Goal: Task Accomplishment & Management: Manage account settings

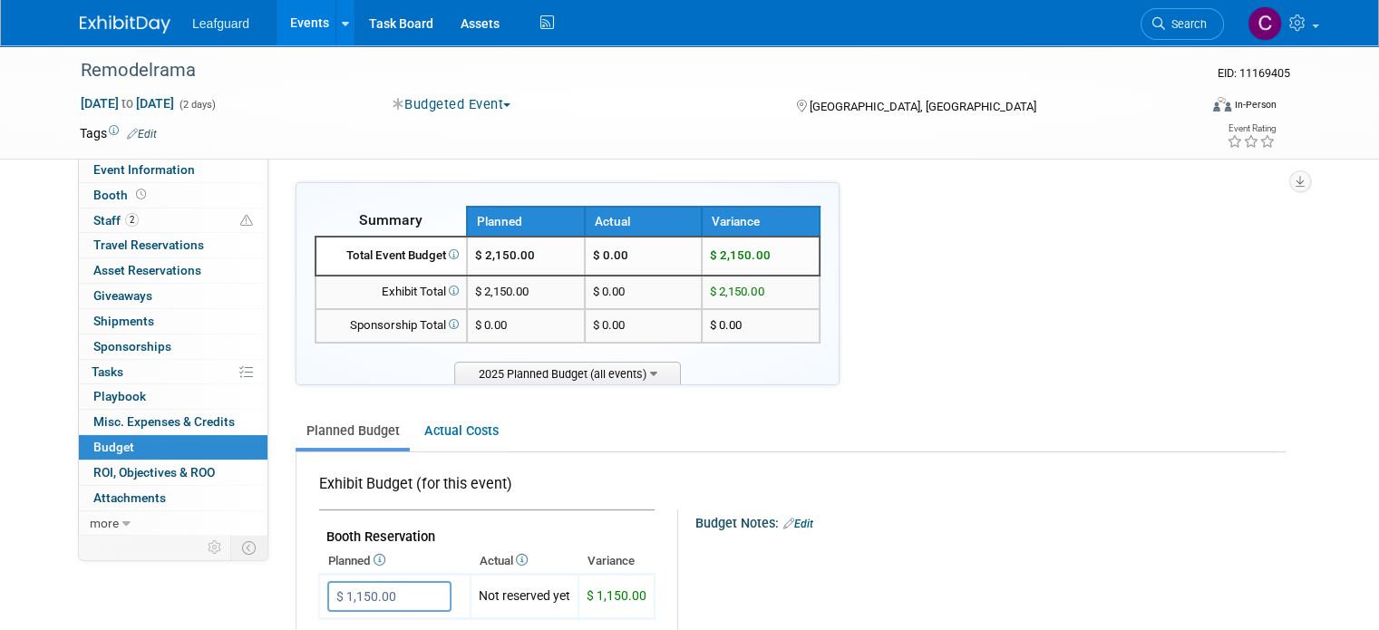
click at [116, 24] on img at bounding box center [125, 24] width 91 height 18
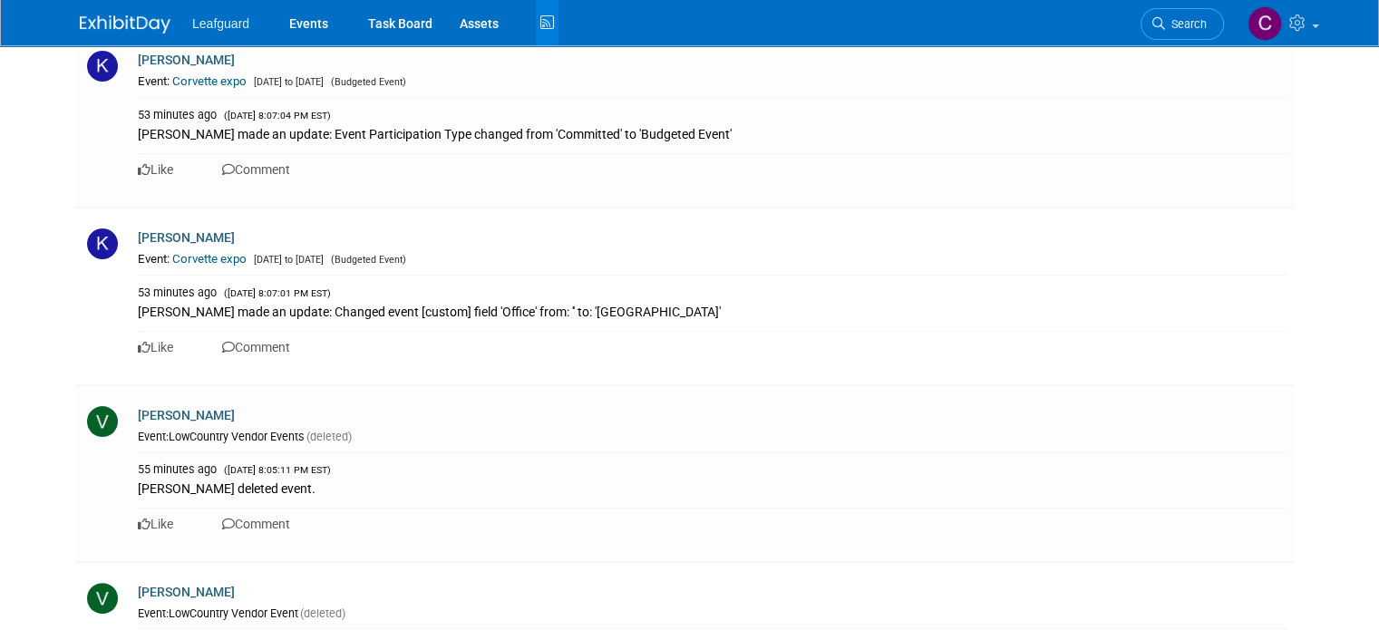
scroll to position [7203, 0]
click at [174, 407] on link "[PERSON_NAME]" at bounding box center [186, 414] width 97 height 15
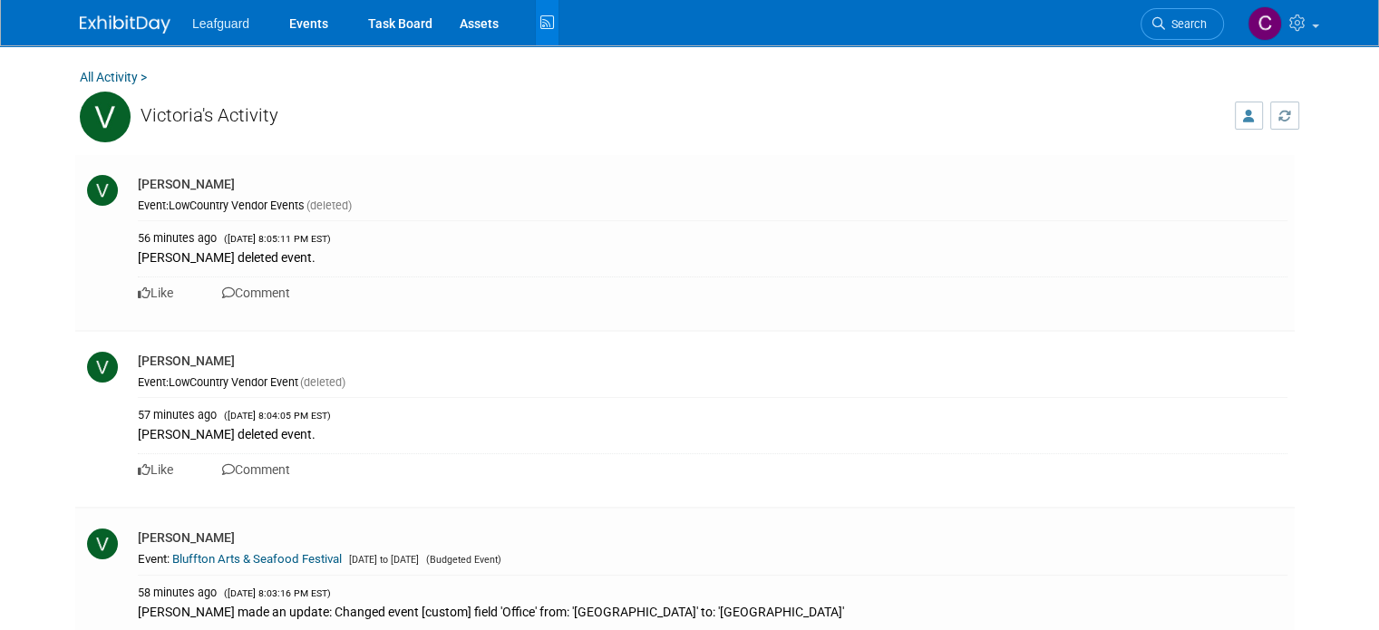
click at [110, 83] on link "All Activity >" at bounding box center [113, 77] width 67 height 15
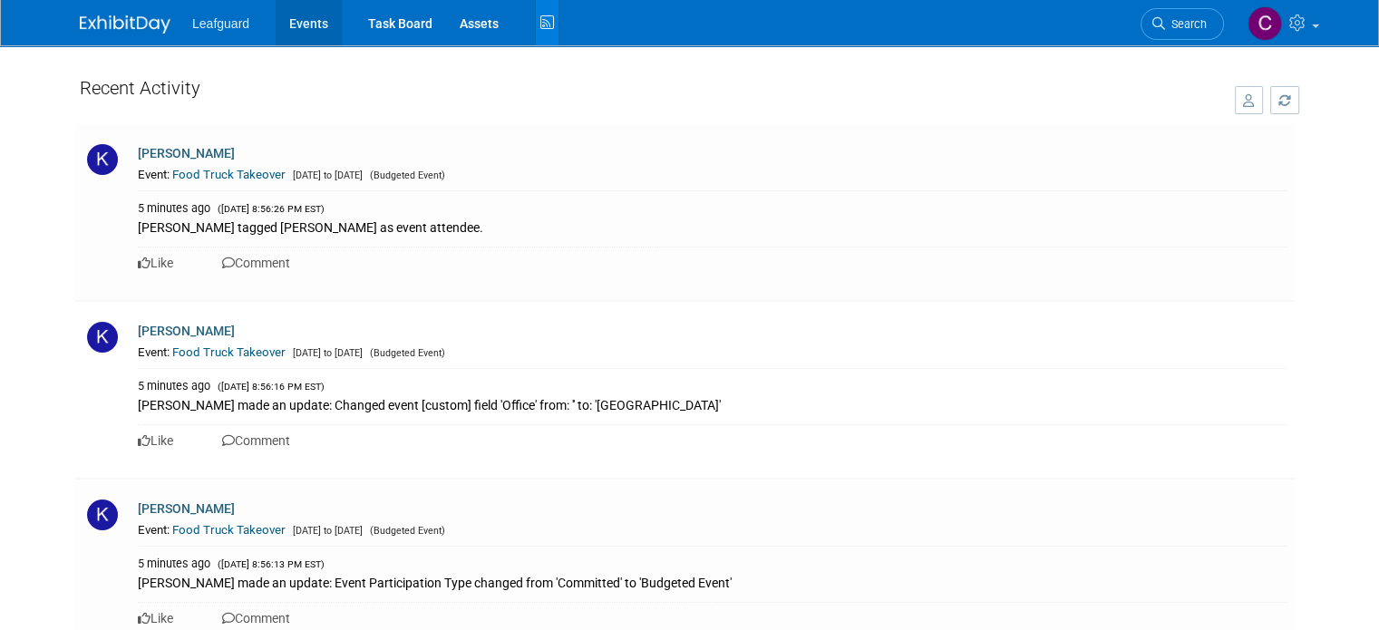
click at [276, 24] on link "Events" at bounding box center [309, 22] width 66 height 45
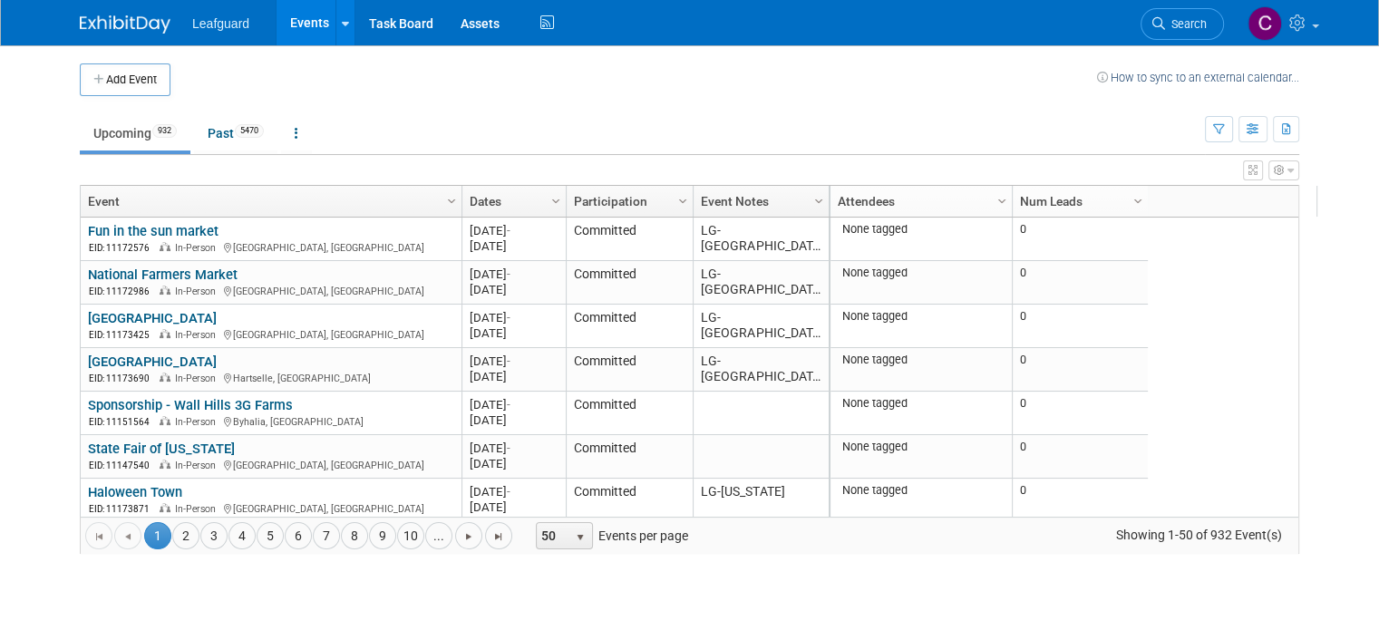
click at [895, 209] on link "Attendees" at bounding box center [919, 201] width 162 height 31
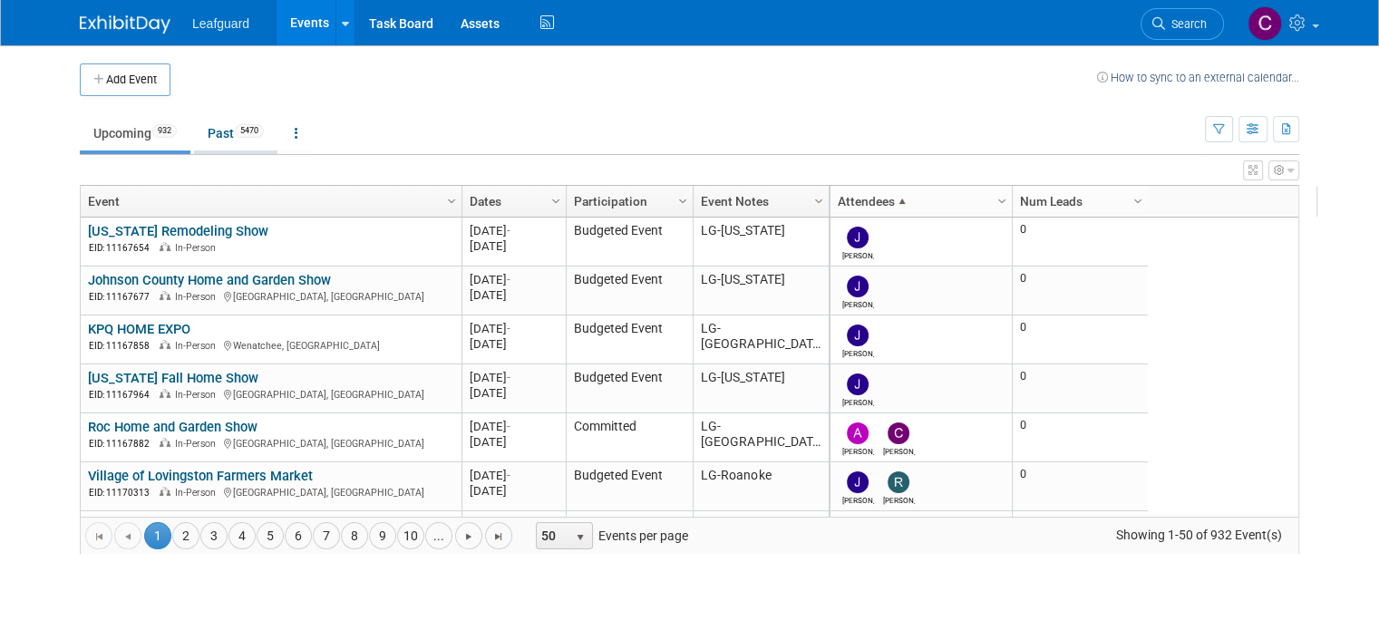
click at [222, 126] on link "Past 5470" at bounding box center [235, 133] width 83 height 34
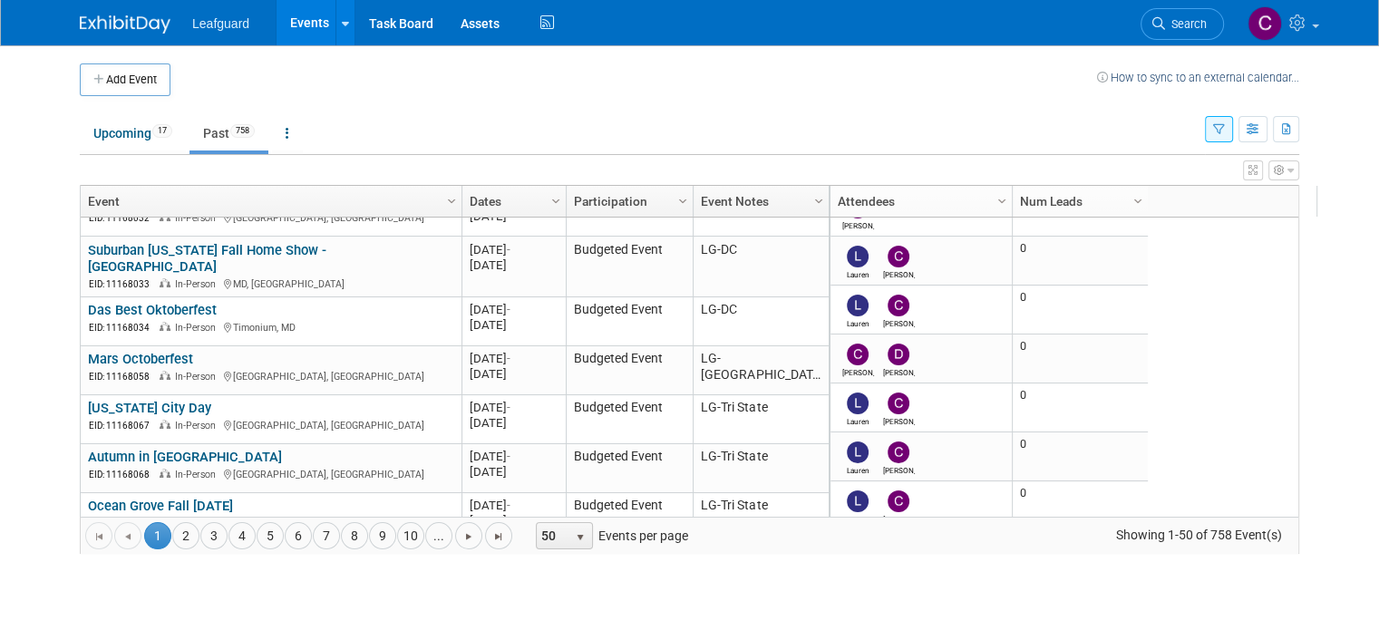
scroll to position [330, 0]
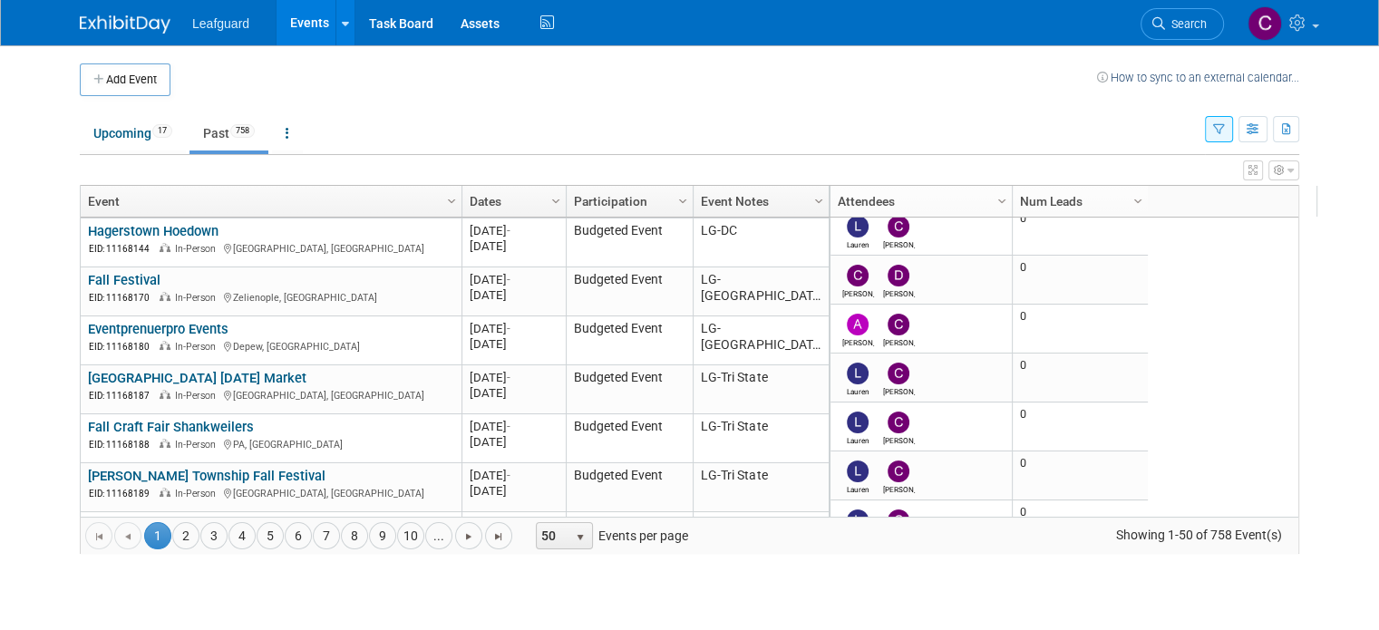
click at [787, 202] on link "Event Notes" at bounding box center [759, 201] width 116 height 31
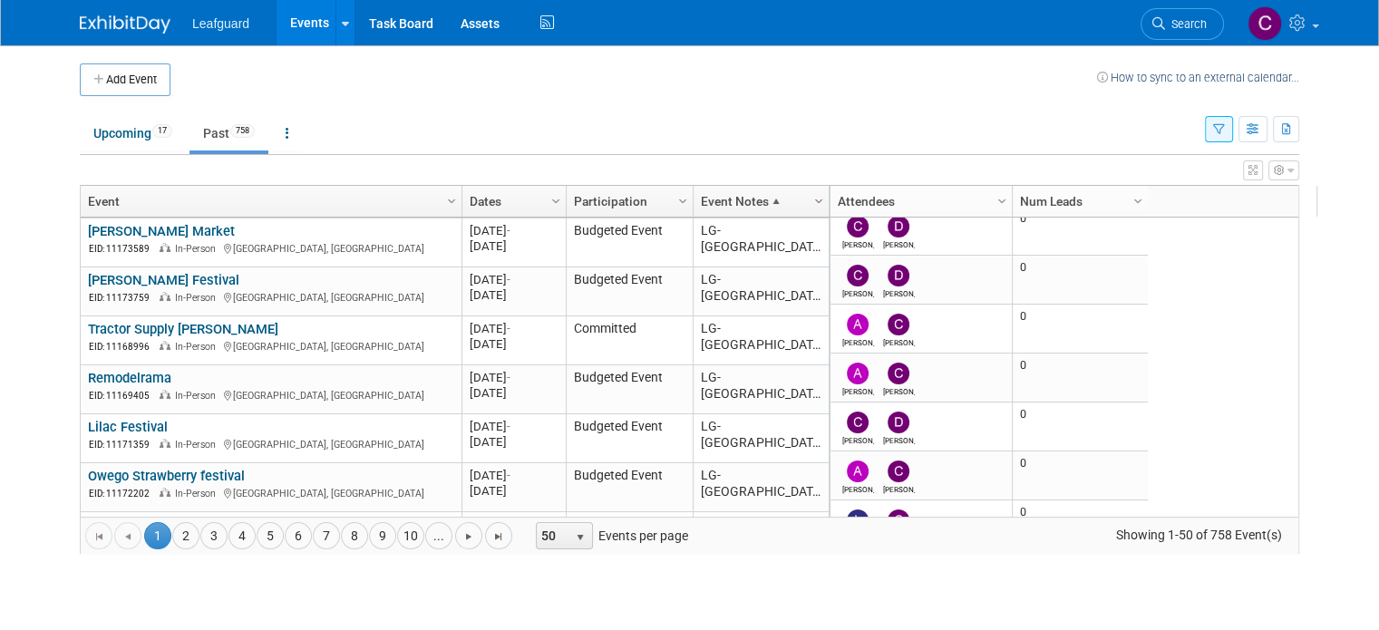
click at [812, 202] on span "Column Settings" at bounding box center [819, 201] width 15 height 15
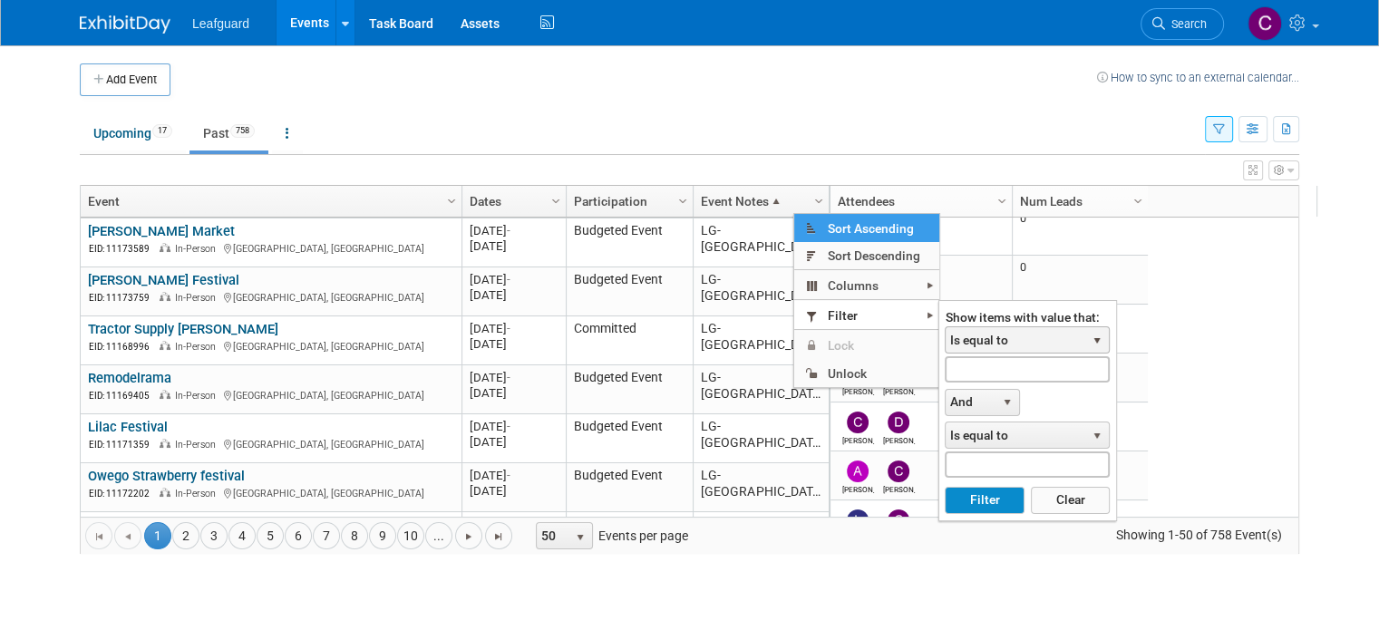
click at [970, 336] on span "Is equal to" at bounding box center [1016, 339] width 140 height 25
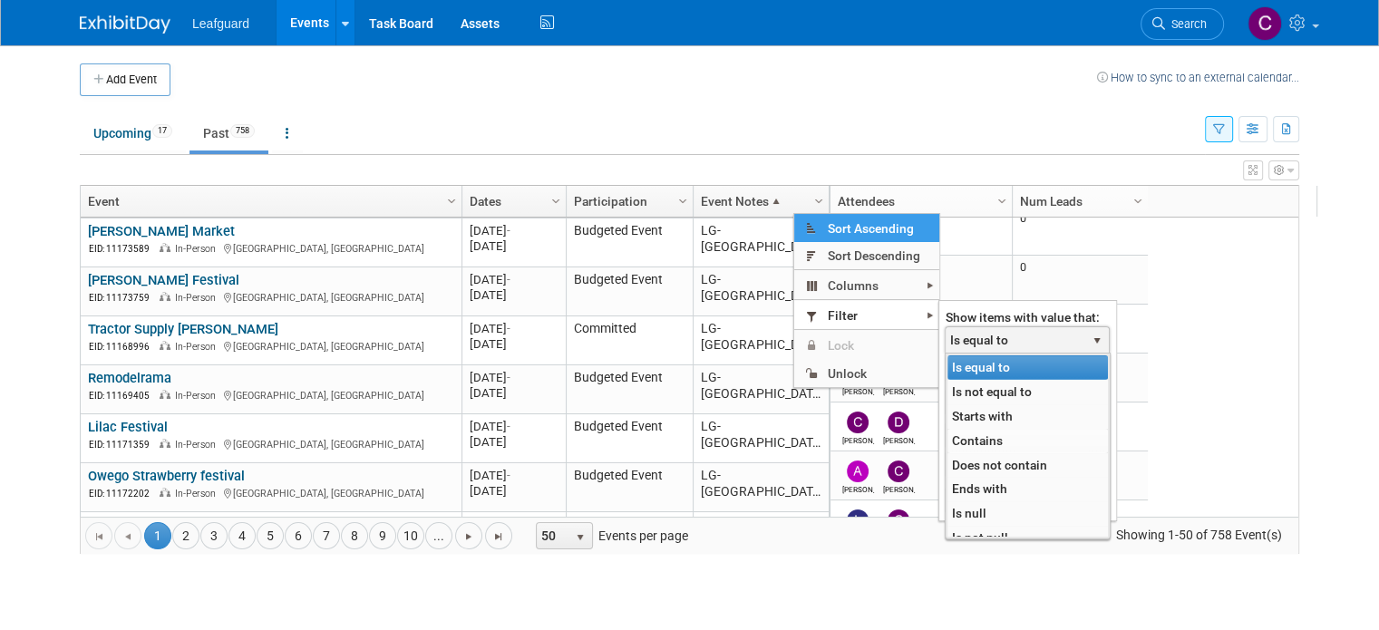
click at [968, 434] on li "Contains" at bounding box center [1028, 441] width 160 height 24
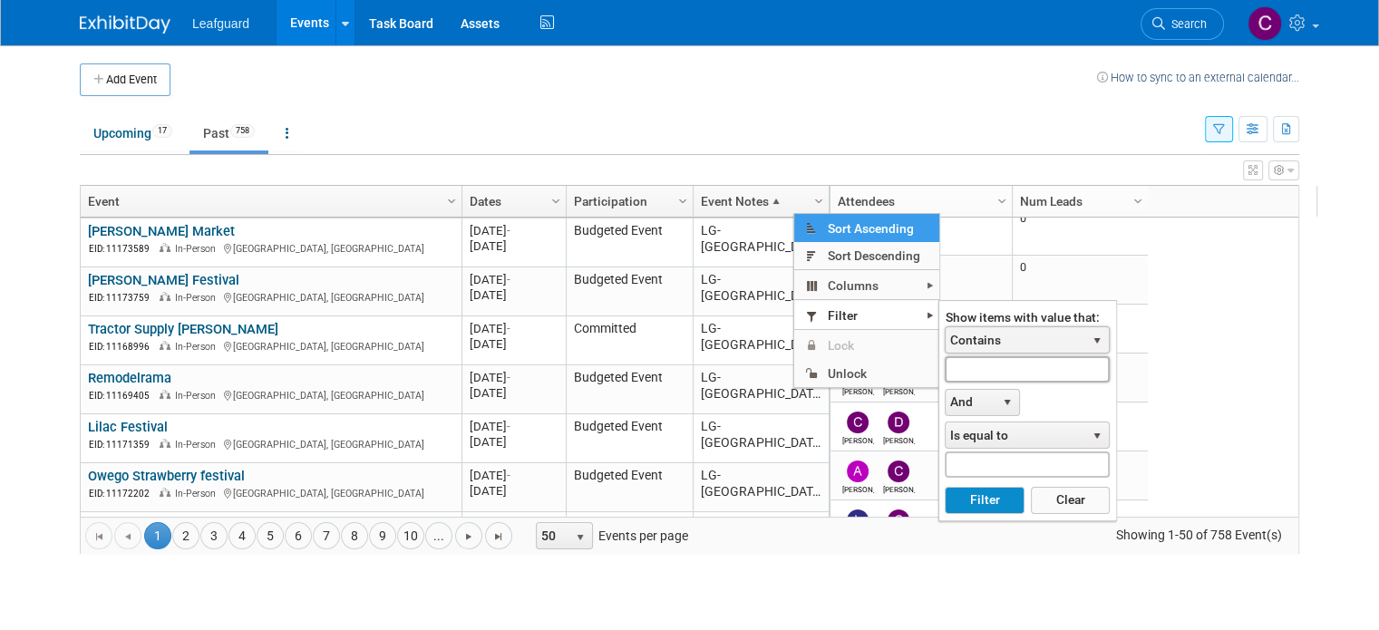
click at [978, 363] on input "text" at bounding box center [1027, 369] width 165 height 26
click at [945, 487] on button "Filter" at bounding box center [984, 500] width 79 height 27
type input "new ham"
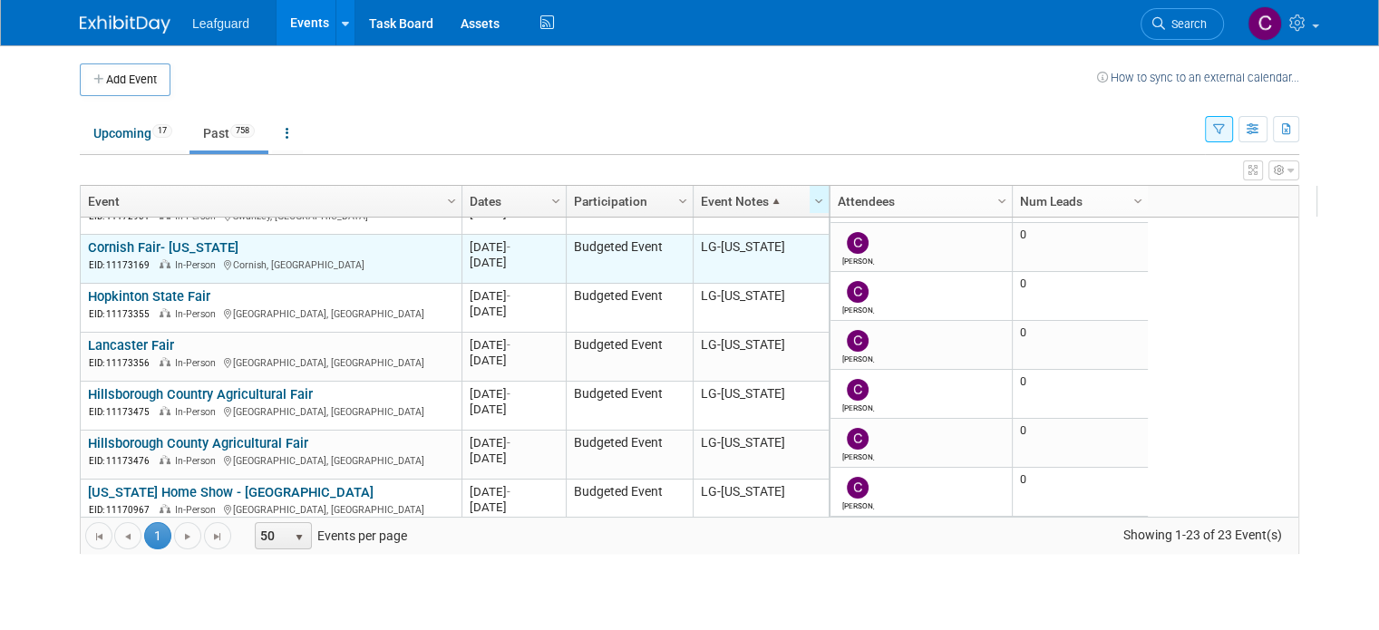
click at [190, 239] on link "Cornish Fair- [US_STATE]" at bounding box center [163, 247] width 151 height 16
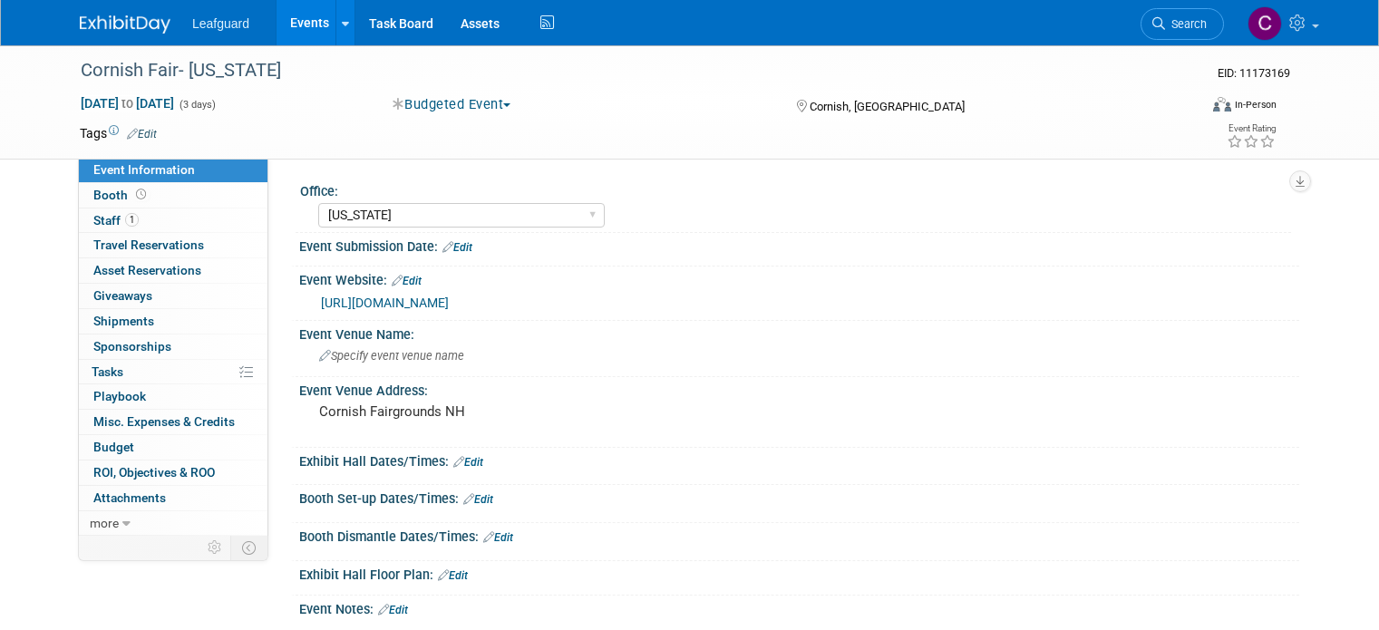
select select "[US_STATE]"
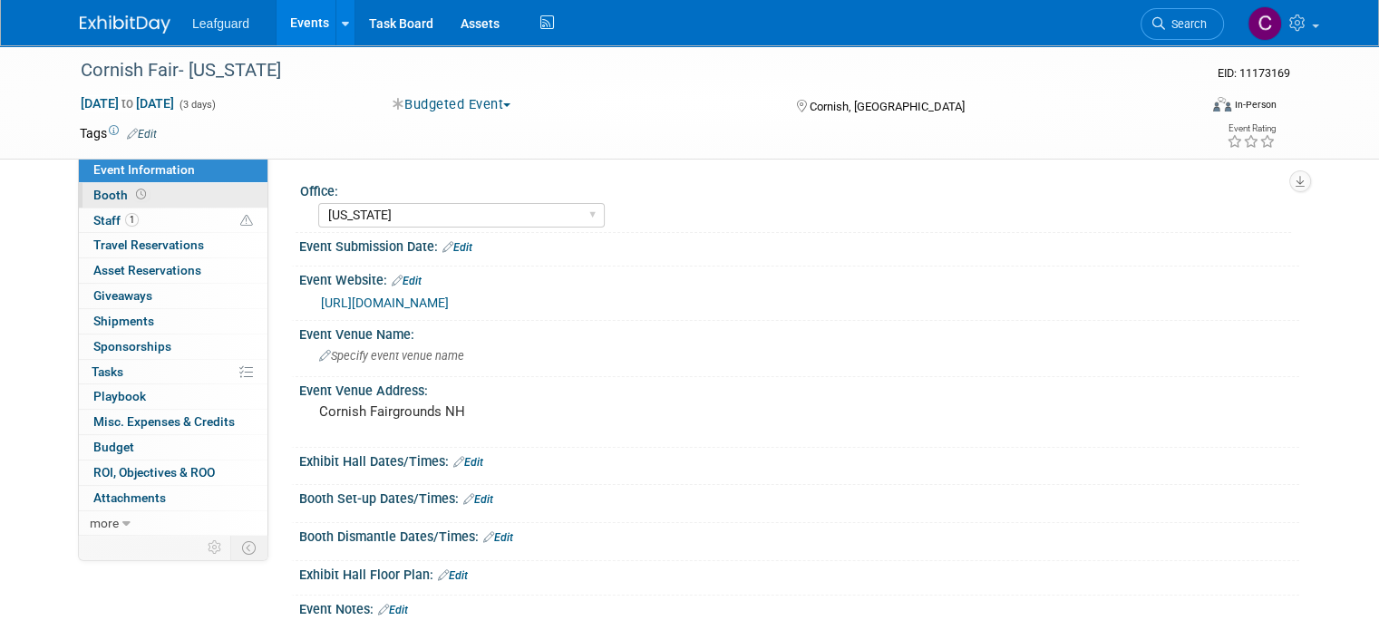
click at [94, 191] on span "Booth" at bounding box center [121, 195] width 56 height 15
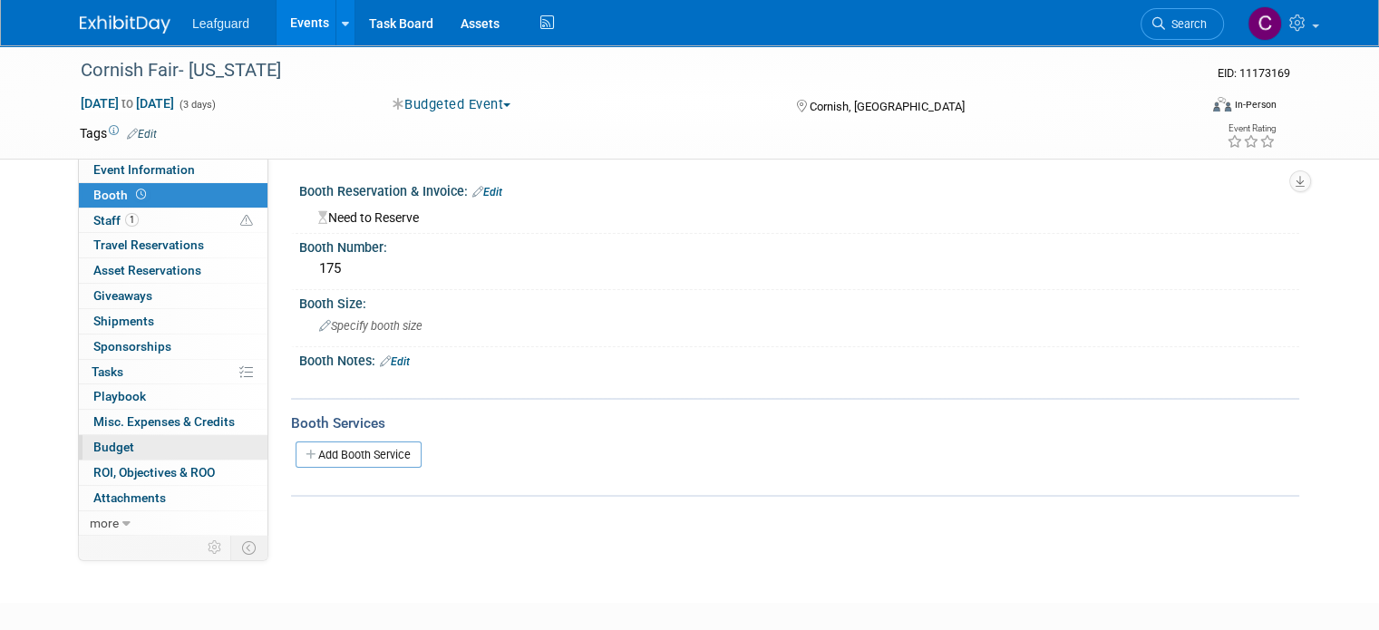
click at [97, 445] on span "Budget" at bounding box center [113, 447] width 41 height 15
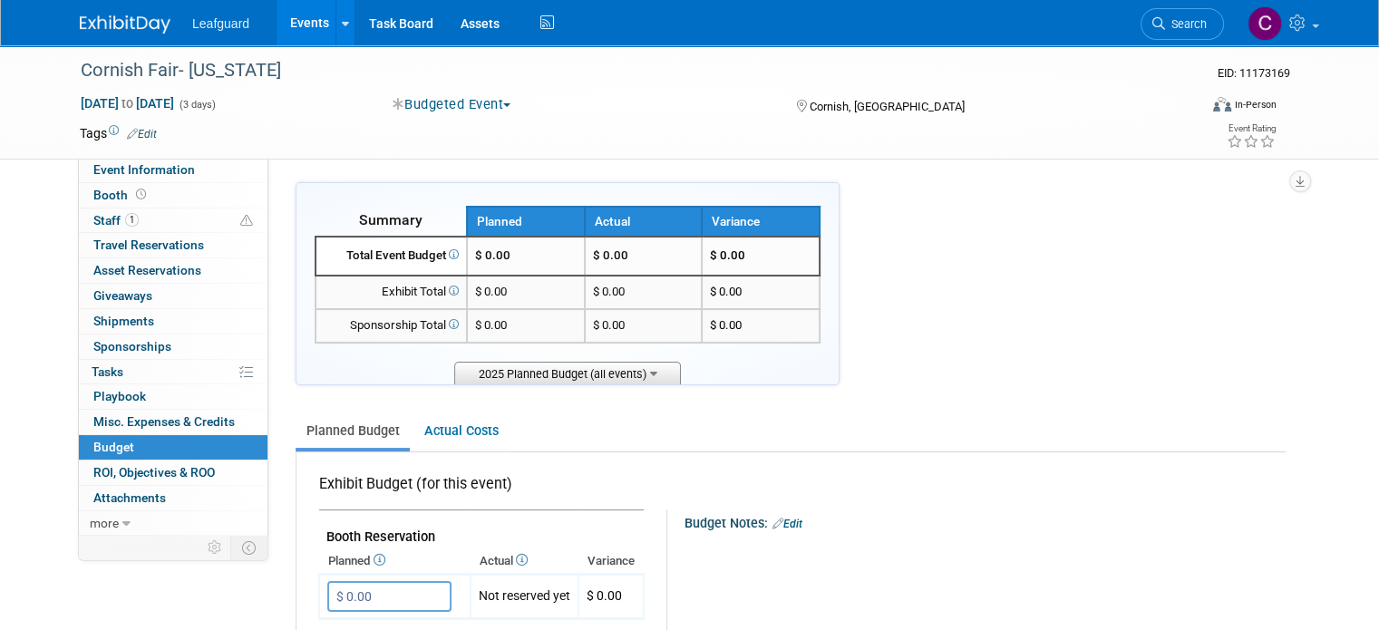
scroll to position [69, 0]
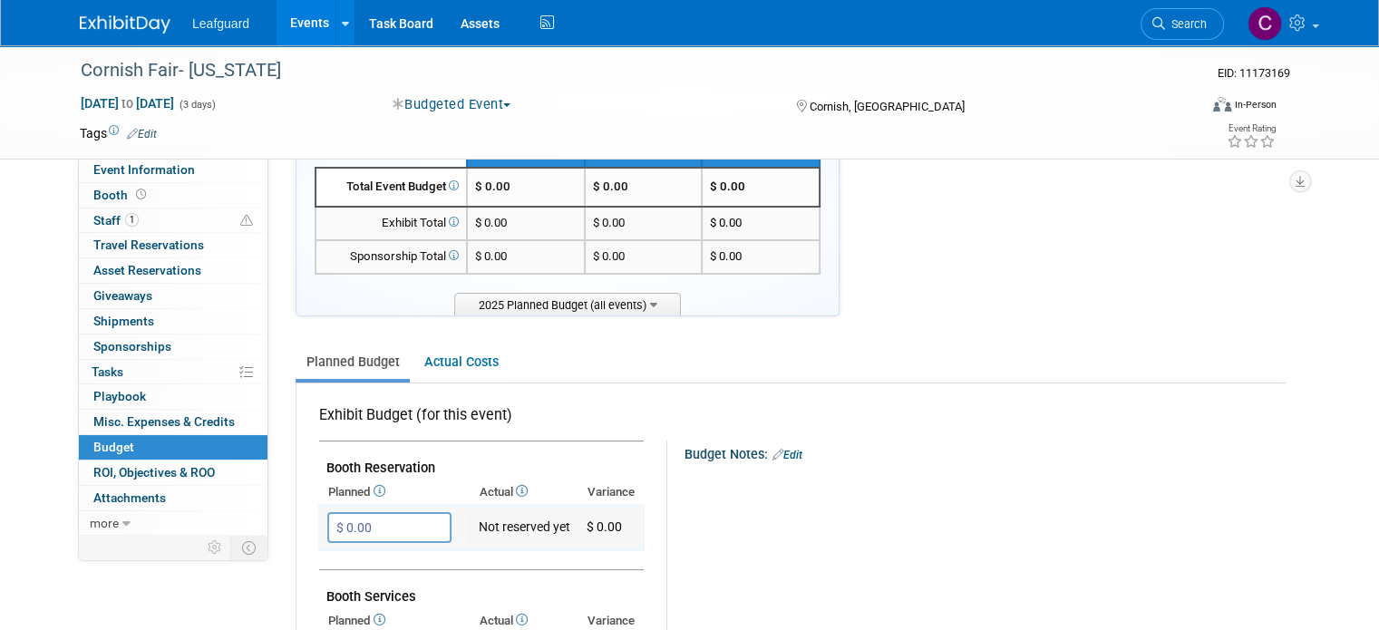
click at [354, 526] on input "$ 0.00" at bounding box center [389, 527] width 124 height 31
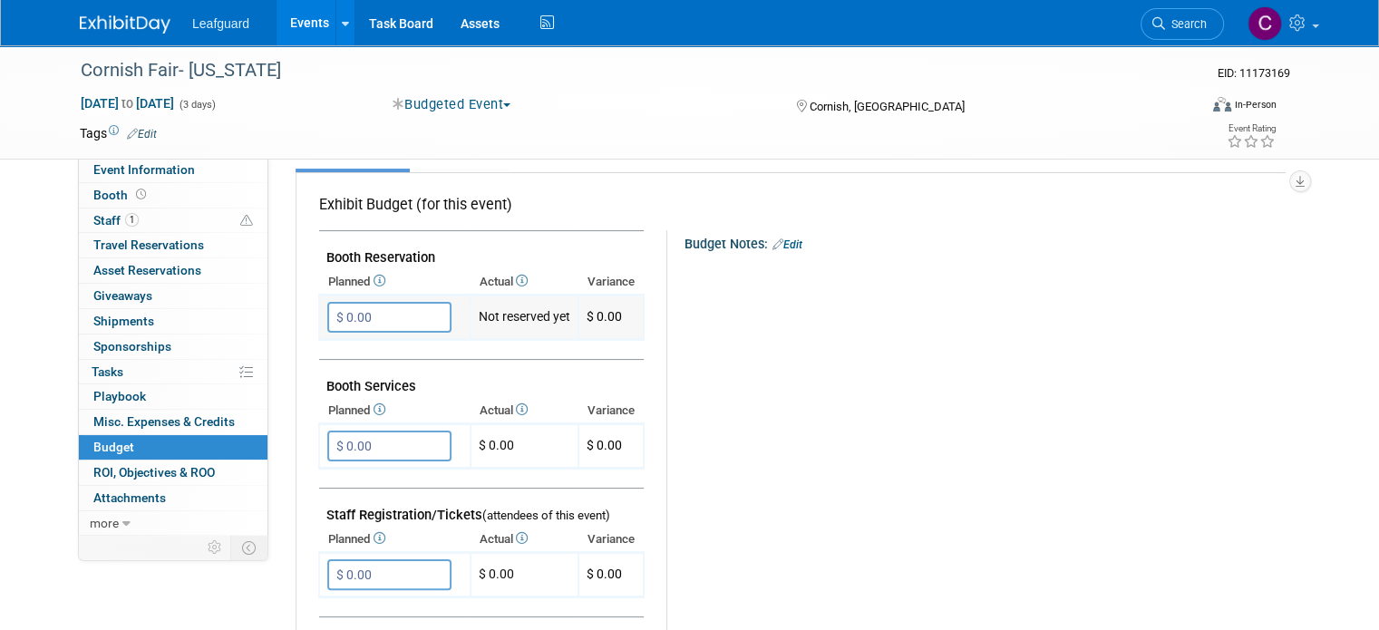
scroll to position [297, 0]
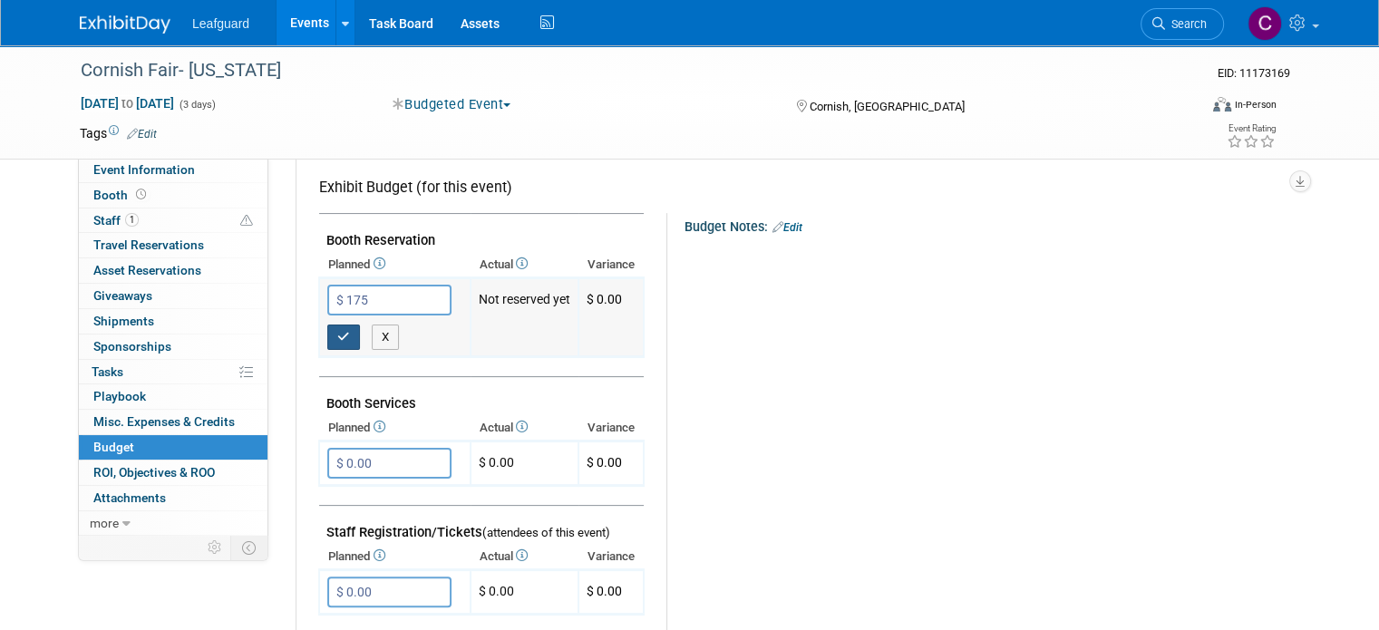
type input "$ 175.00"
click at [327, 340] on button "button" at bounding box center [343, 337] width 33 height 25
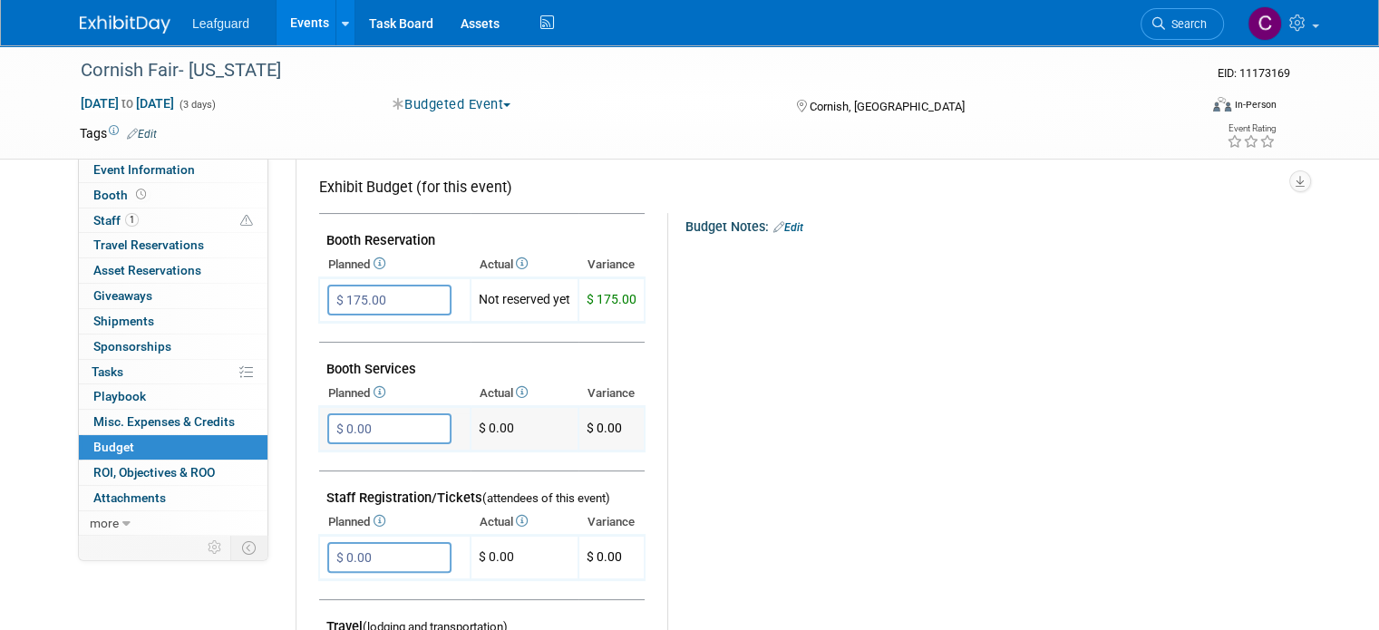
click at [365, 417] on input "$ 0.00" at bounding box center [389, 428] width 124 height 31
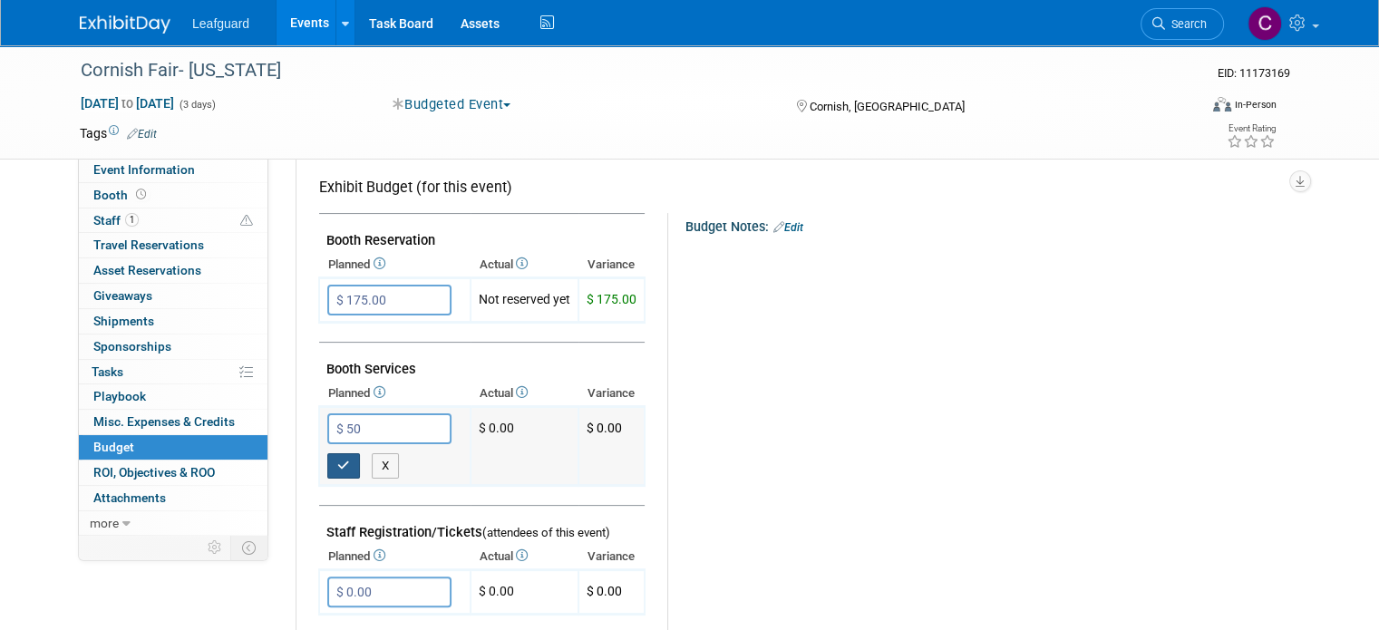
type input "$ 50.00"
click at [337, 460] on icon "button" at bounding box center [343, 466] width 13 height 12
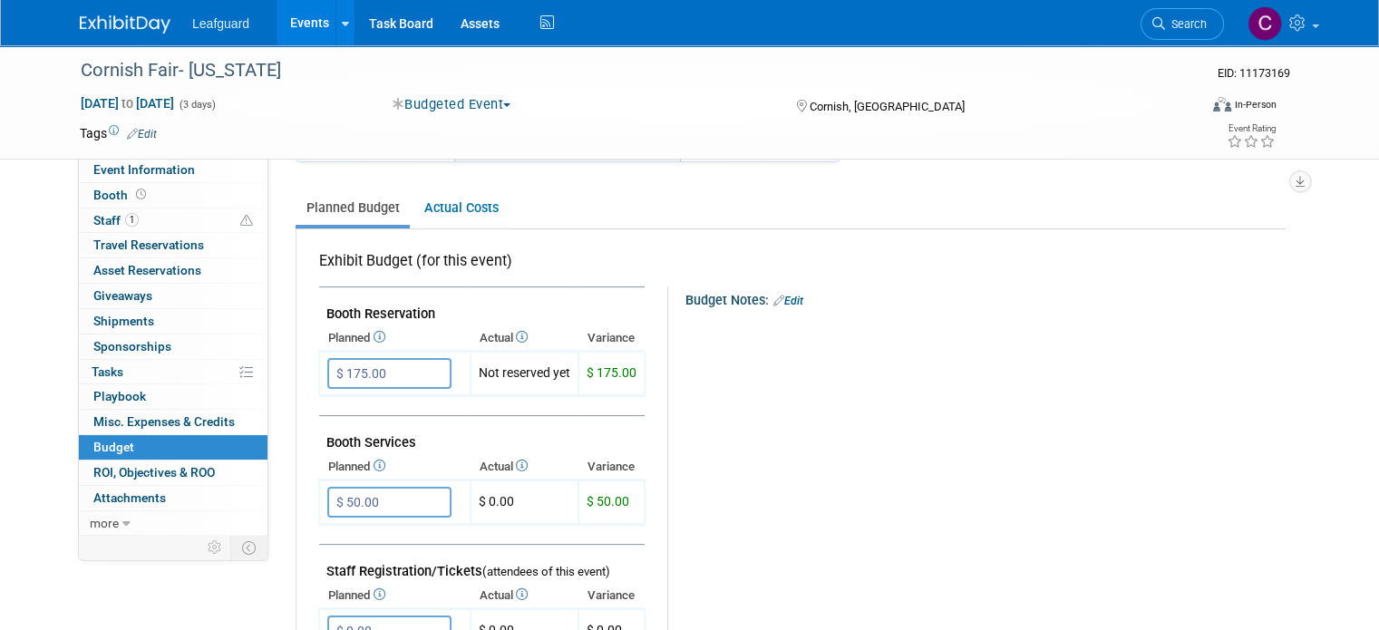
scroll to position [224, 0]
drag, startPoint x: 767, startPoint y: 420, endPoint x: 716, endPoint y: 518, distance: 110.3
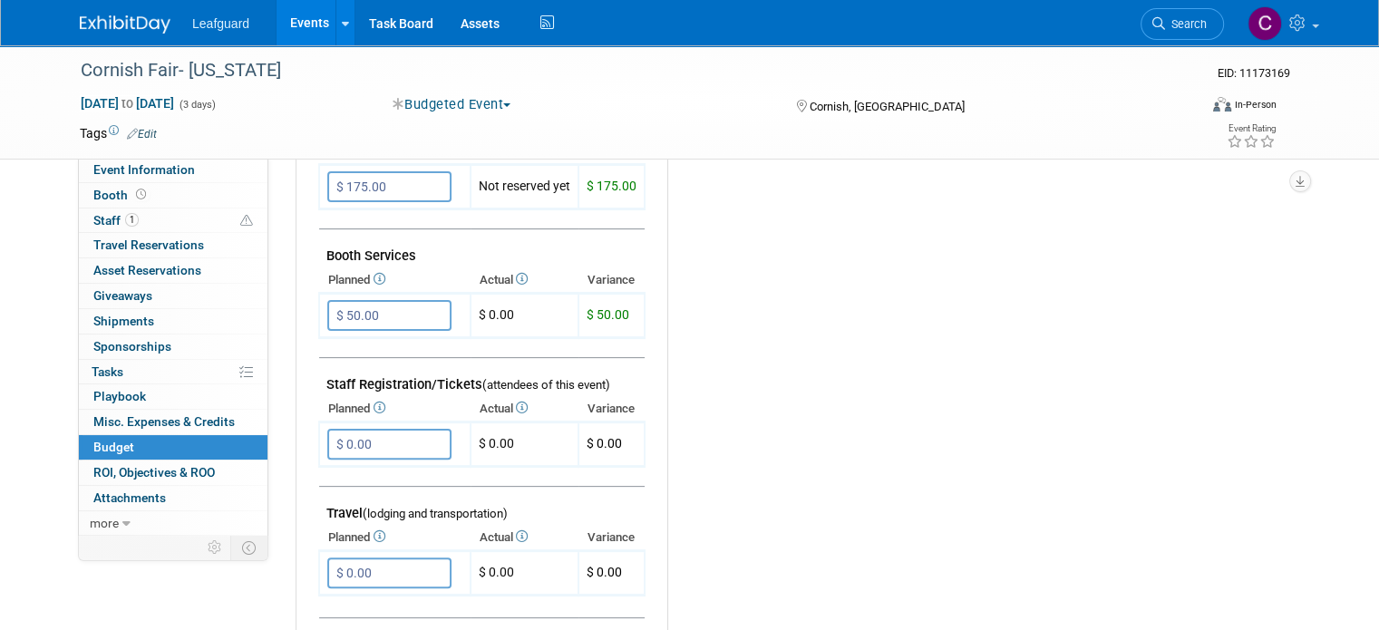
scroll to position [410, 0]
click at [361, 431] on input "$ 0.00" at bounding box center [389, 444] width 124 height 31
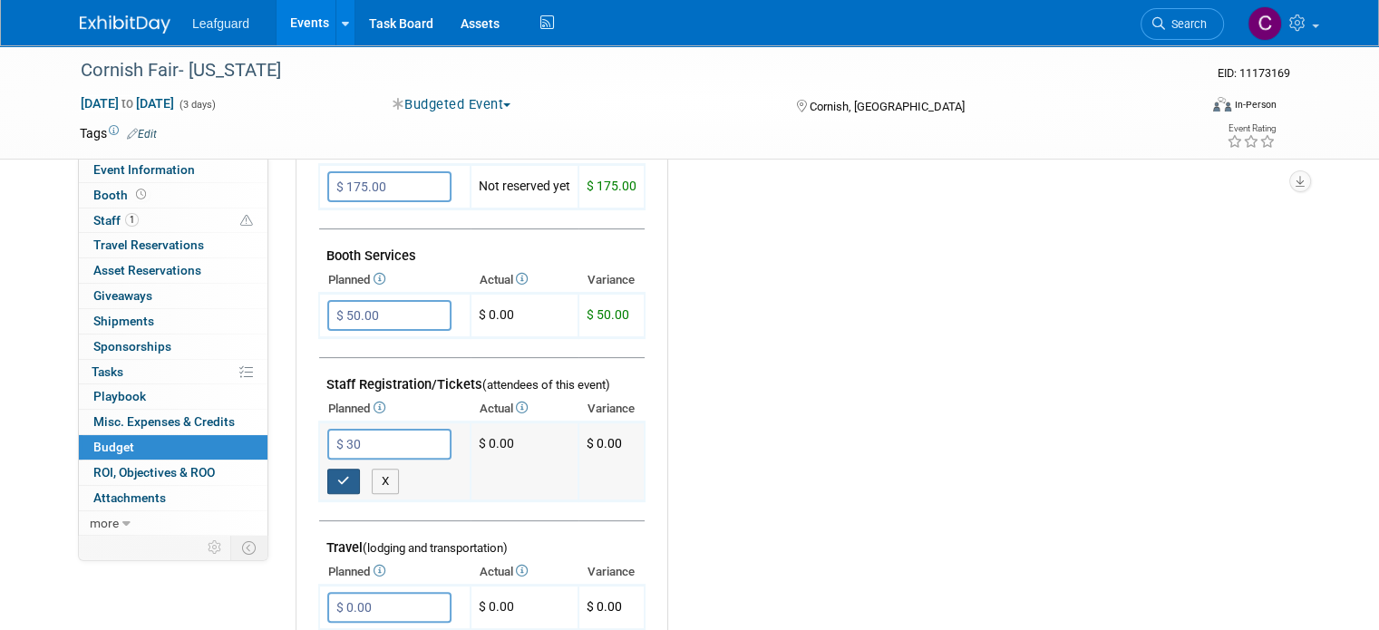
type input "$ 30.00"
click at [337, 477] on icon "button" at bounding box center [343, 481] width 13 height 12
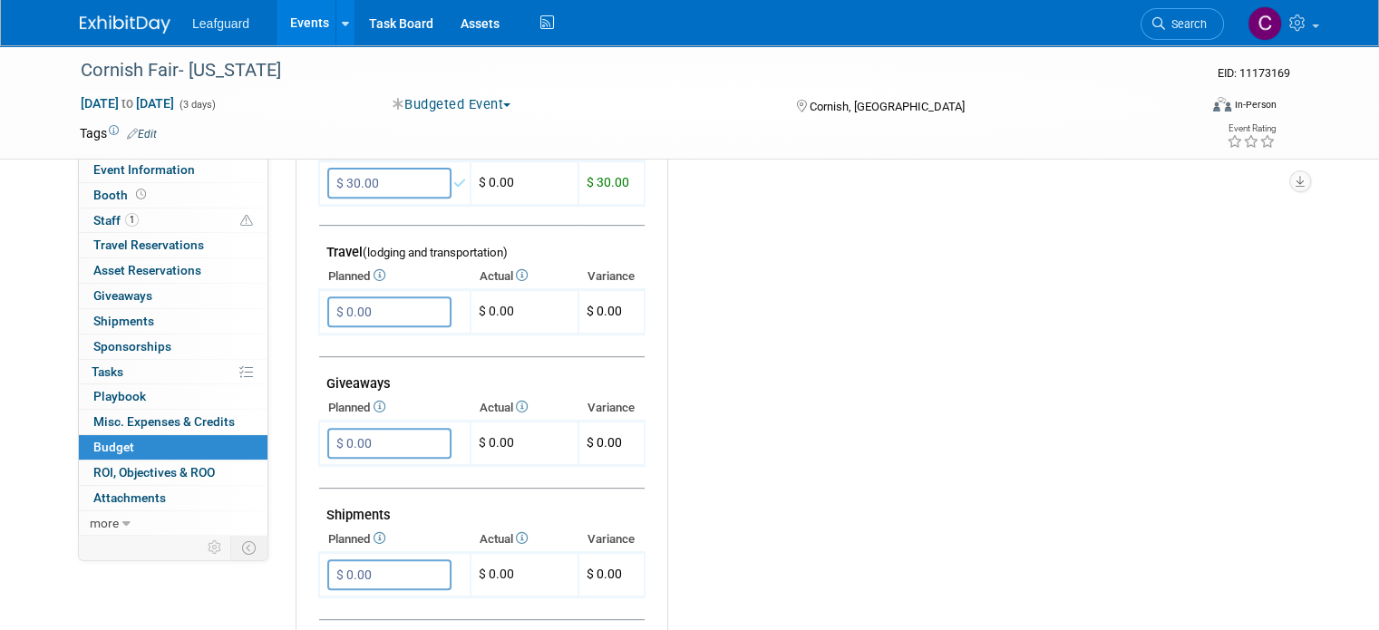
scroll to position [678, 0]
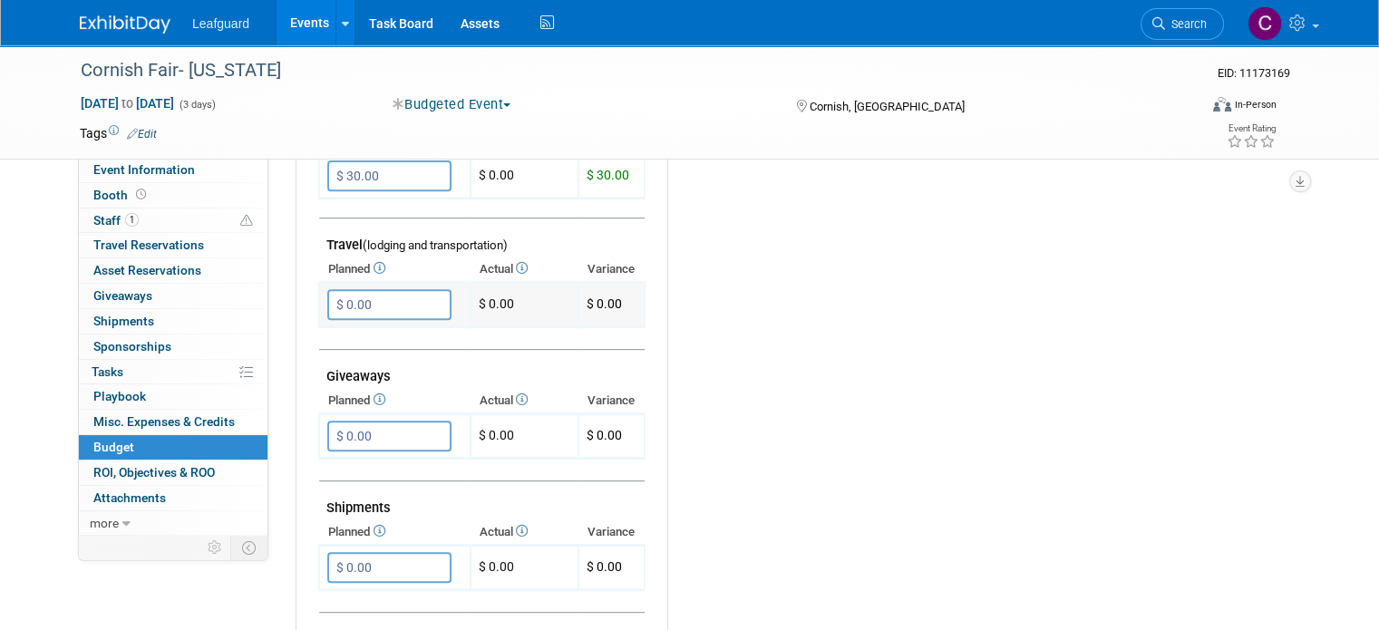
click at [389, 304] on input "$ 0.00" at bounding box center [389, 304] width 124 height 31
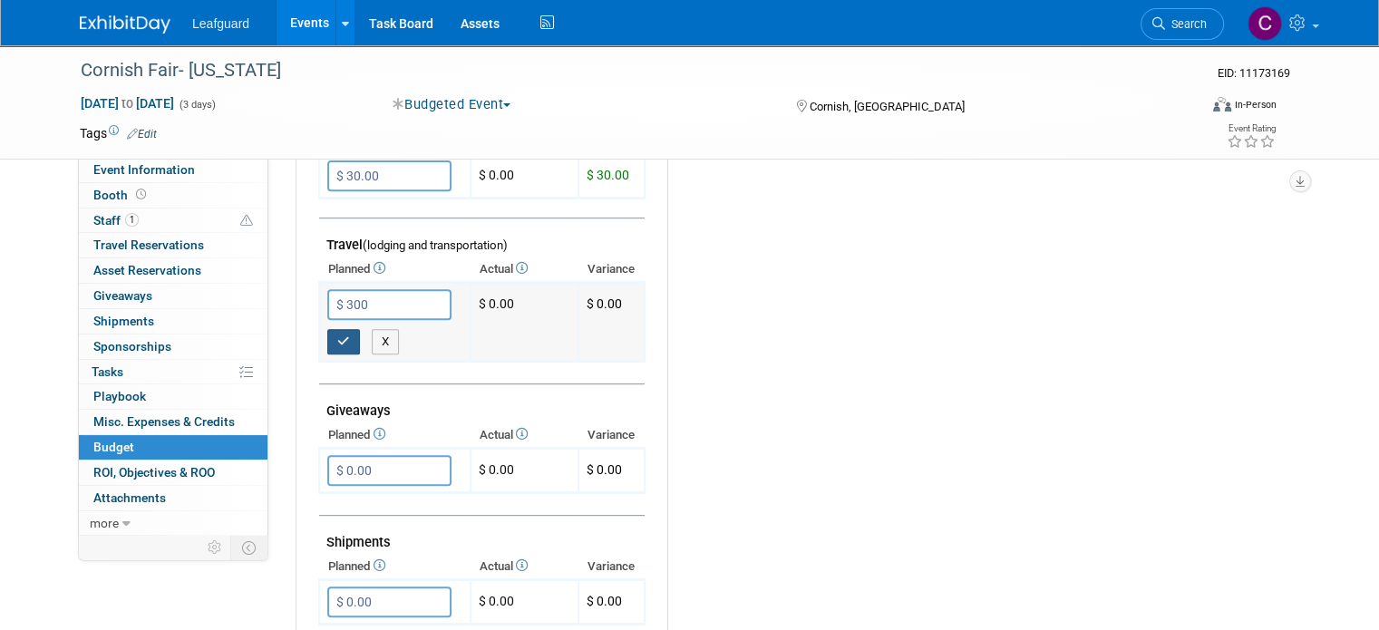
type input "$ 300.00"
click at [337, 336] on icon "button" at bounding box center [343, 342] width 13 height 12
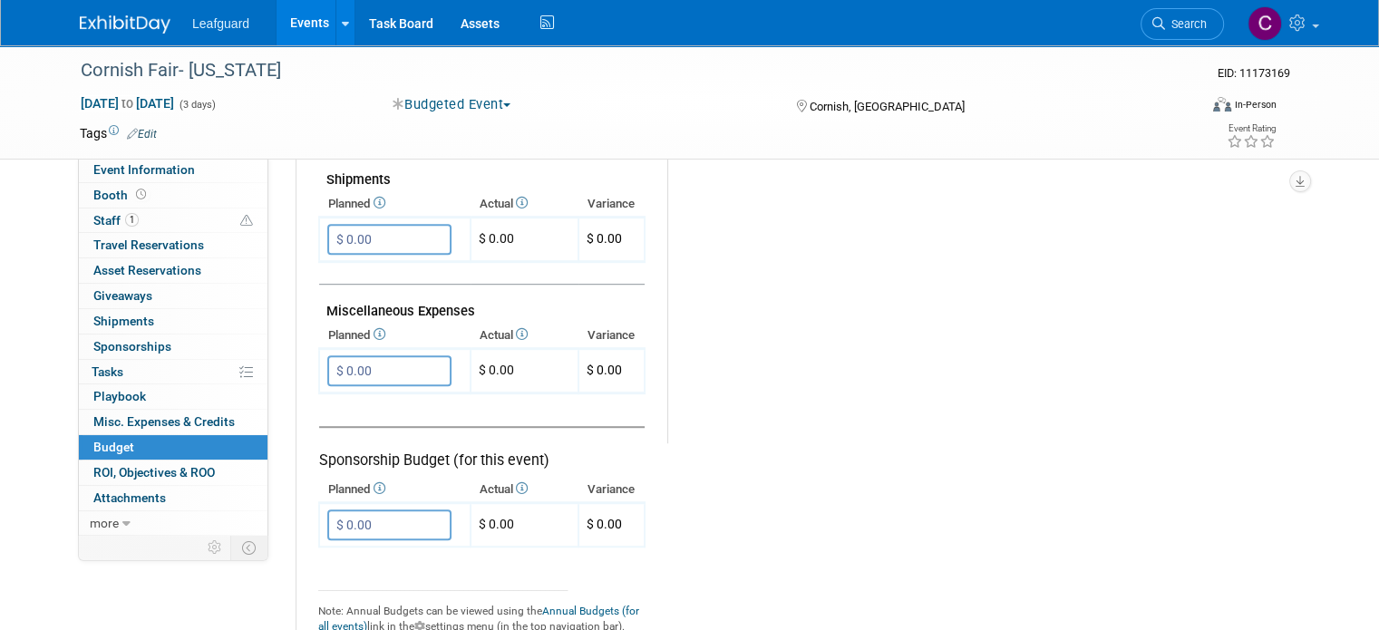
scroll to position [1007, 0]
click at [377, 365] on input "$ 0.00" at bounding box center [389, 370] width 124 height 31
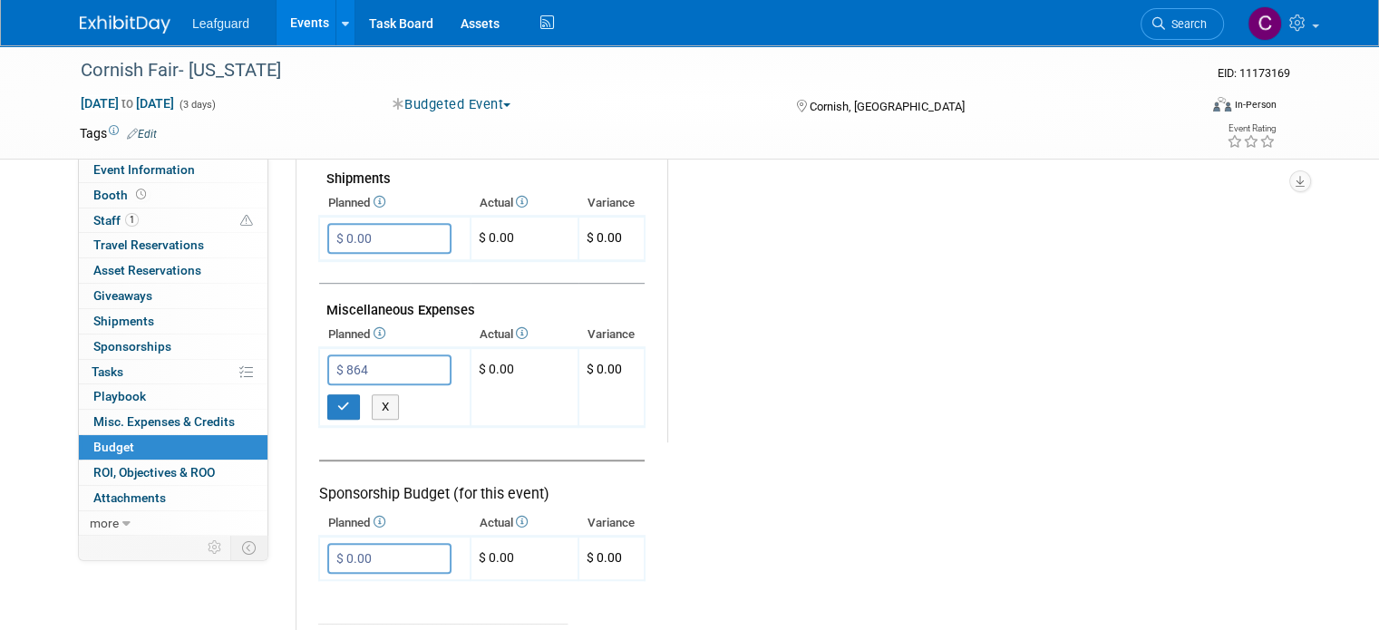
type input "$ 864.00"
click at [337, 401] on icon "button" at bounding box center [343, 407] width 13 height 12
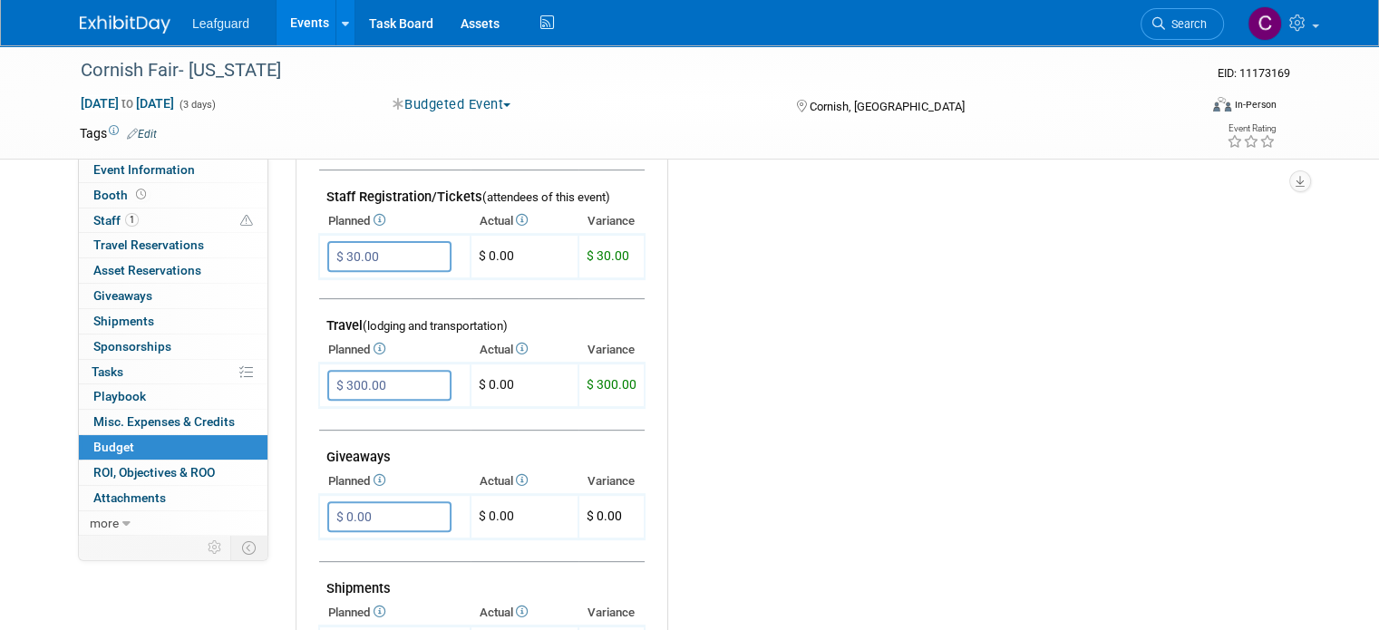
scroll to position [593, 0]
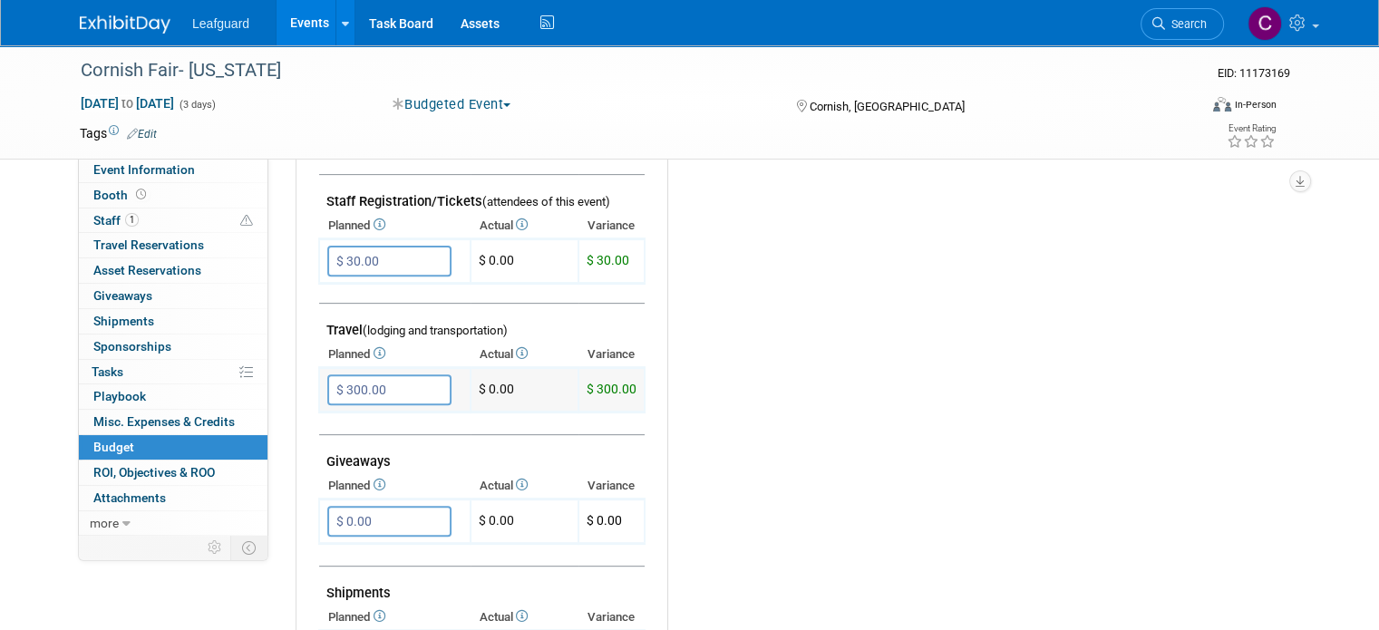
click at [392, 389] on input "$ 300.00" at bounding box center [389, 390] width 124 height 31
drag, startPoint x: 392, startPoint y: 389, endPoint x: 808, endPoint y: 570, distance: 454.0
click at [808, 570] on div "Budget Notes: Edit X" at bounding box center [968, 387] width 603 height 940
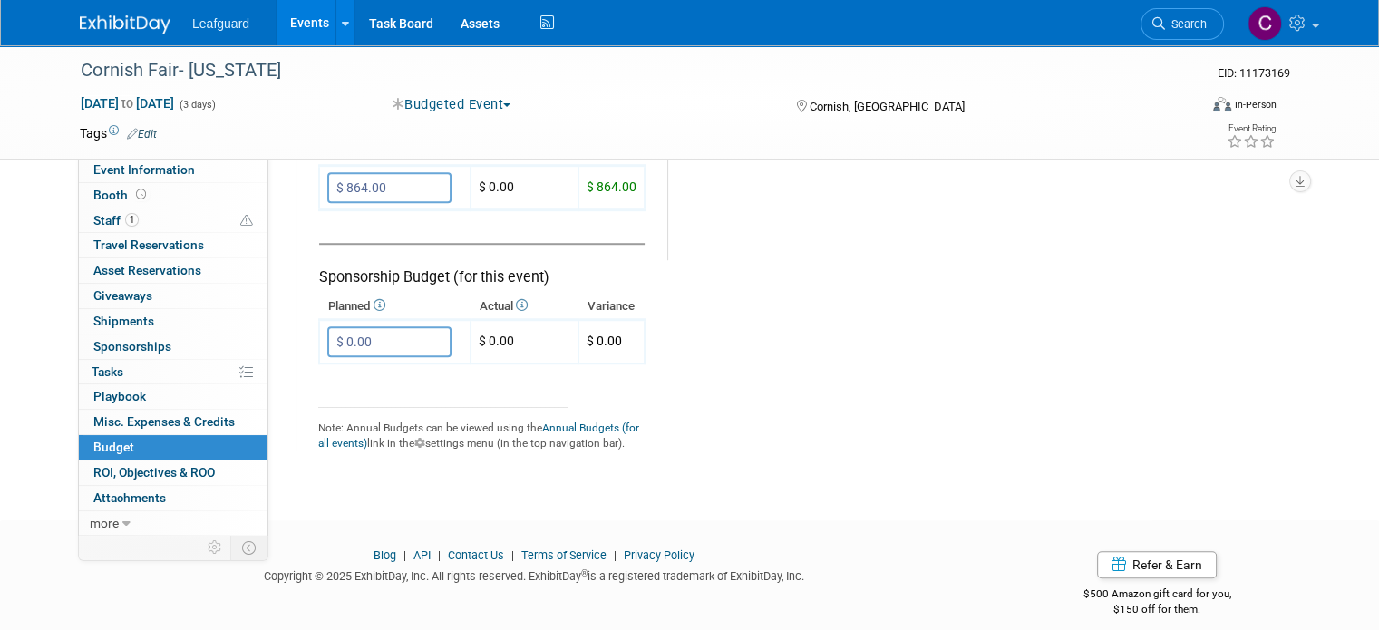
scroll to position [733, 0]
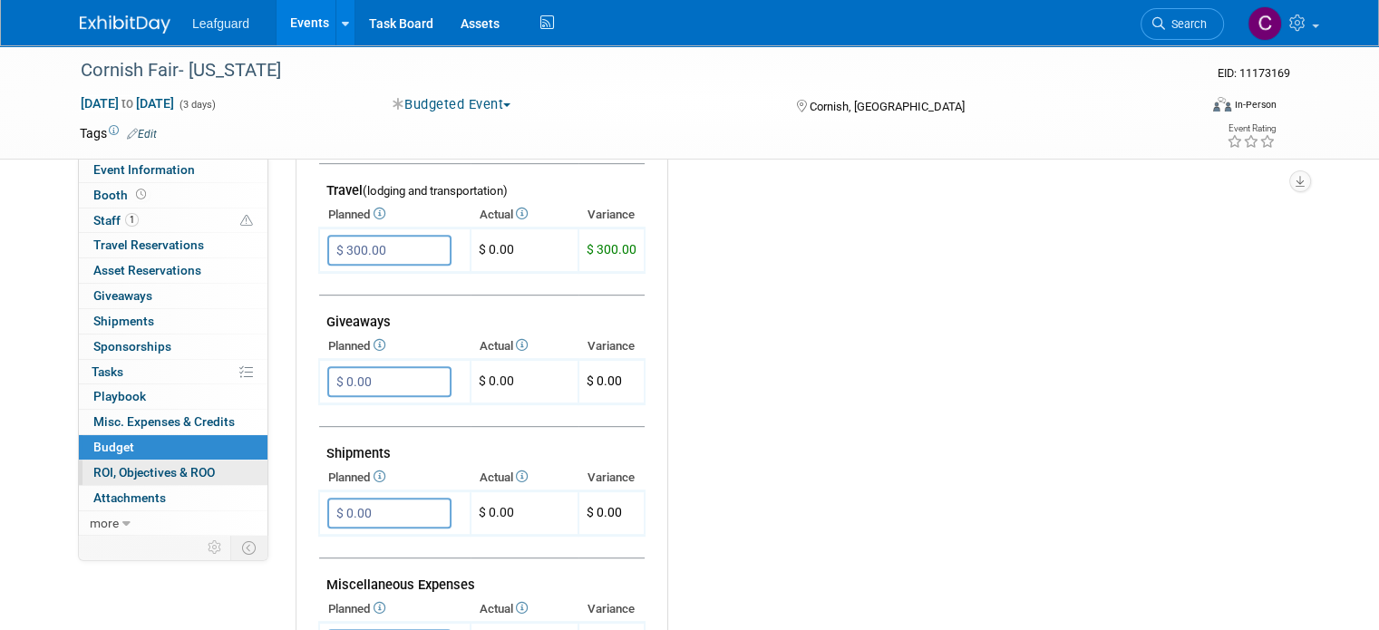
click at [101, 465] on span "ROI, Objectives & ROO 0" at bounding box center [154, 472] width 122 height 15
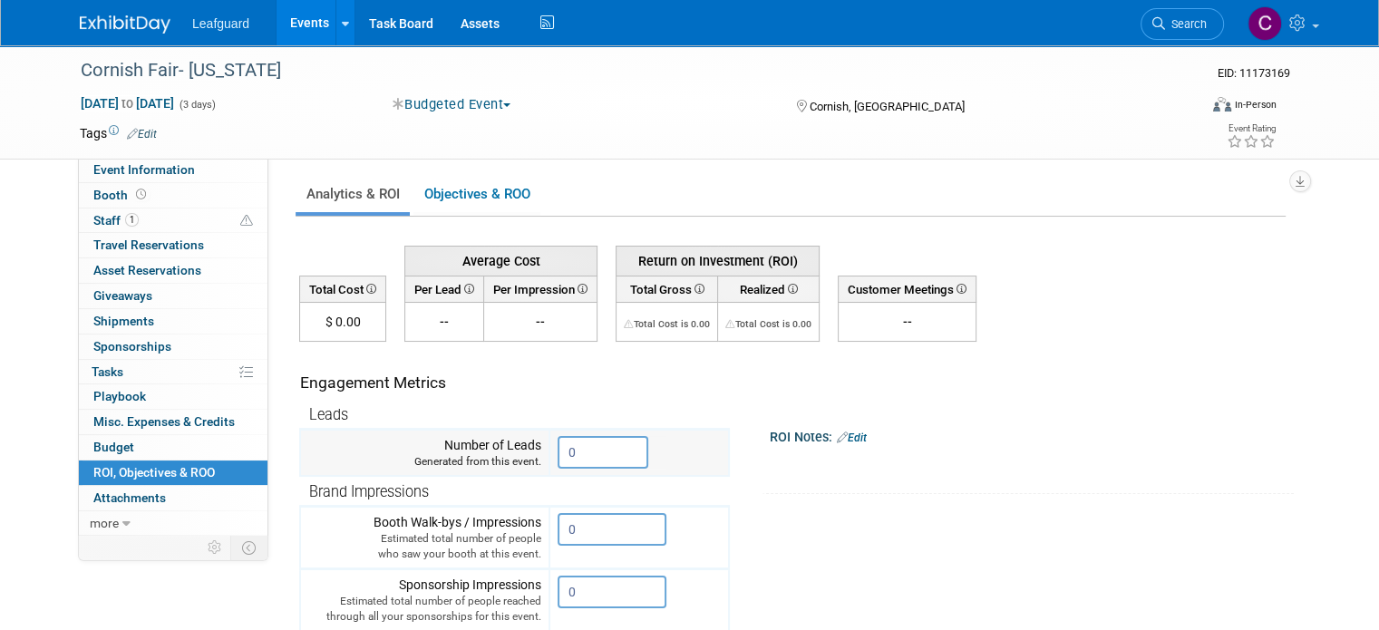
click at [569, 451] on input "0" at bounding box center [603, 452] width 91 height 33
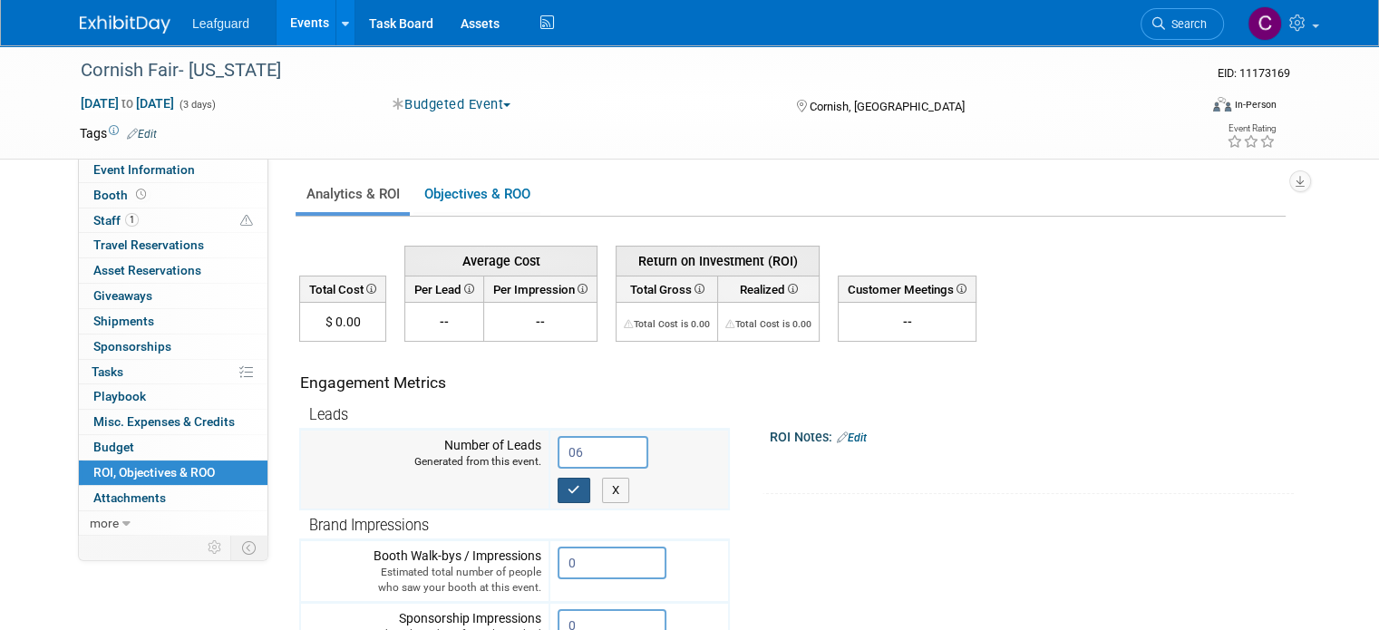
click at [559, 494] on button "button" at bounding box center [574, 490] width 33 height 25
type input "6"
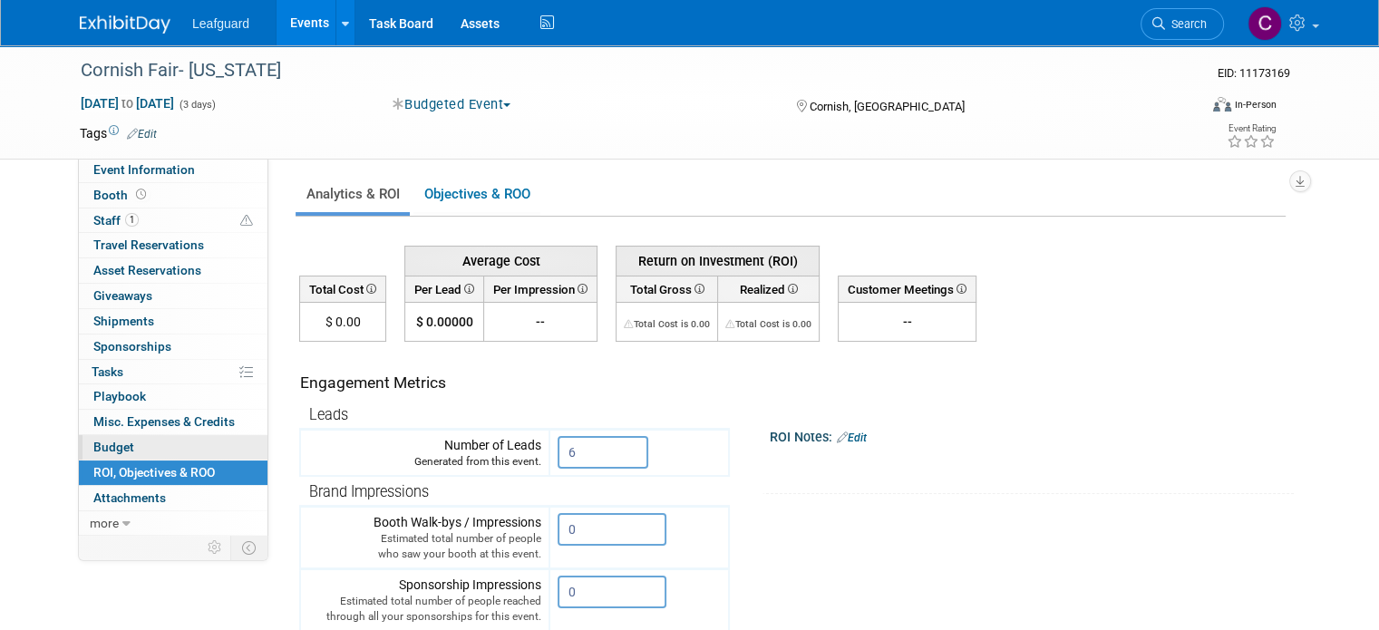
click at [93, 442] on span "Budget" at bounding box center [113, 447] width 41 height 15
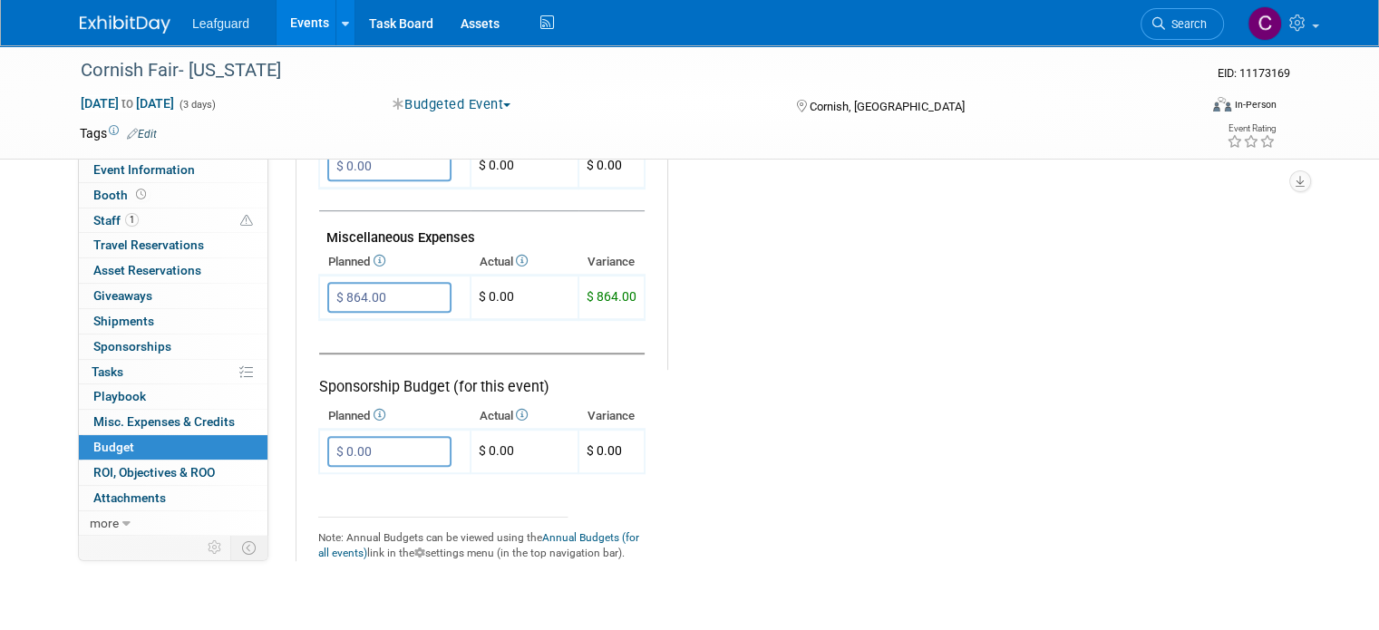
scroll to position [1190, 0]
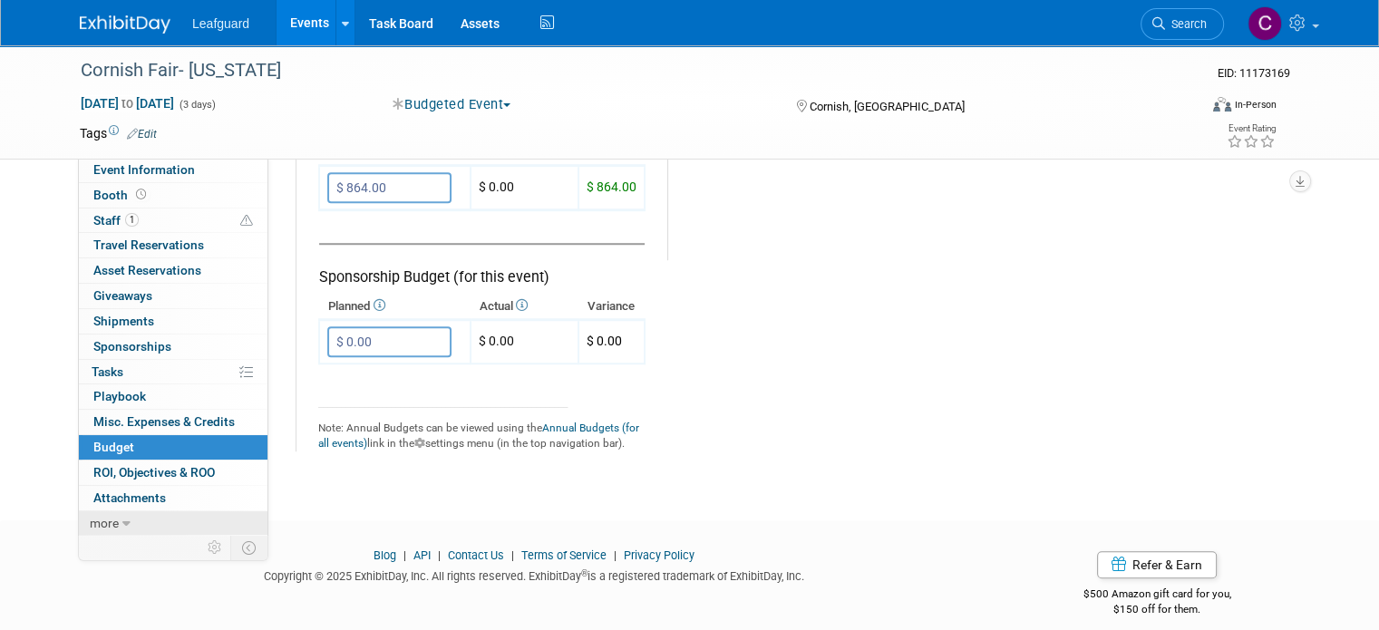
click at [102, 522] on span "more" at bounding box center [104, 523] width 29 height 15
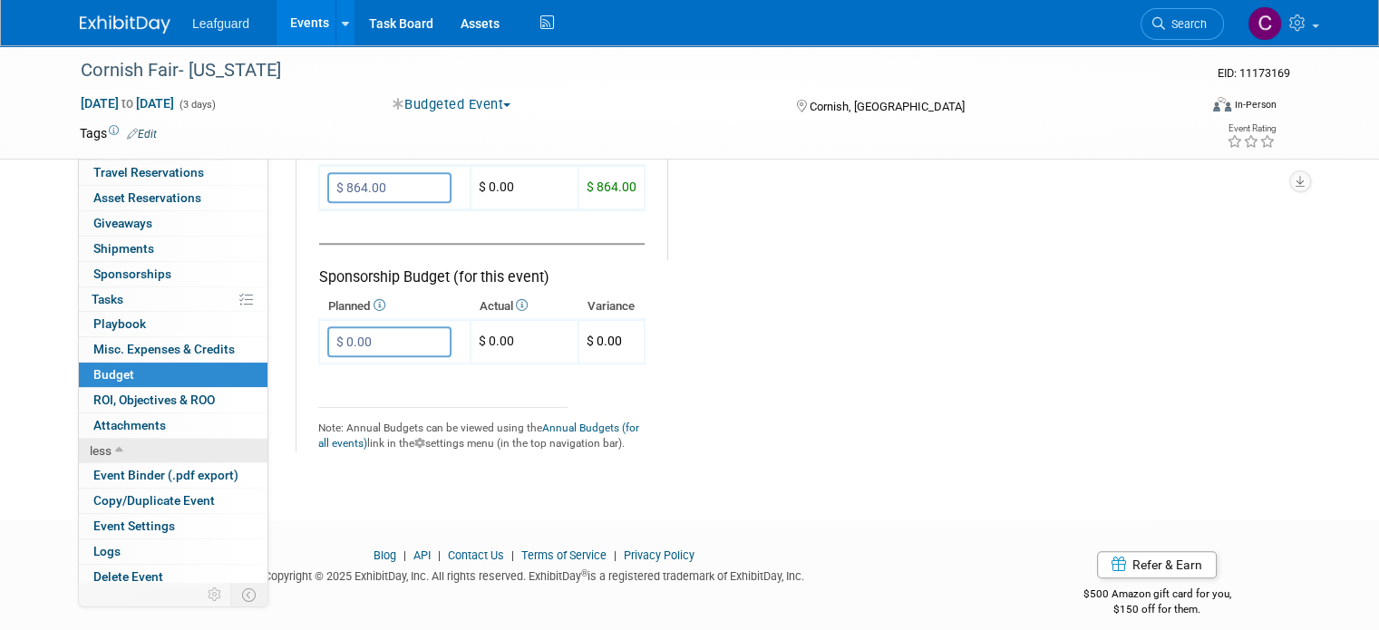
scroll to position [75, 0]
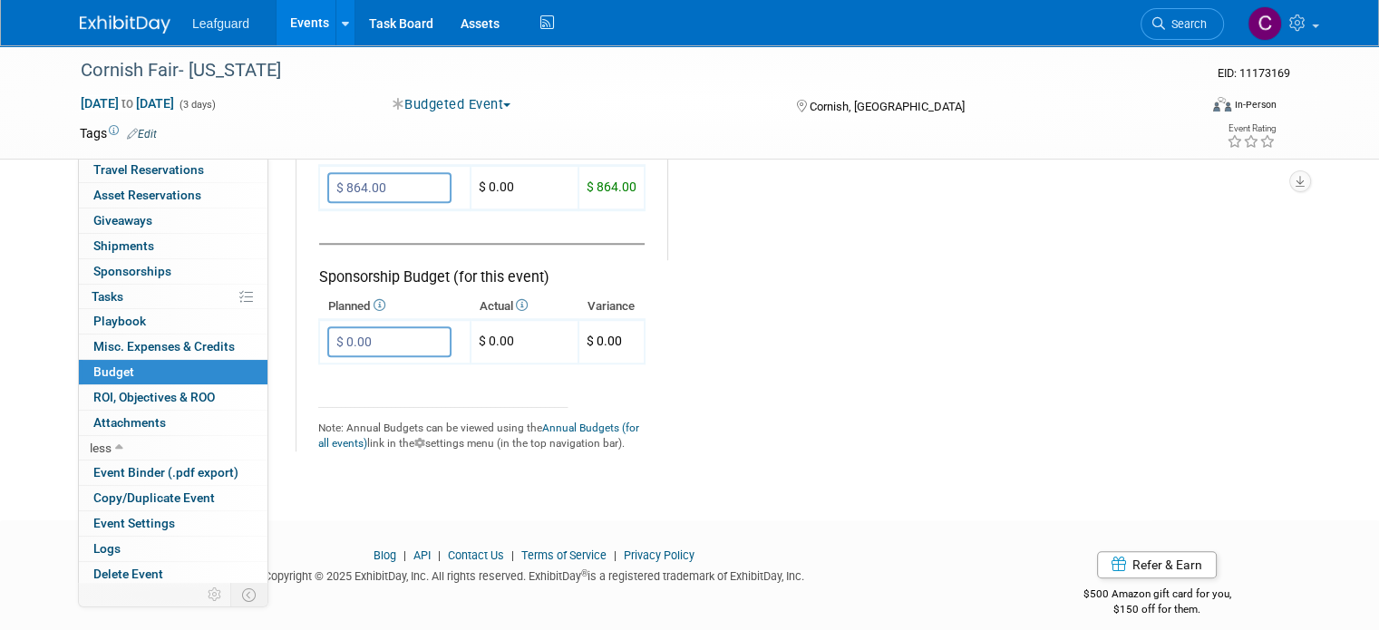
click at [277, 2] on link "Events" at bounding box center [310, 22] width 66 height 45
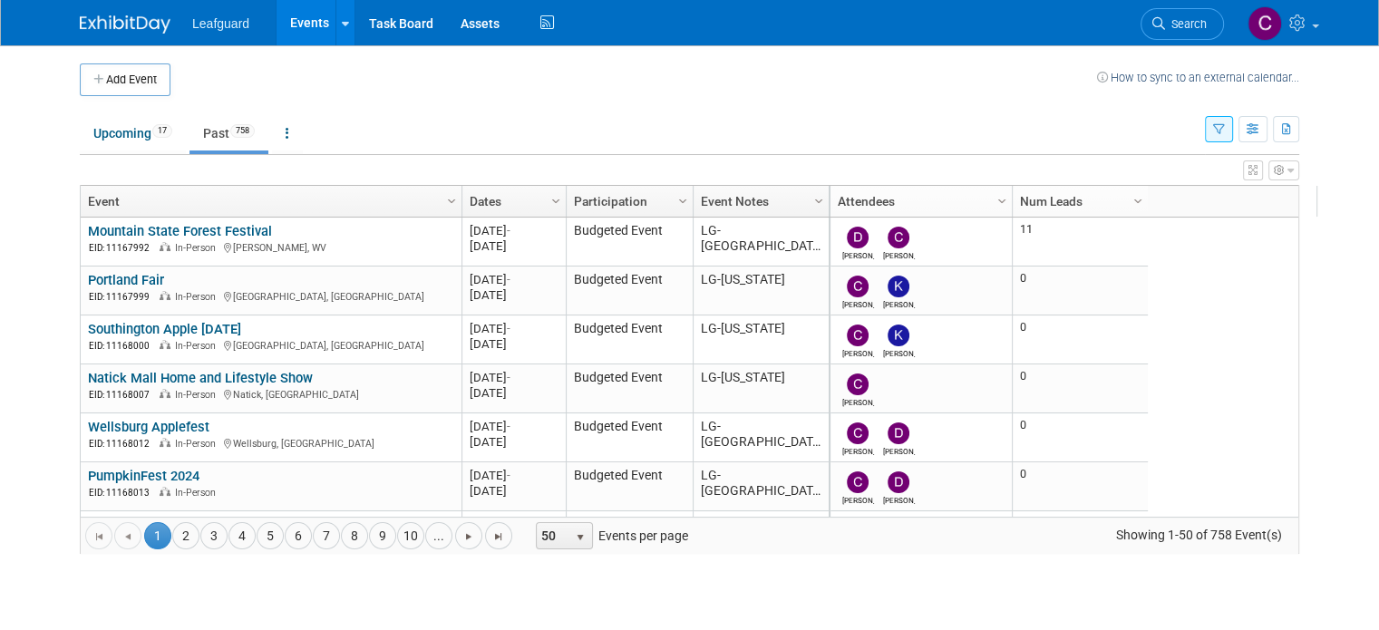
click at [810, 208] on link "Column Settings" at bounding box center [820, 199] width 20 height 27
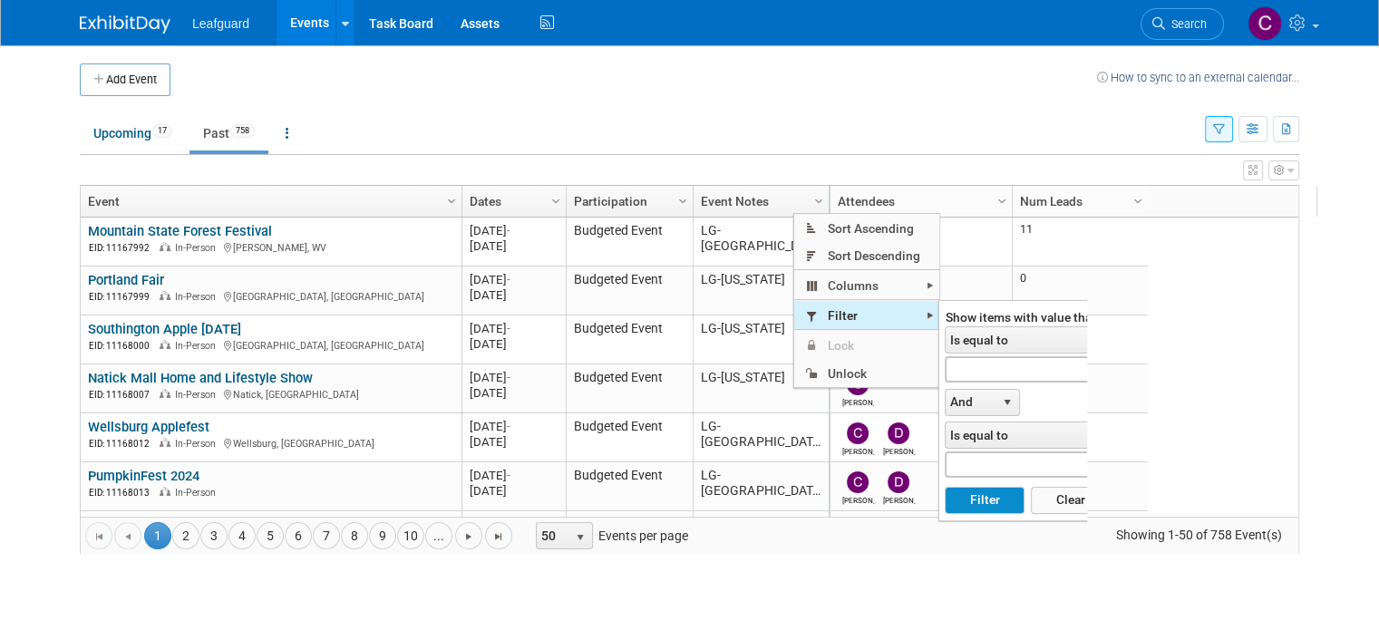
click at [835, 303] on span "Filter" at bounding box center [866, 315] width 145 height 28
click at [970, 336] on span "Is equal to" at bounding box center [1016, 339] width 140 height 25
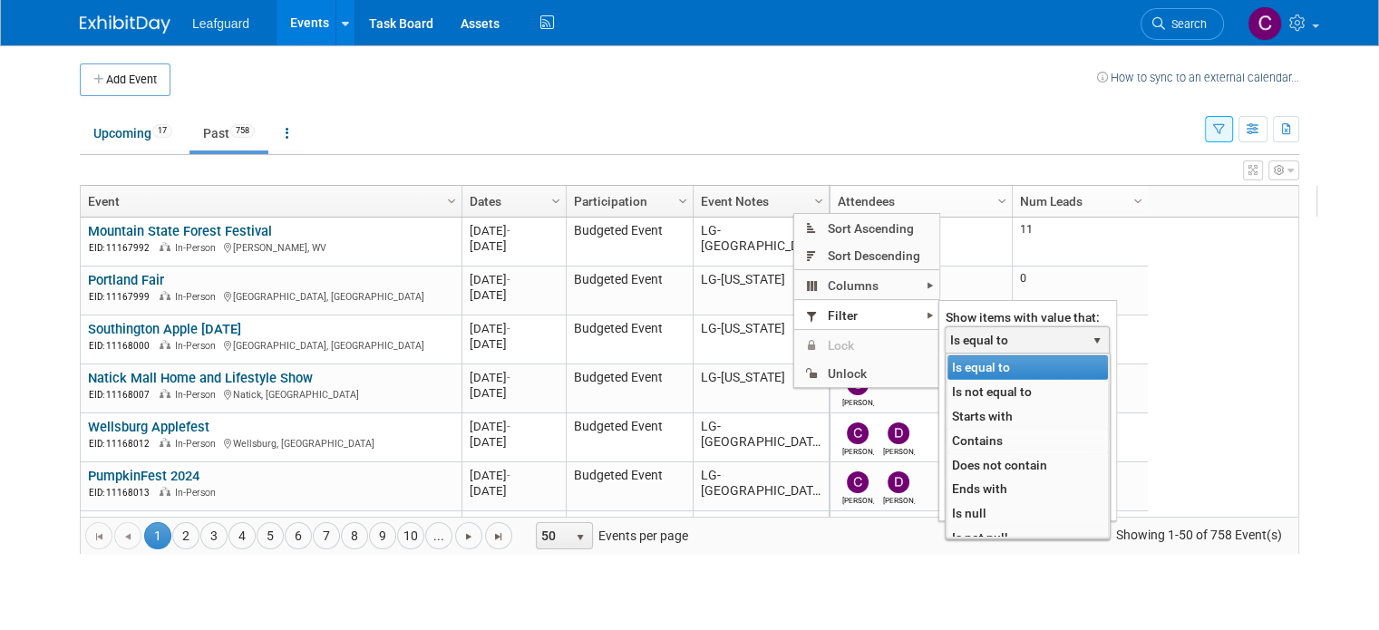
click at [977, 440] on li "Contains" at bounding box center [1028, 441] width 160 height 24
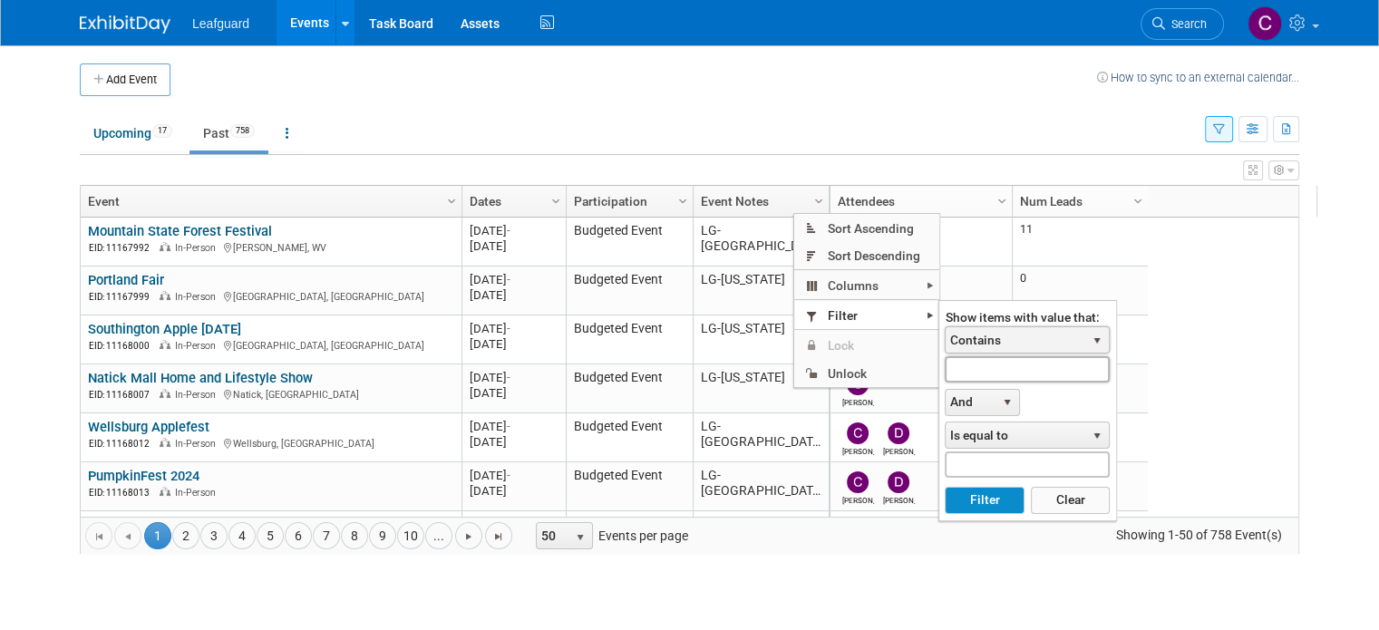
click at [968, 369] on input "text" at bounding box center [1027, 369] width 165 height 26
click at [945, 487] on button "Filter" at bounding box center [984, 500] width 79 height 27
type input "ham"
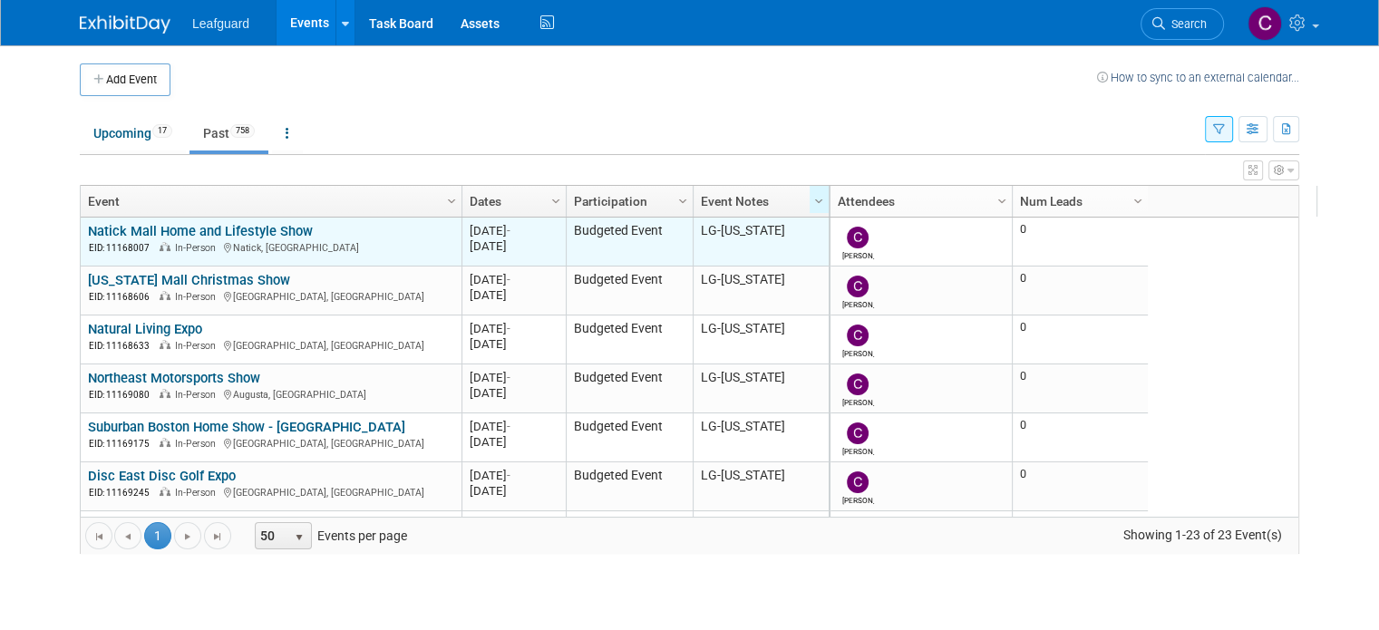
click at [249, 224] on link "Natick Mall Home and Lifestyle Show" at bounding box center [200, 231] width 225 height 16
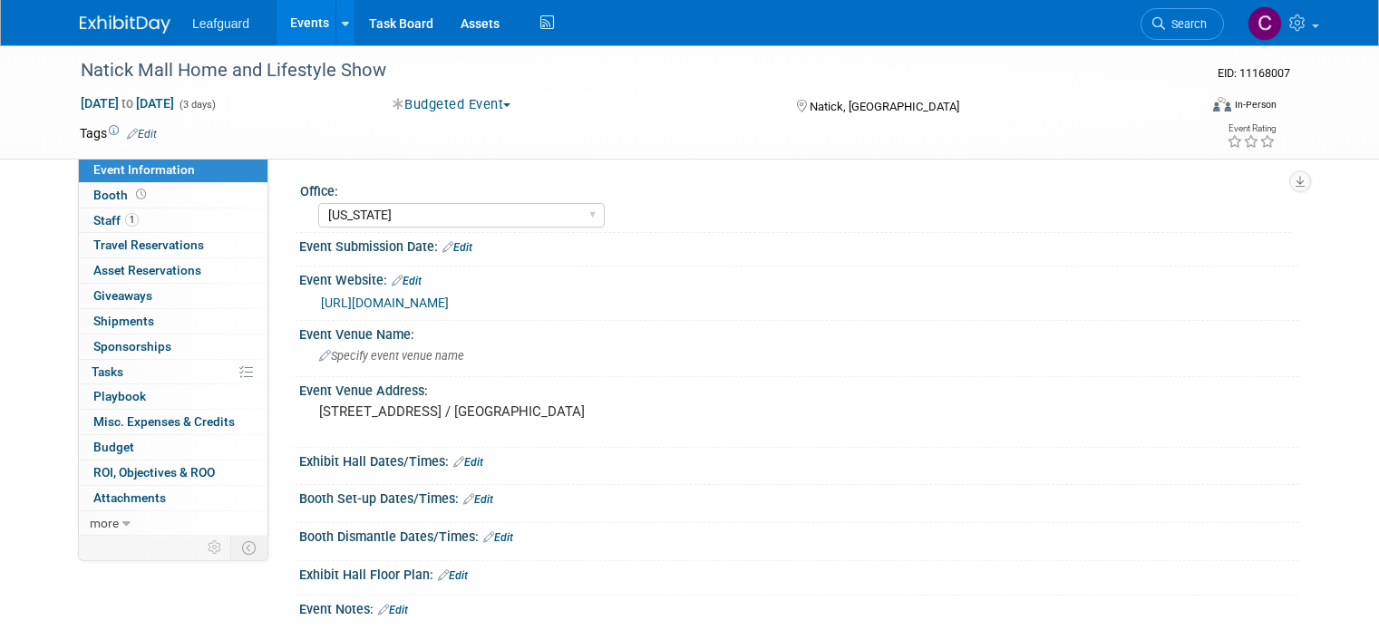
select select "[US_STATE]"
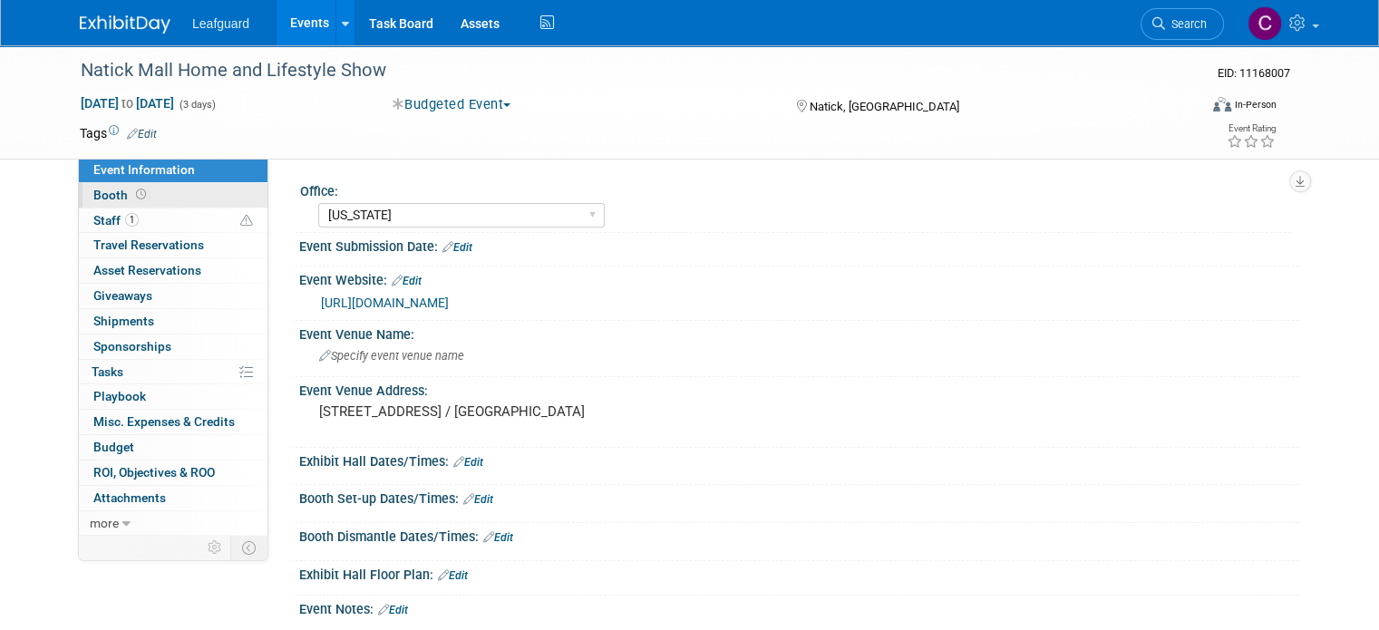
click at [93, 191] on span "Booth" at bounding box center [121, 195] width 56 height 15
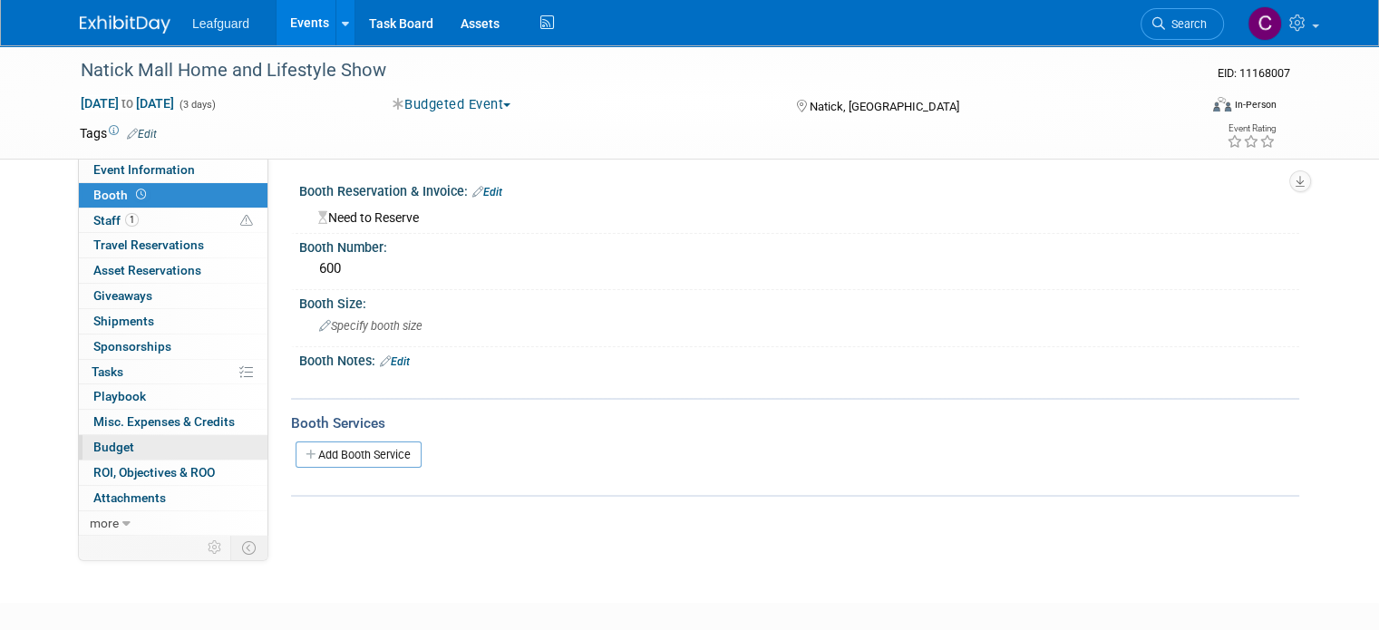
click at [105, 443] on span "Budget" at bounding box center [113, 447] width 41 height 15
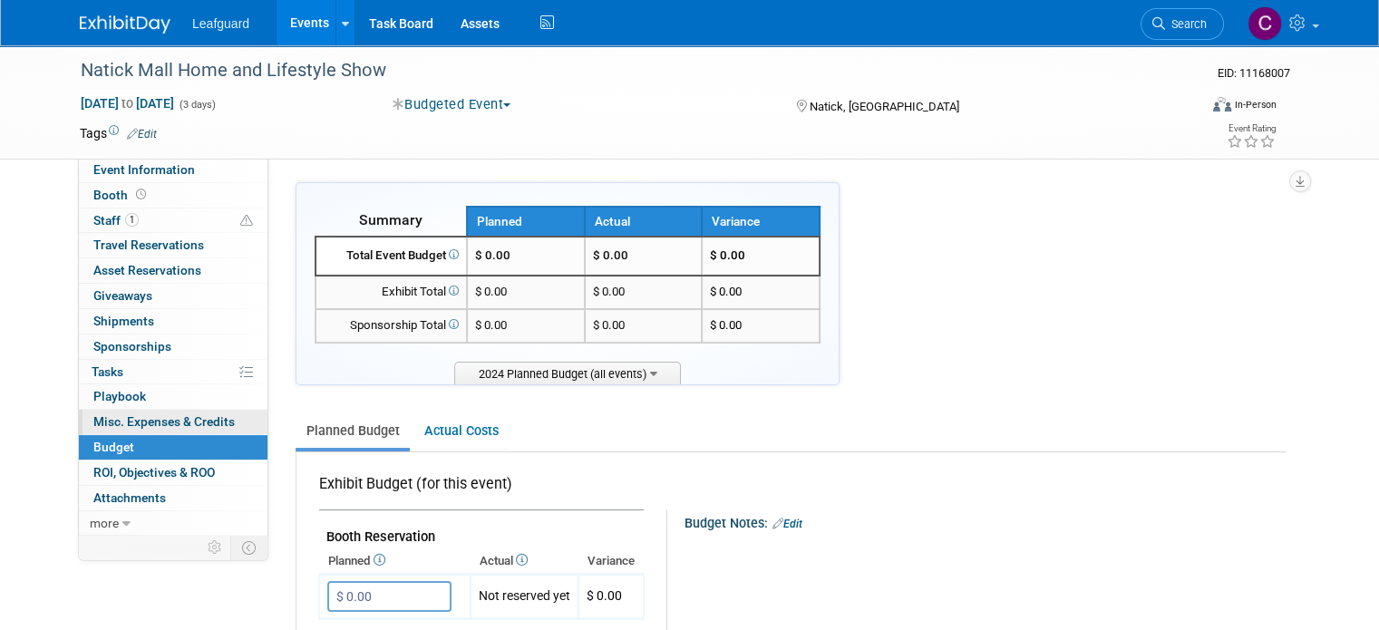
click at [144, 421] on span "Misc. Expenses & Credits 0" at bounding box center [163, 421] width 141 height 15
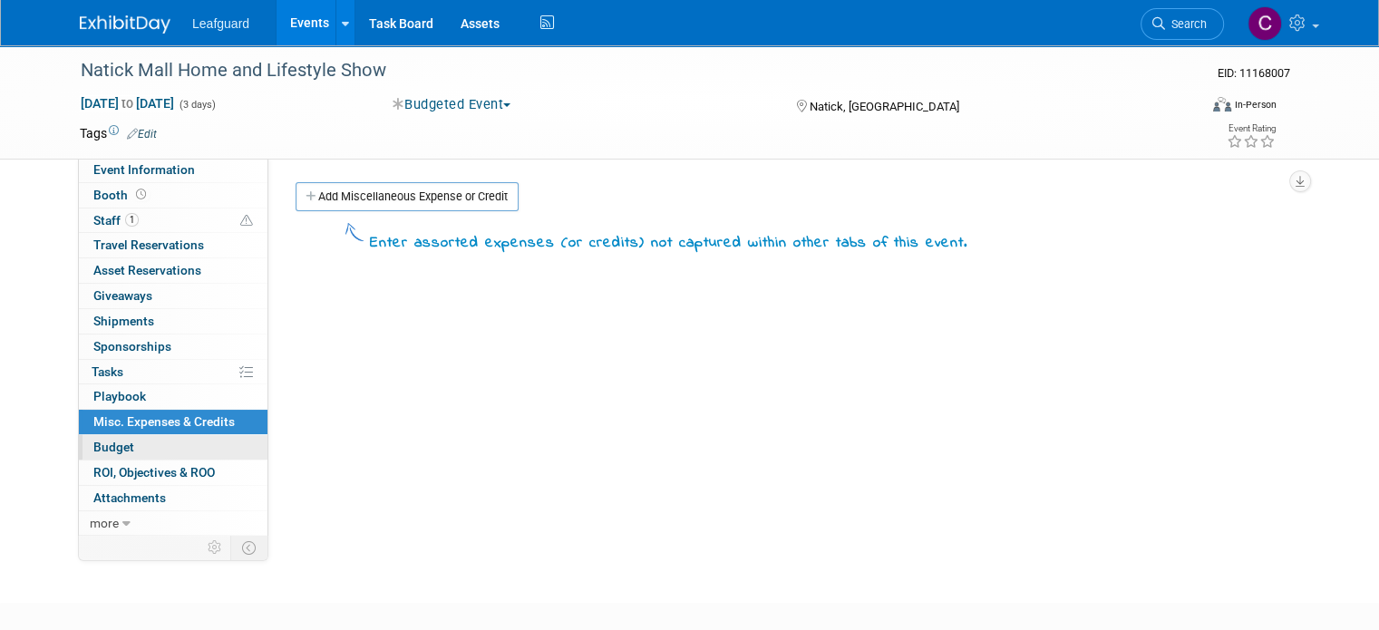
click at [79, 453] on link "Budget" at bounding box center [173, 447] width 189 height 24
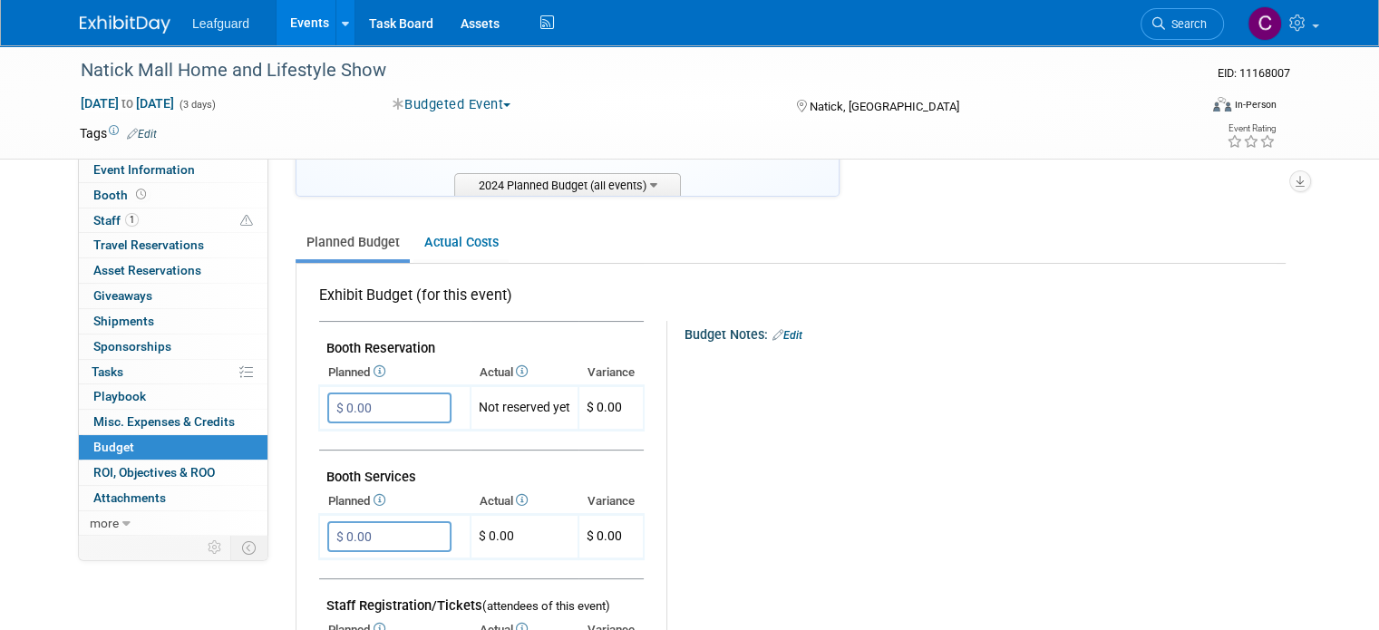
scroll to position [192, 0]
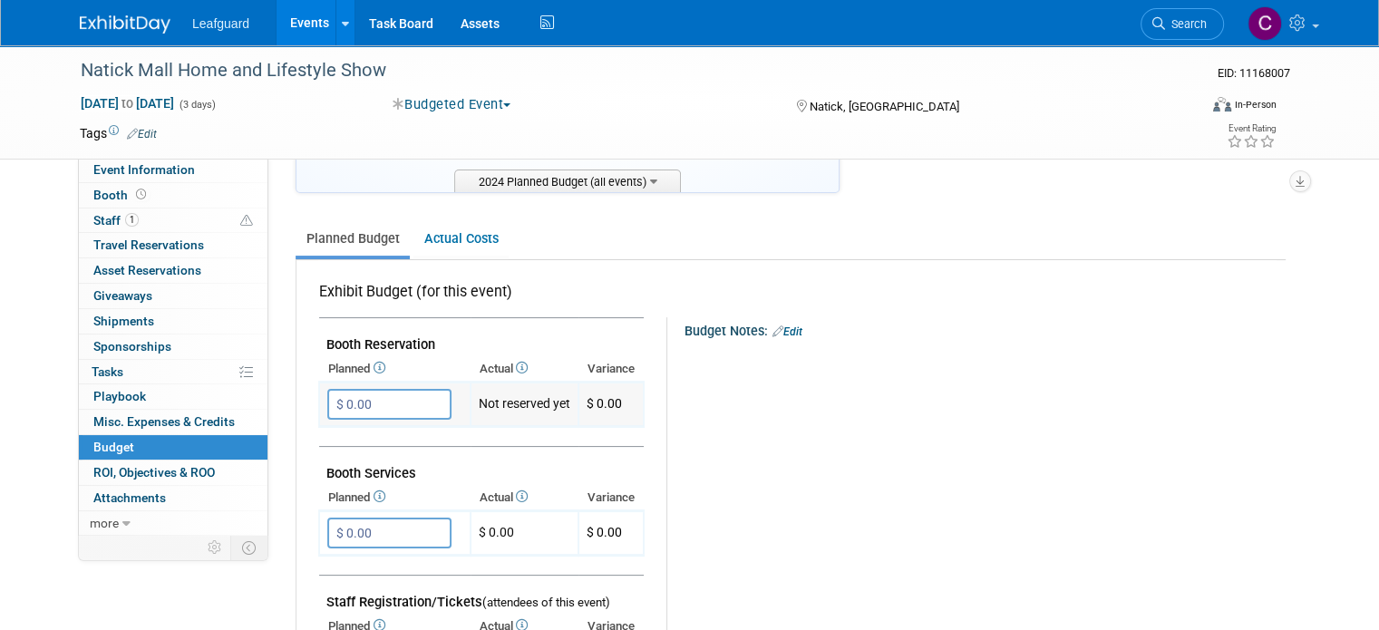
click at [355, 417] on td "$ 0.00 X" at bounding box center [394, 405] width 151 height 44
click at [359, 398] on input "$ 0.00" at bounding box center [389, 404] width 124 height 31
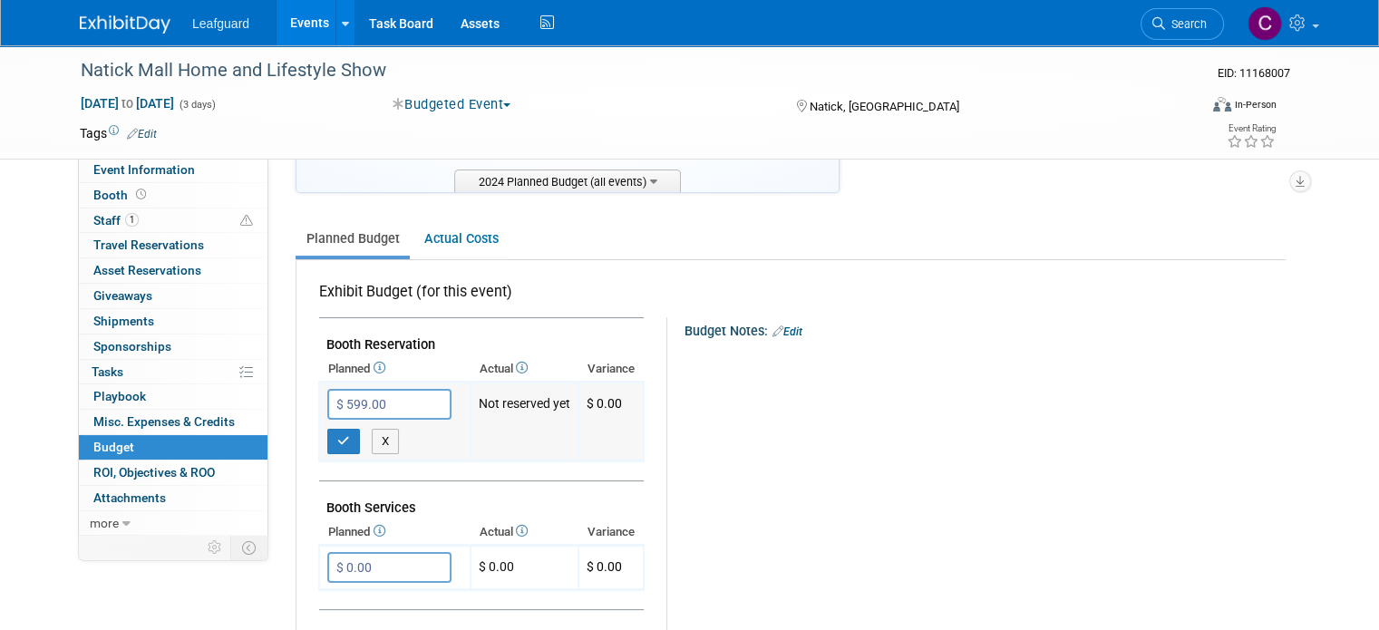
type input "$ 600.00"
click at [337, 435] on icon "button" at bounding box center [343, 441] width 13 height 12
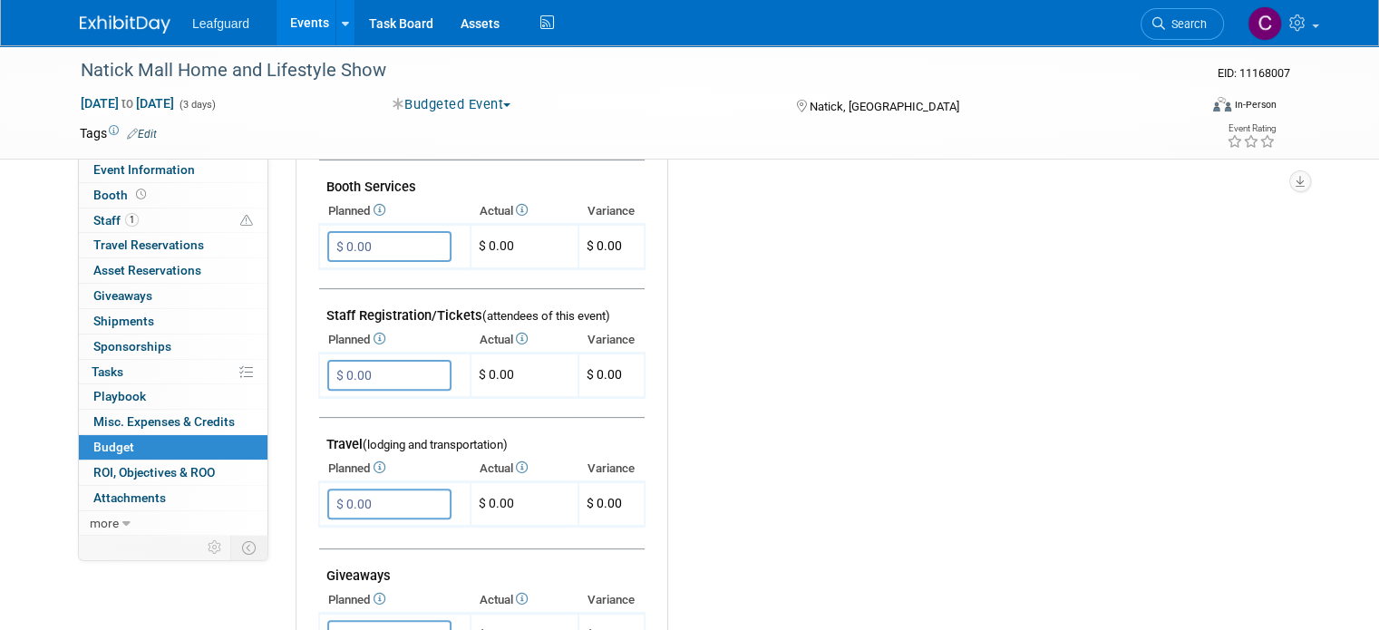
scroll to position [482, 0]
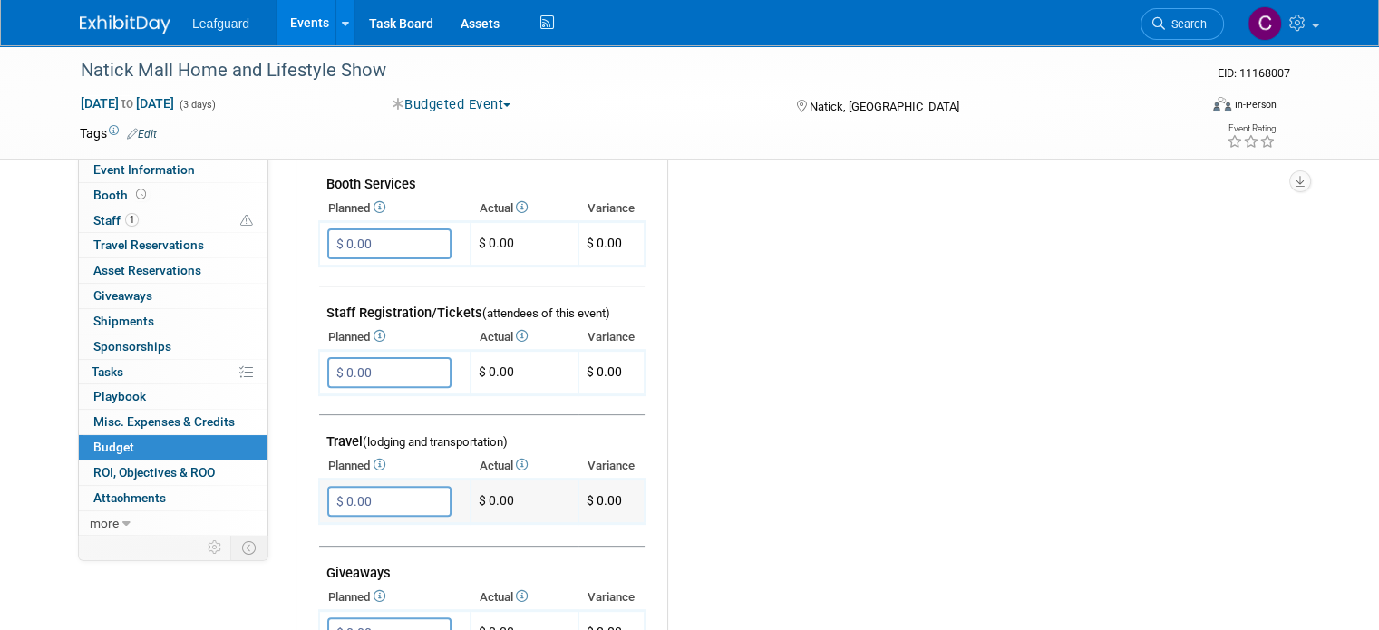
click at [373, 486] on input "$ 0.00" at bounding box center [389, 501] width 124 height 31
type input "$ 990.00"
click at [337, 535] on icon "button" at bounding box center [343, 538] width 13 height 12
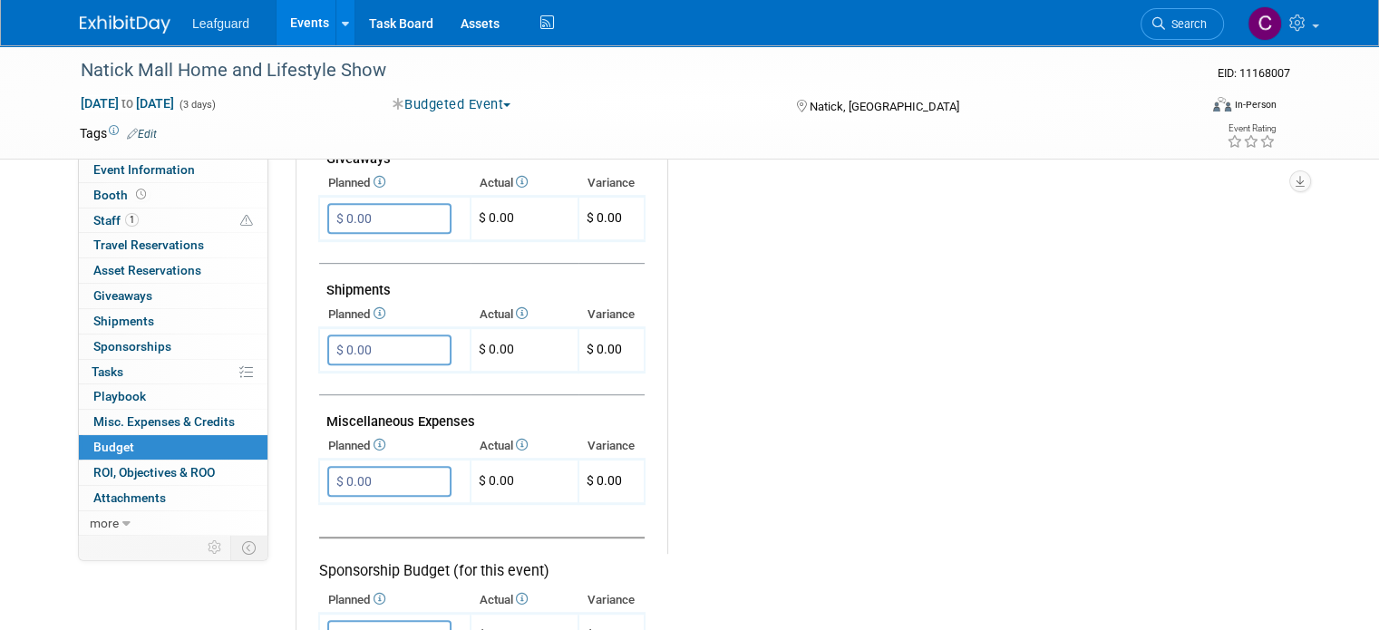
scroll to position [867, 0]
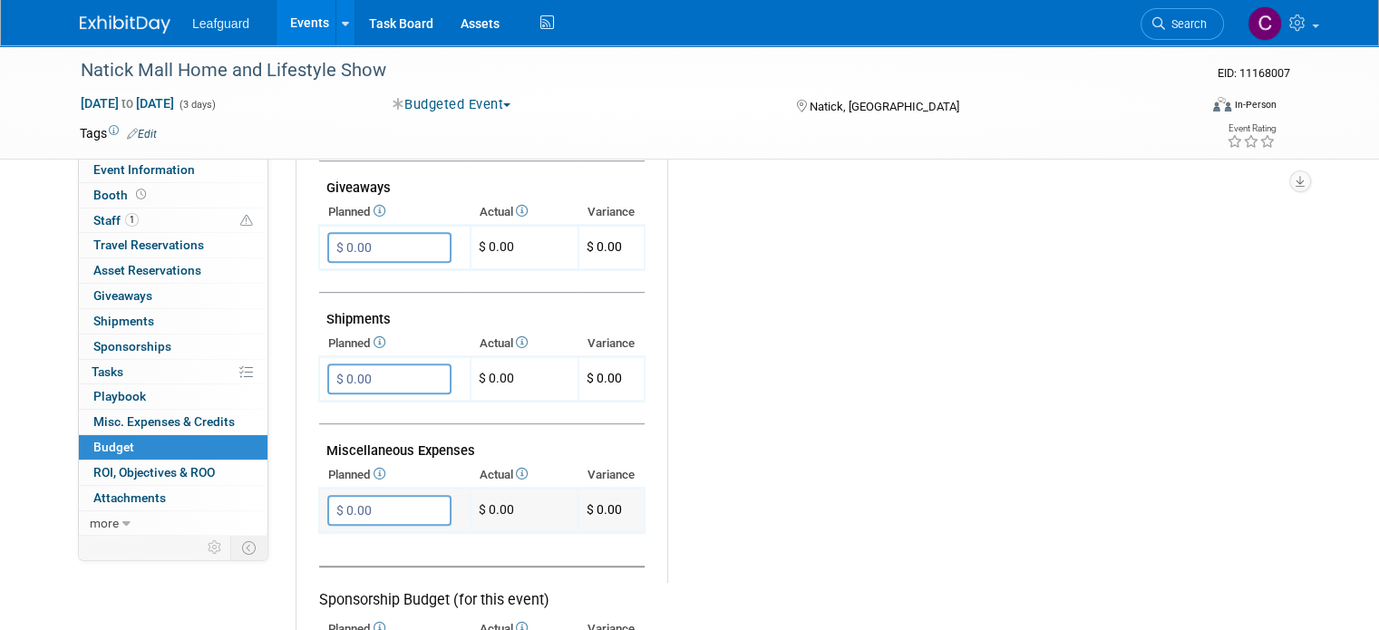
click at [359, 495] on input "$ 0.00" at bounding box center [389, 510] width 124 height 31
type input "$ 540.00"
click at [336, 536] on button "button" at bounding box center [343, 547] width 33 height 25
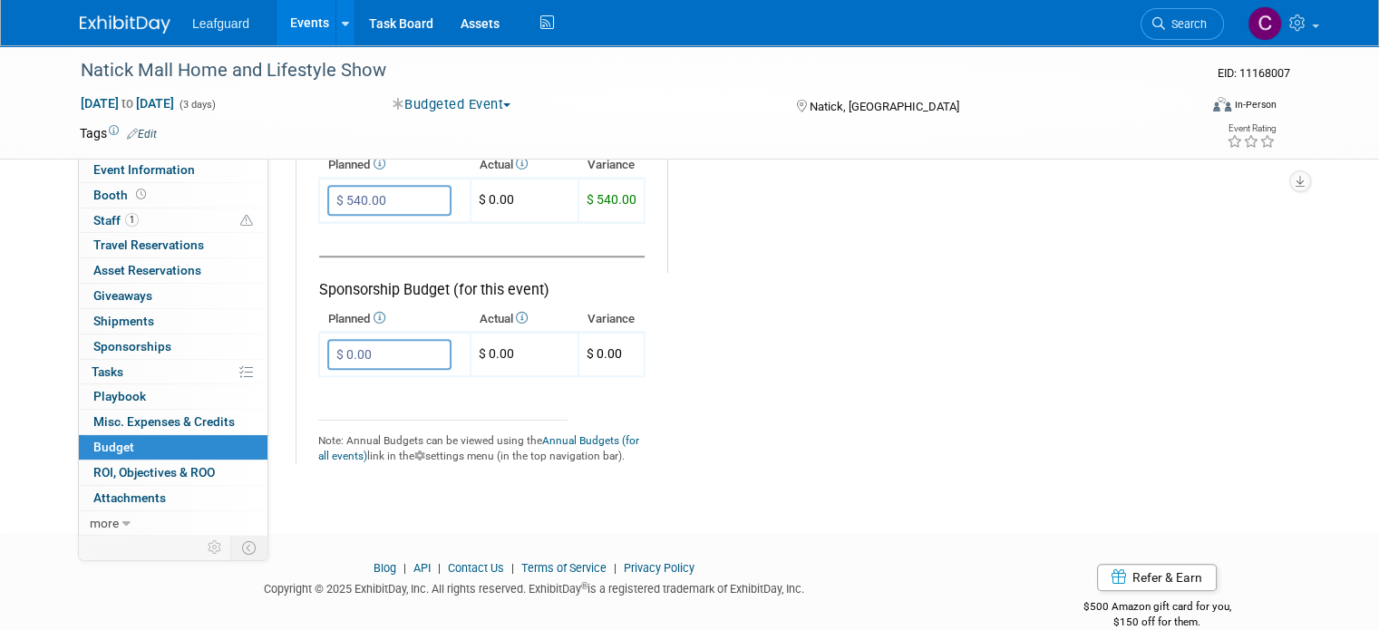
scroll to position [1190, 0]
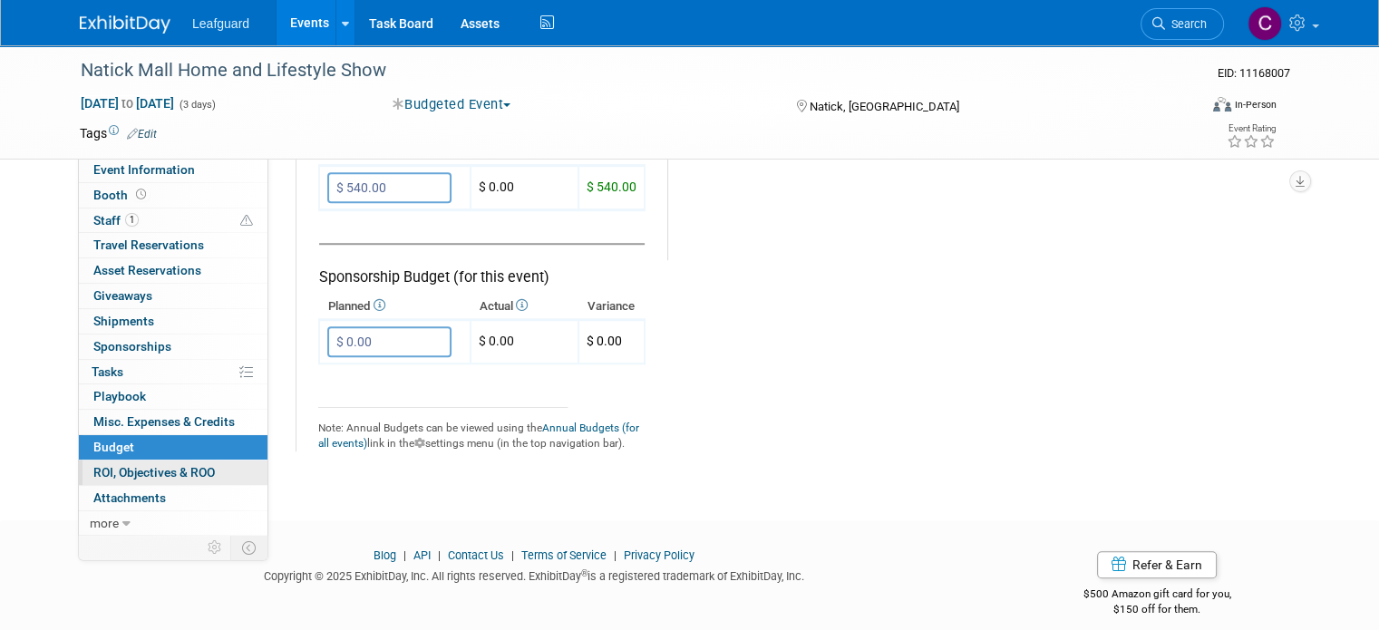
click at [150, 472] on span "ROI, Objectives & ROO 0" at bounding box center [154, 472] width 122 height 15
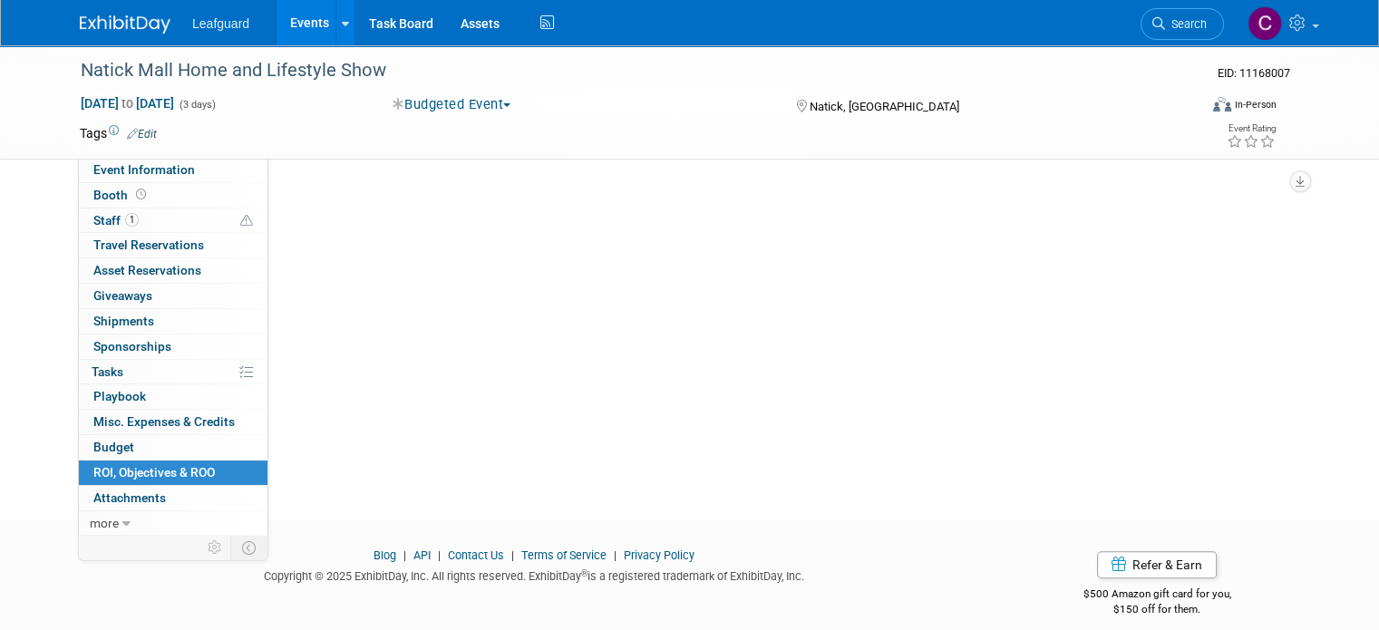
scroll to position [0, 0]
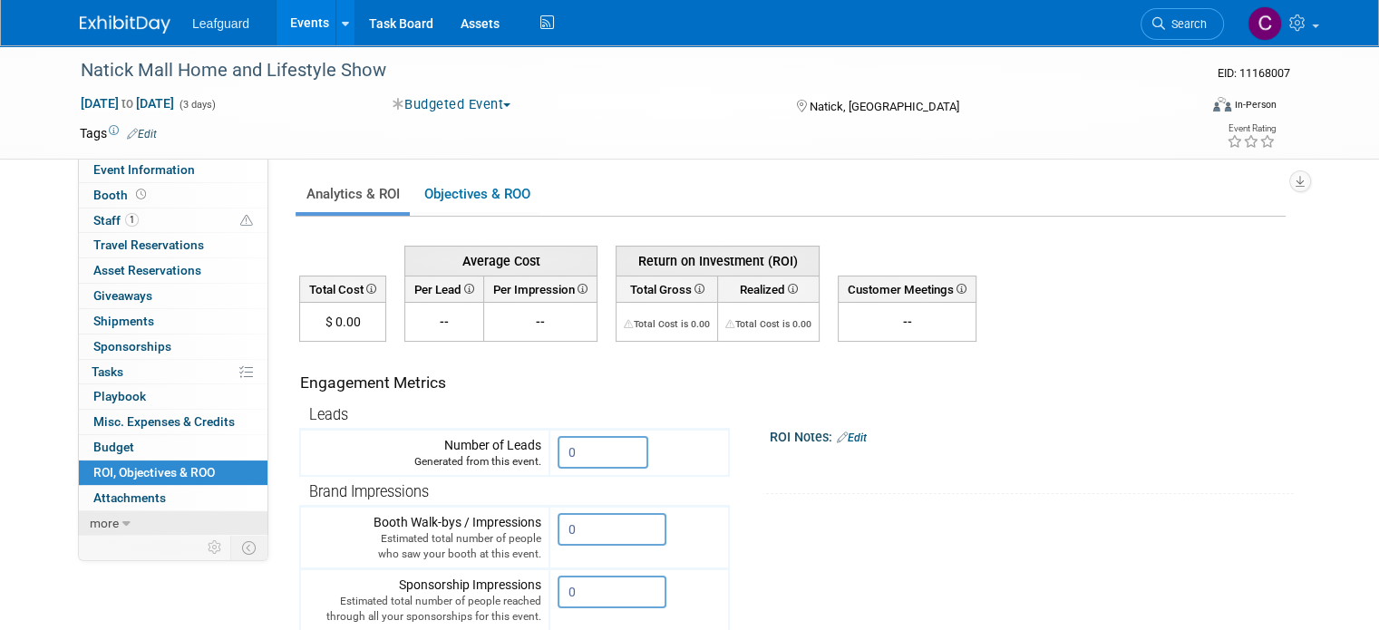
click at [96, 516] on span "more" at bounding box center [104, 523] width 29 height 15
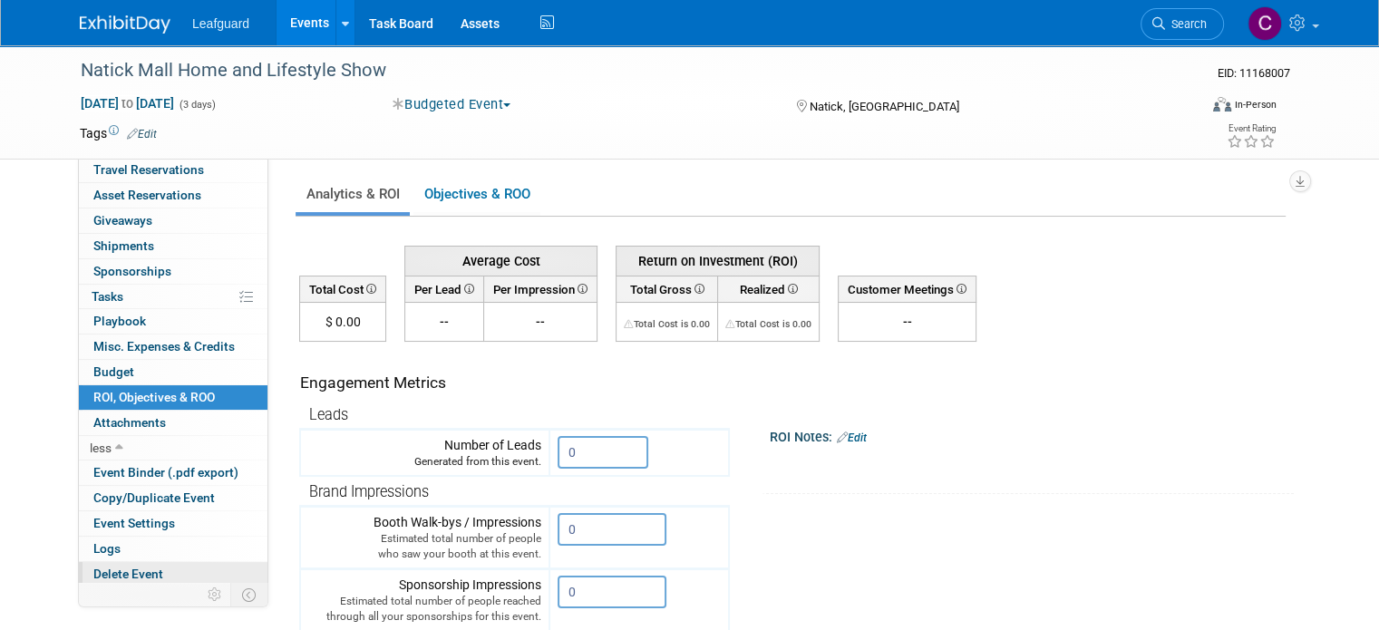
click at [98, 574] on span "Delete Event" at bounding box center [128, 574] width 70 height 15
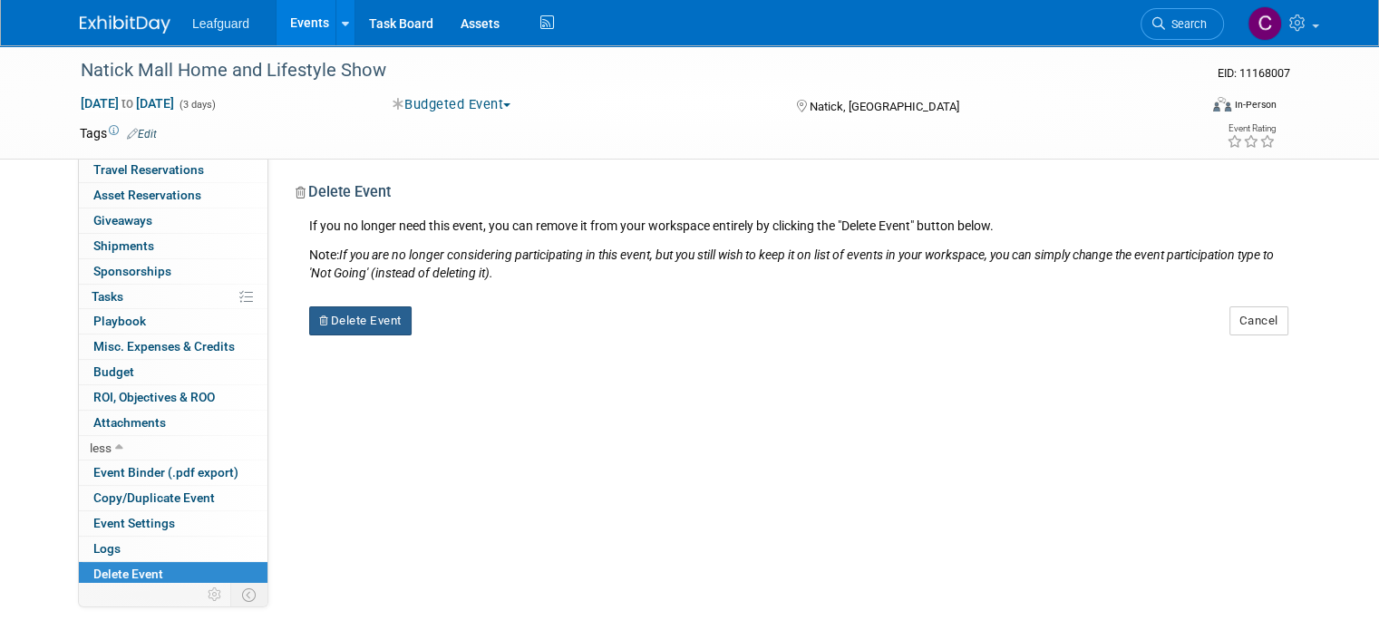
click at [344, 330] on button "Delete Event" at bounding box center [360, 320] width 102 height 29
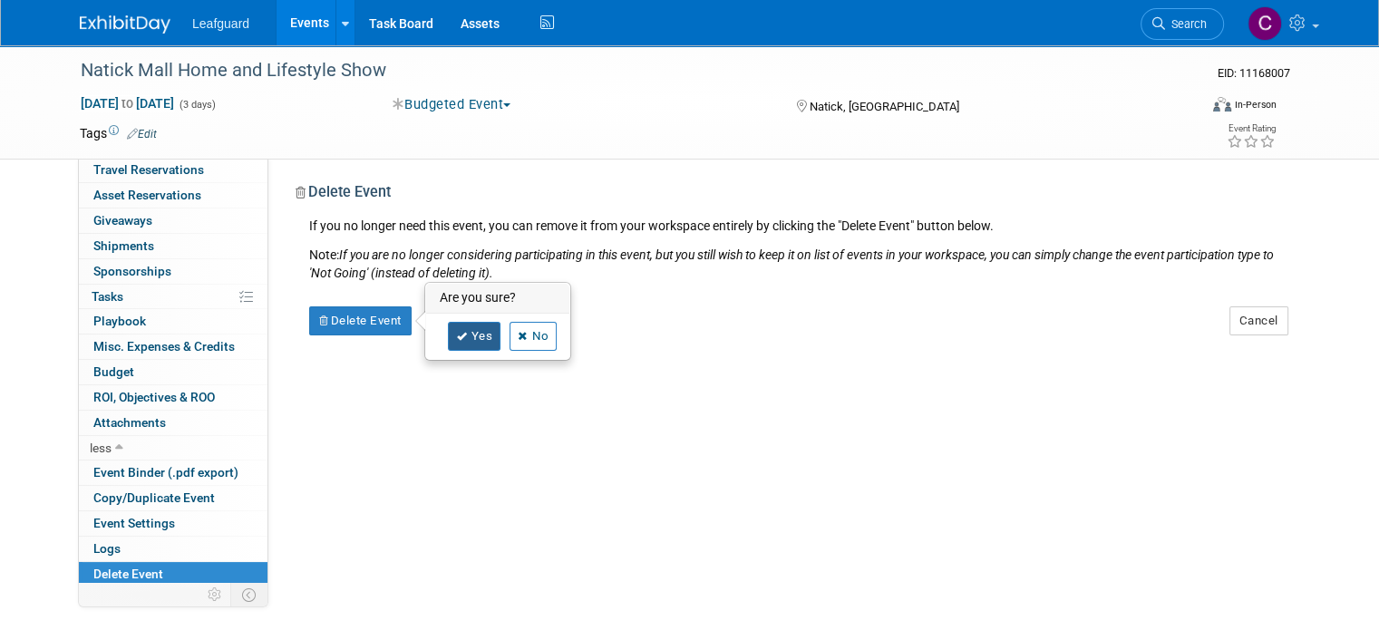
click at [458, 329] on link "Yes" at bounding box center [474, 336] width 53 height 29
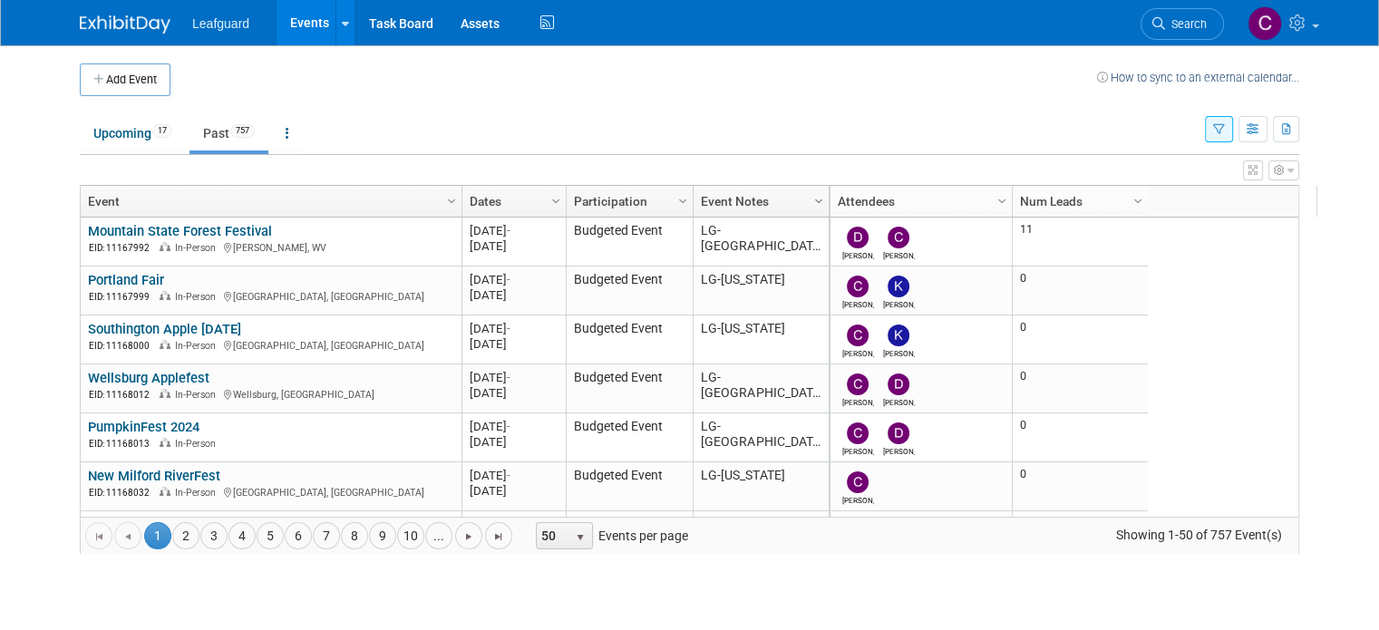
click at [812, 197] on span "Column Settings" at bounding box center [819, 201] width 15 height 15
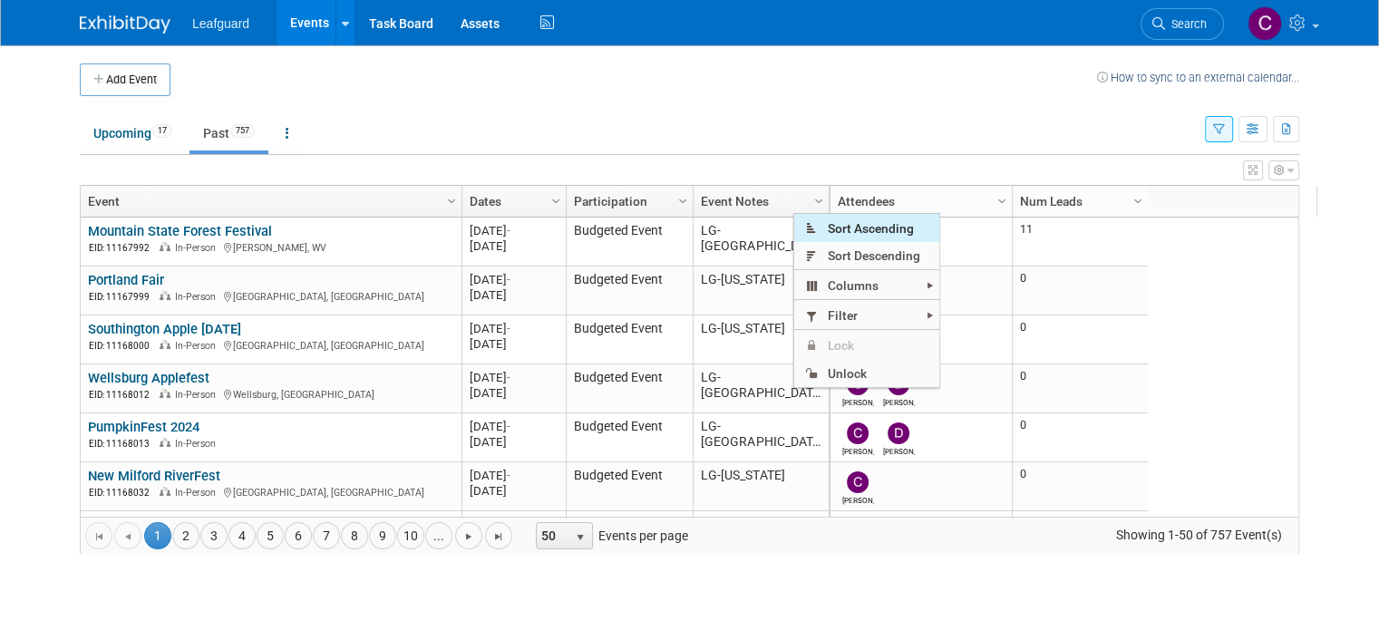
click at [834, 236] on span "Sort Ascending" at bounding box center [866, 228] width 145 height 28
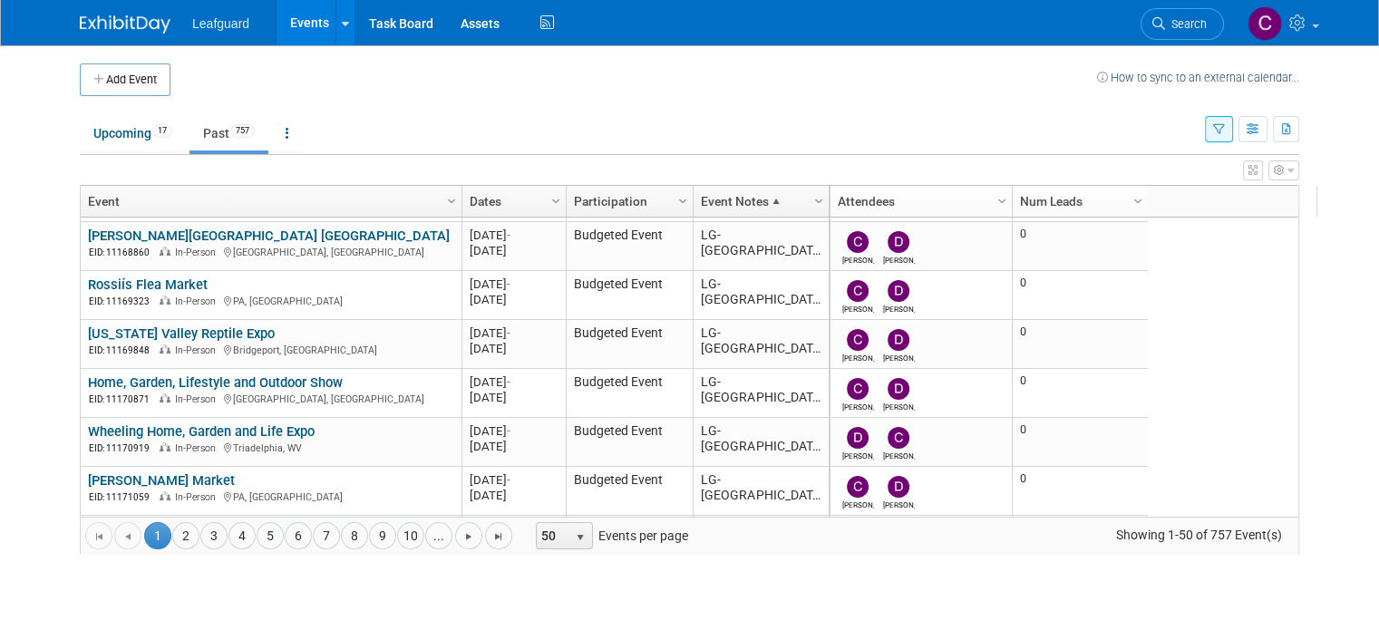
scroll to position [362, 0]
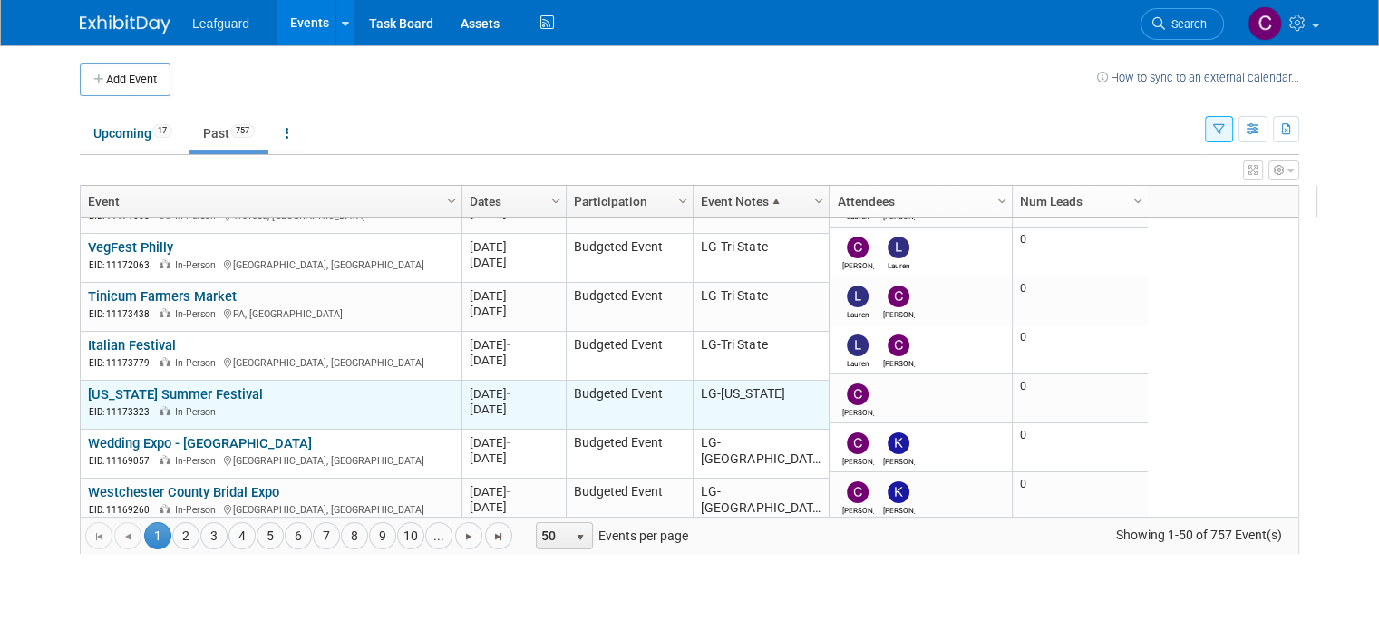
click at [185, 393] on link "[US_STATE] Summer Festival" at bounding box center [175, 394] width 175 height 16
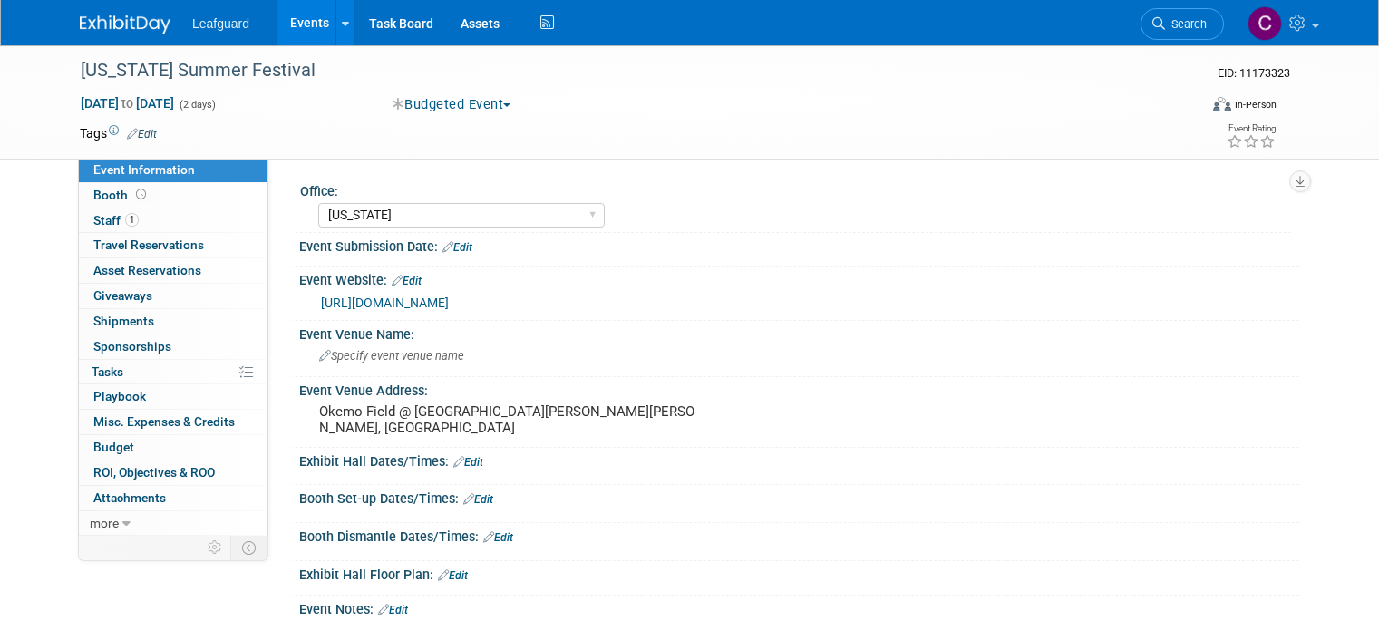
select select "[US_STATE]"
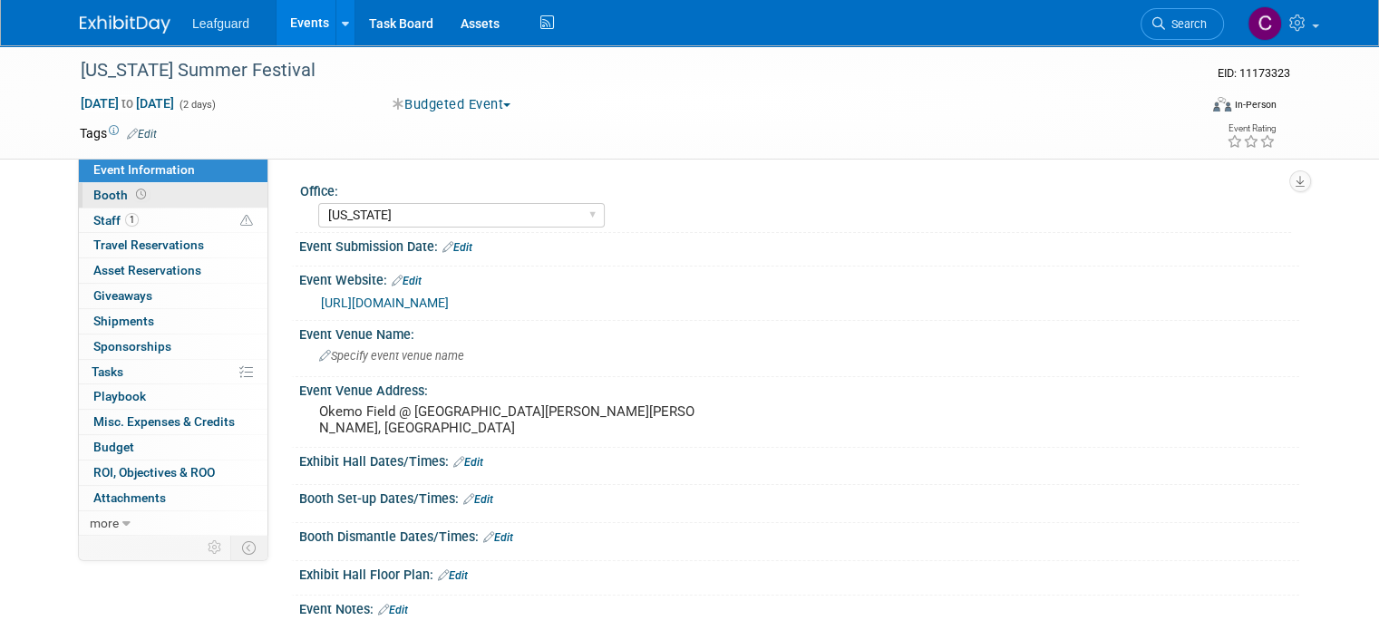
click at [106, 198] on span "Booth" at bounding box center [121, 195] width 56 height 15
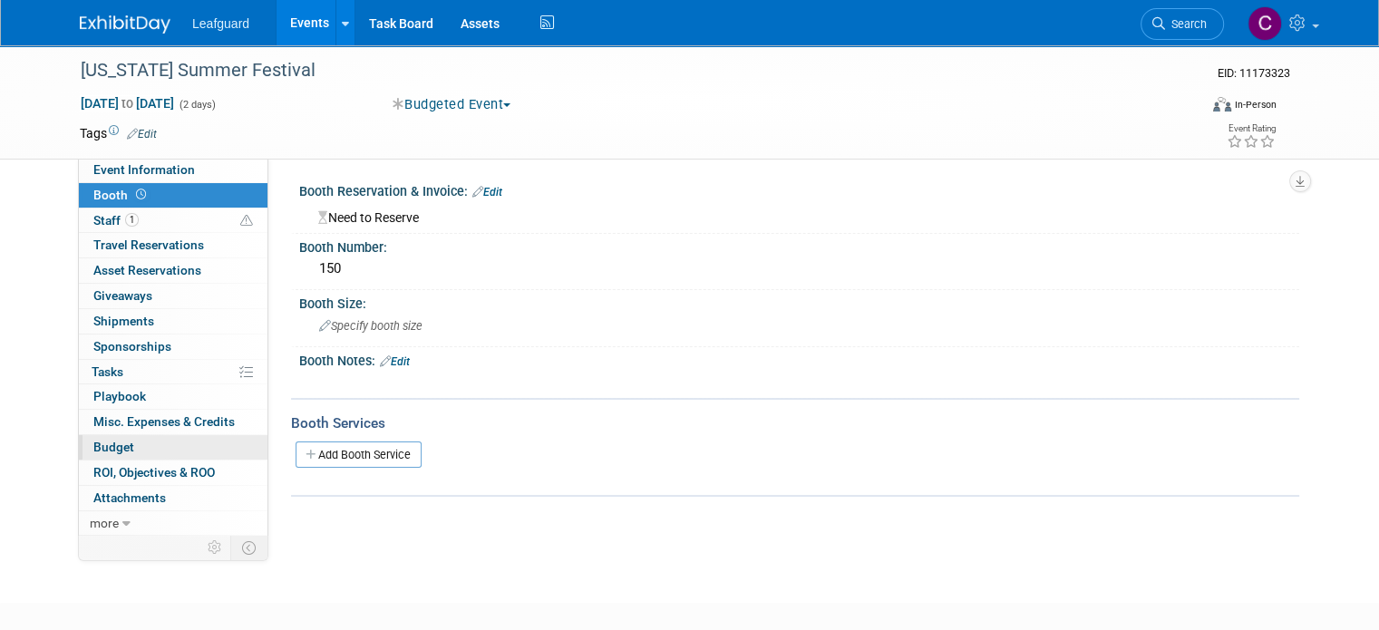
click at [93, 442] on span "Budget" at bounding box center [113, 447] width 41 height 15
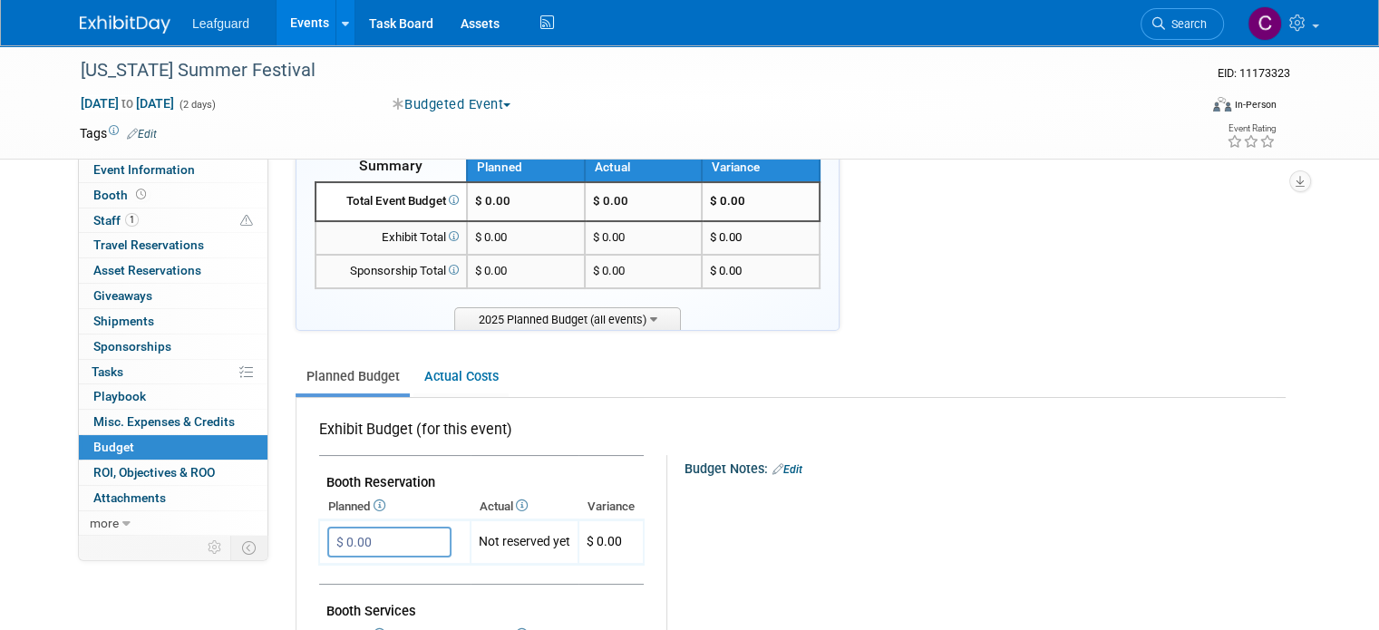
scroll to position [54, 0]
click at [339, 536] on input "$ 0.00" at bounding box center [389, 542] width 124 height 31
type input "$ 150.00"
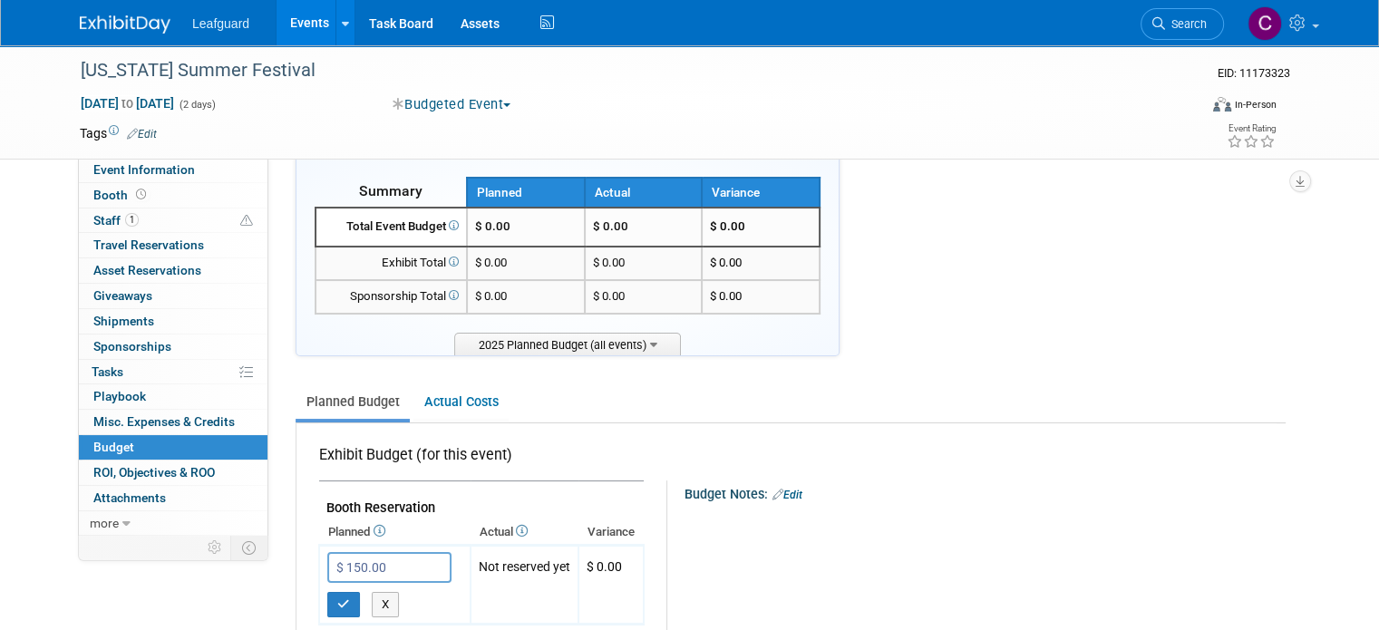
scroll to position [28, 0]
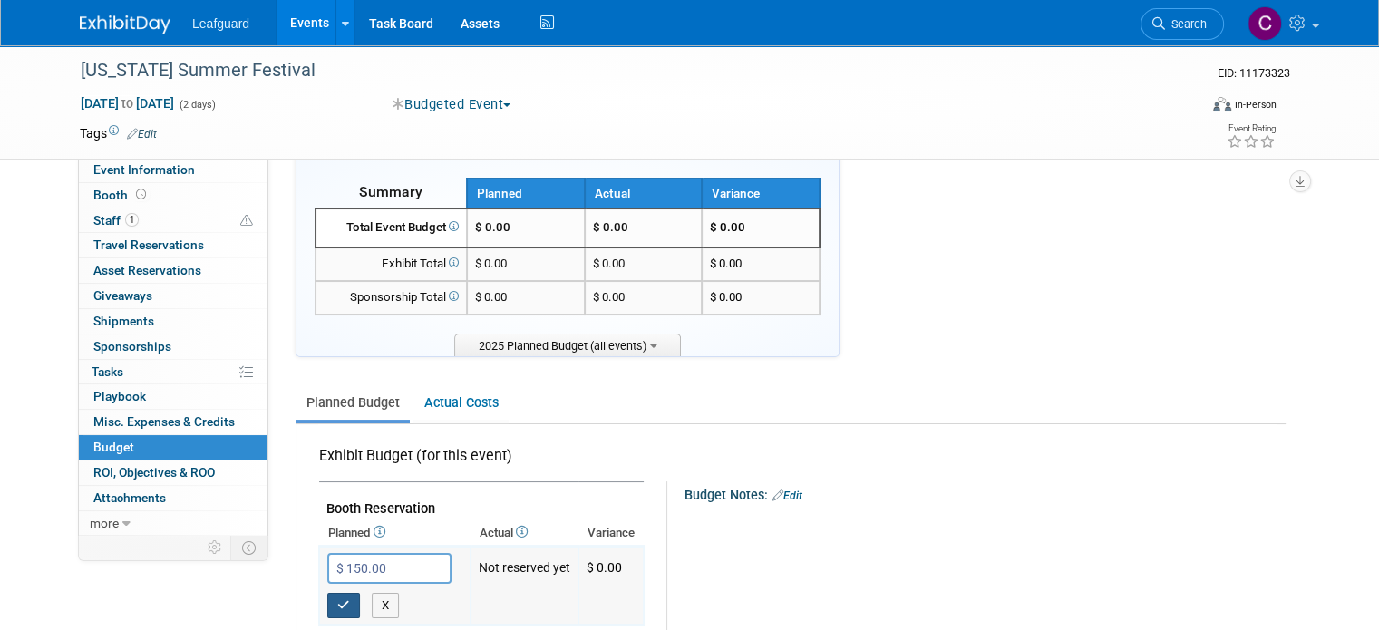
click at [332, 610] on button "button" at bounding box center [343, 605] width 33 height 25
click at [650, 344] on icon at bounding box center [653, 344] width 7 height 12
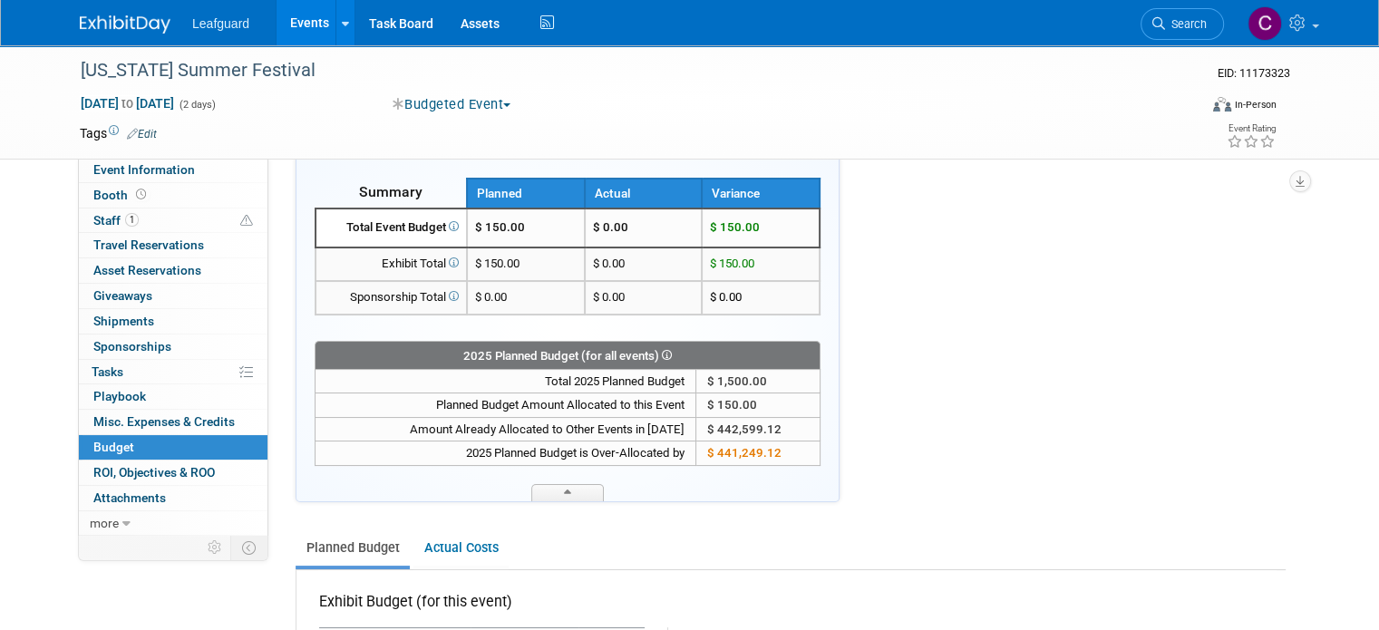
click at [659, 351] on icon at bounding box center [665, 355] width 13 height 10
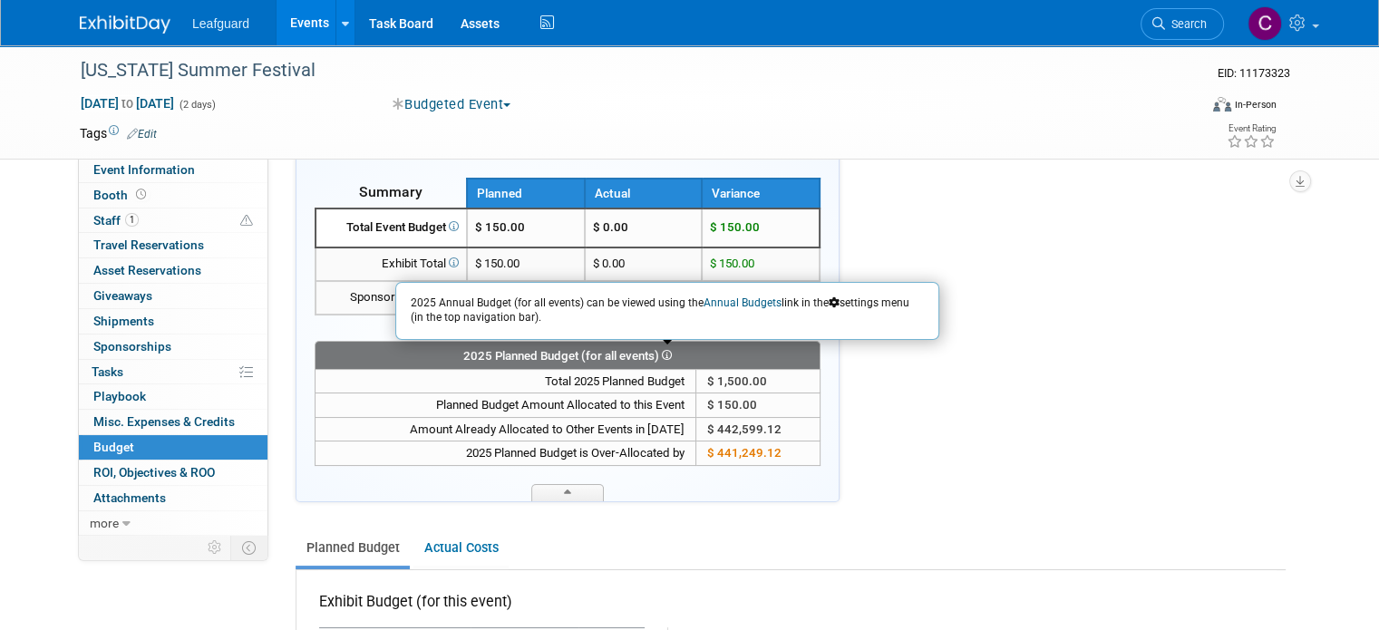
click at [659, 351] on icon at bounding box center [665, 355] width 13 height 10
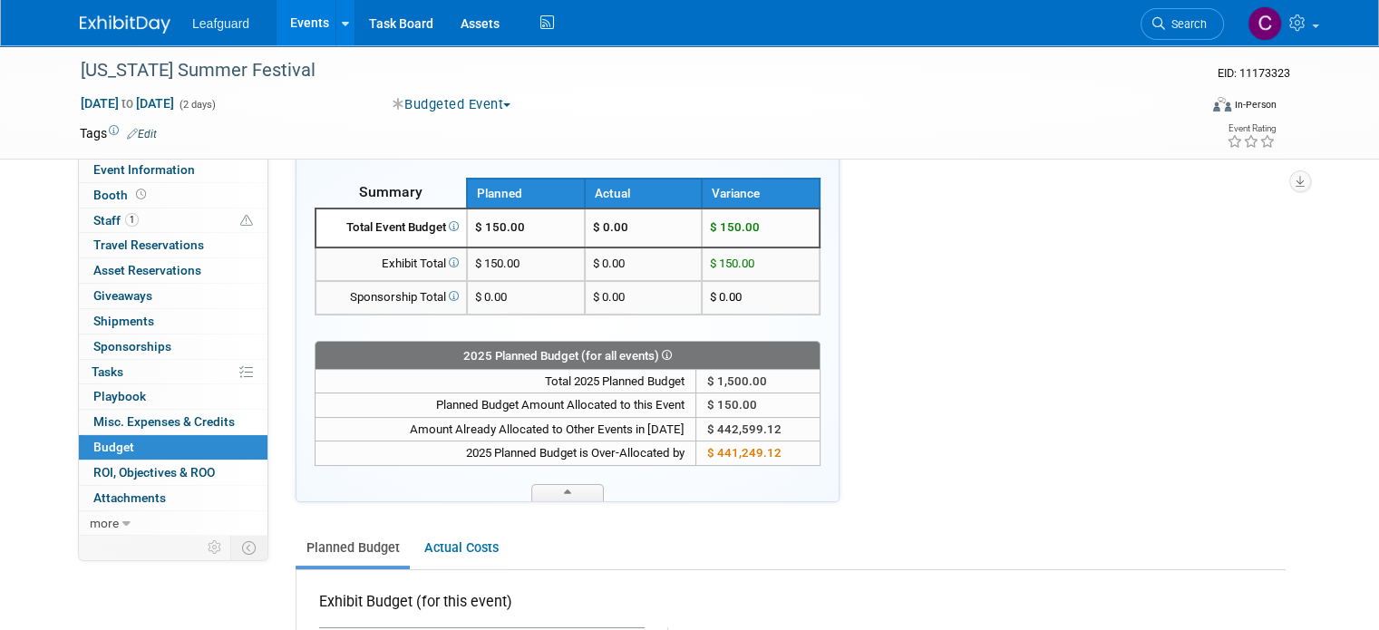
click at [659, 351] on icon at bounding box center [665, 355] width 13 height 10
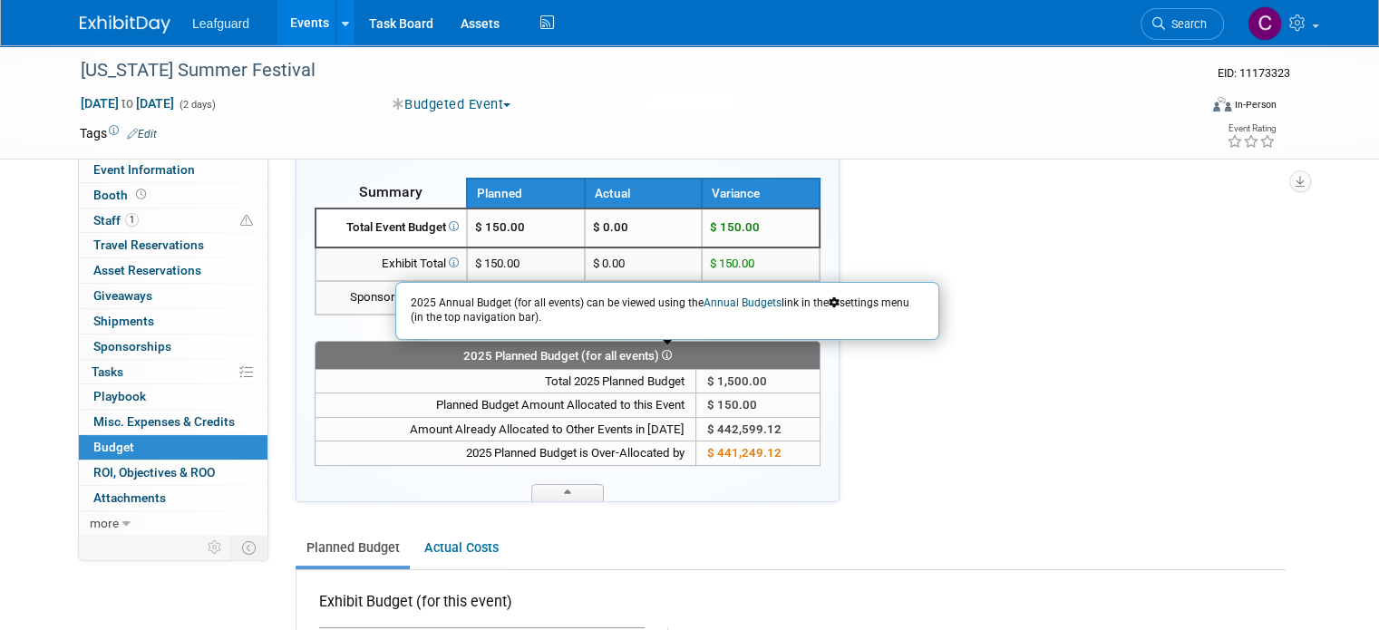
click at [659, 351] on icon at bounding box center [665, 355] width 13 height 10
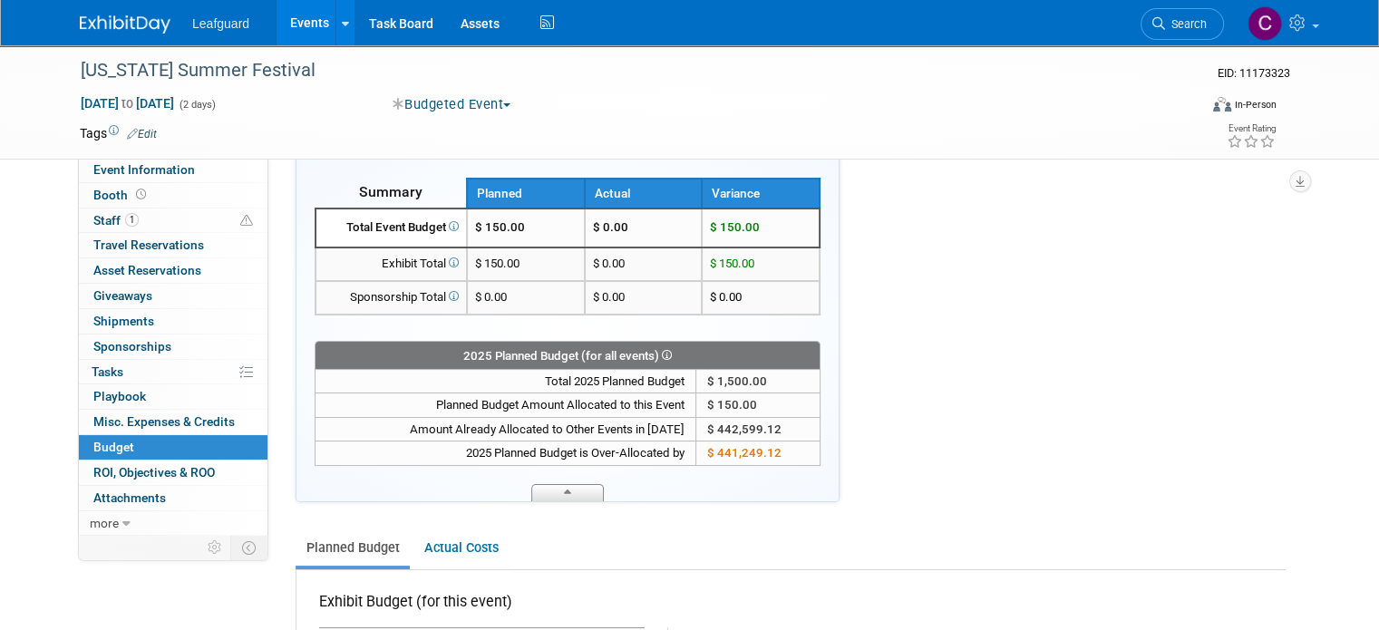
click at [556, 492] on span at bounding box center [567, 492] width 73 height 17
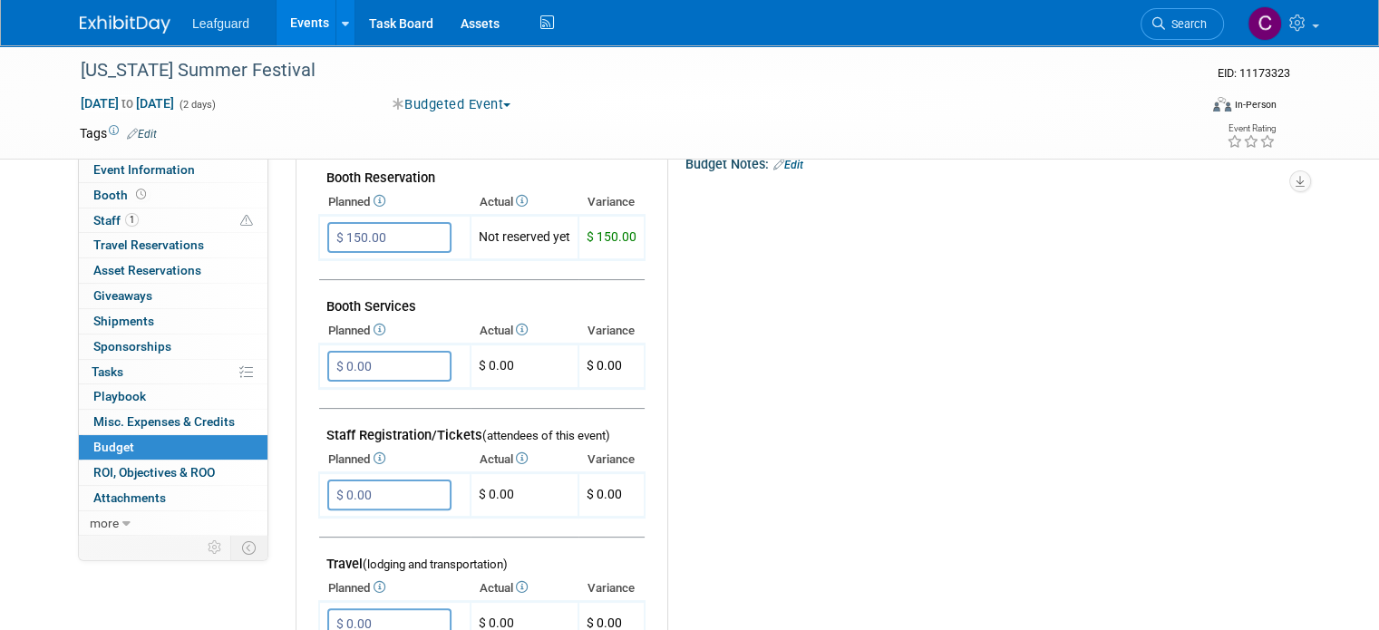
scroll to position [361, 0]
